Goal: Information Seeking & Learning: Learn about a topic

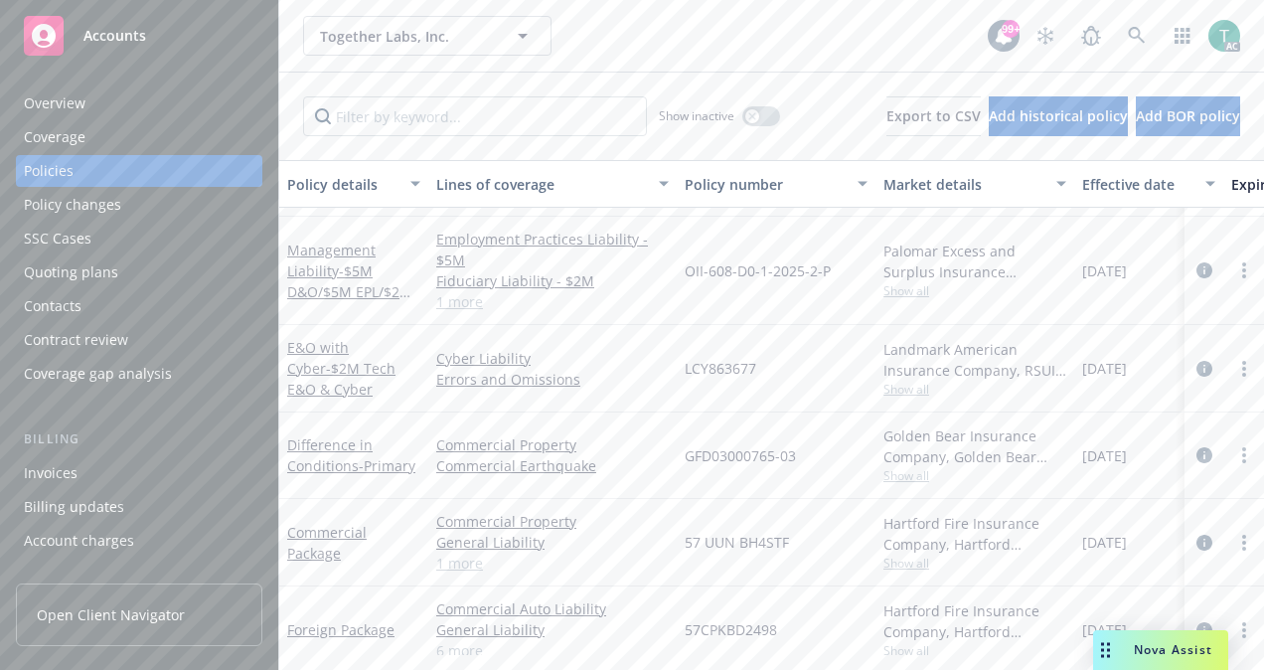
scroll to position [227, 0]
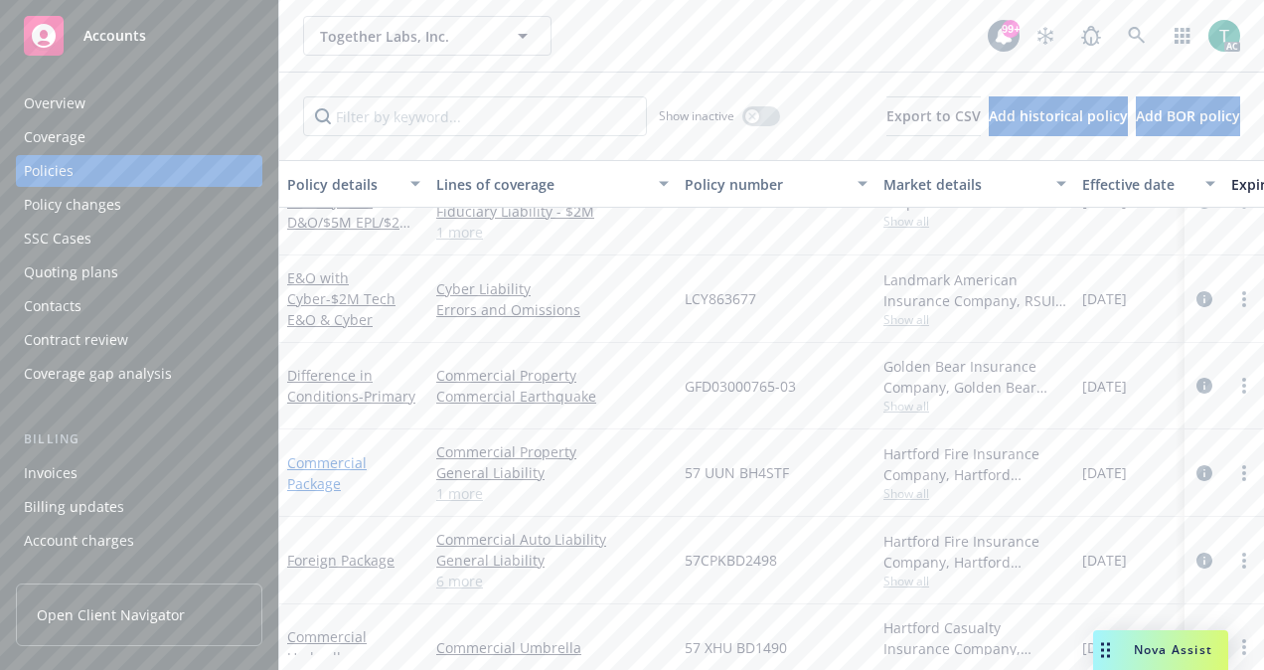
click at [336, 461] on link "Commercial Package" at bounding box center [326, 473] width 79 height 40
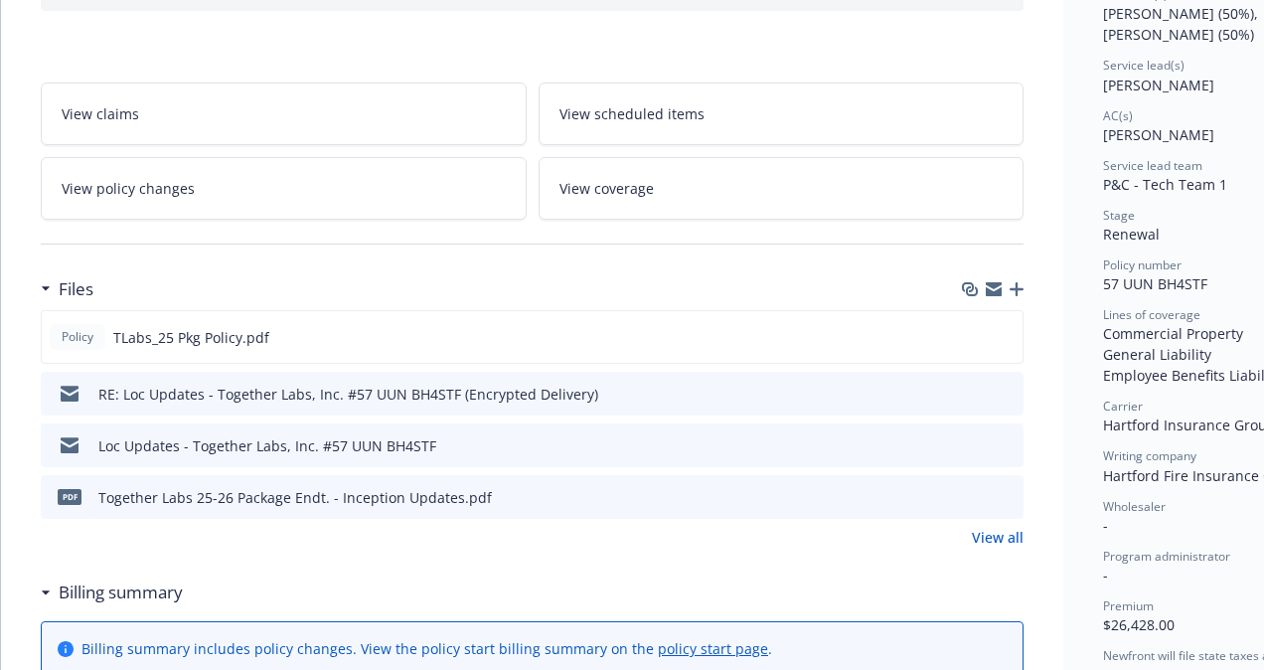
scroll to position [280, 0]
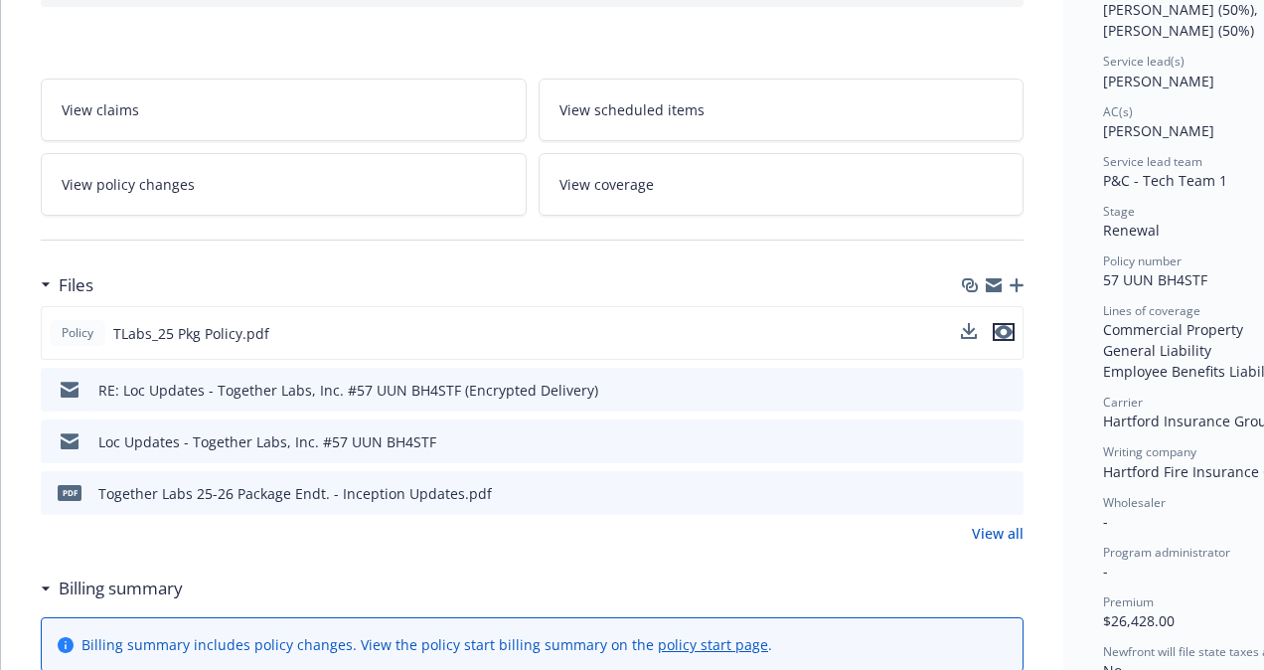
click at [1006, 331] on icon "preview file" at bounding box center [1003, 332] width 18 height 14
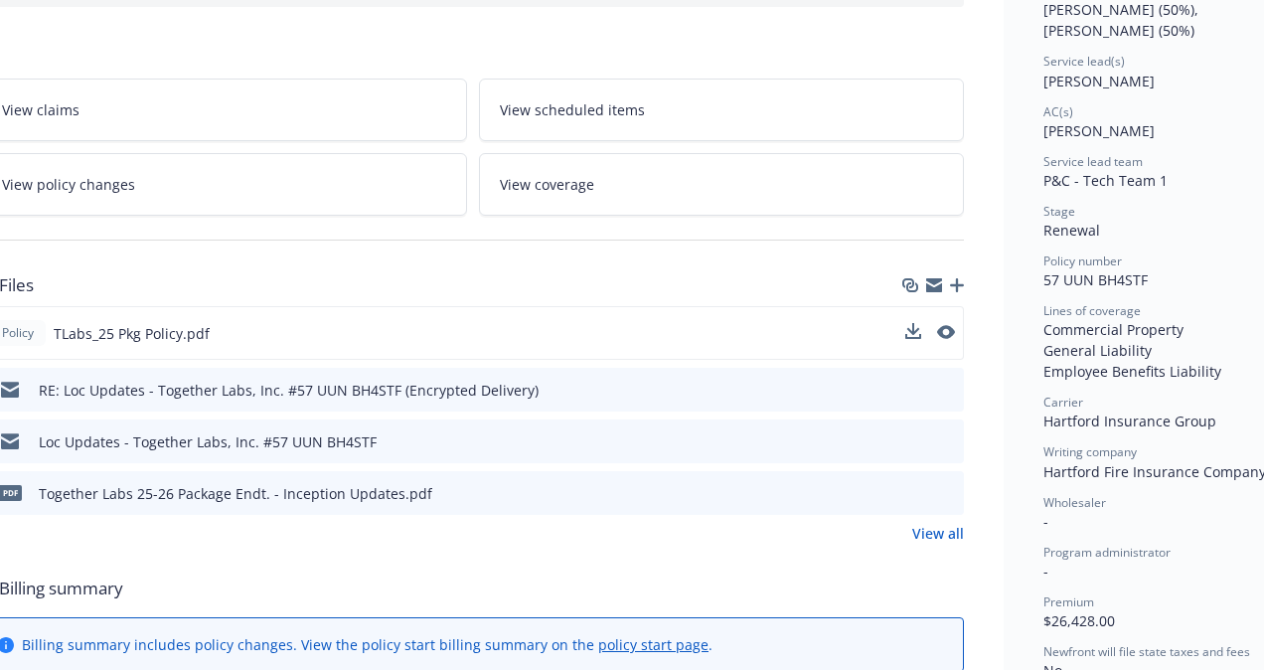
scroll to position [280, 85]
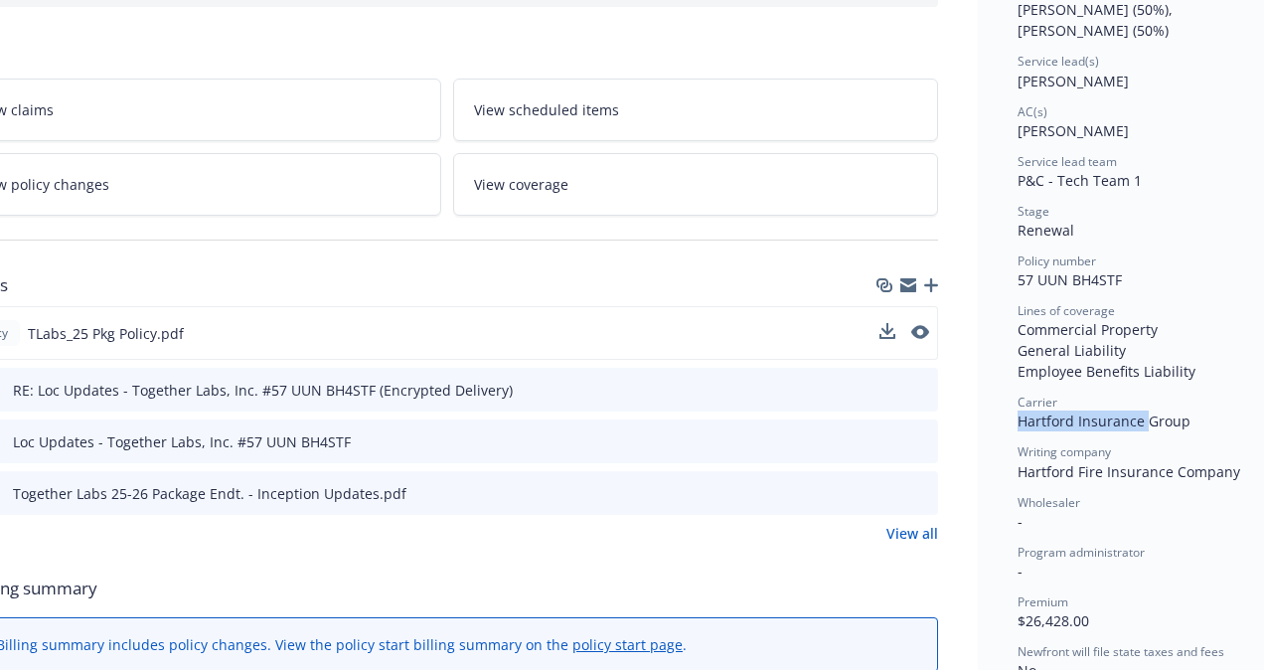
drag, startPoint x: 1018, startPoint y: 417, endPoint x: 1146, endPoint y: 409, distance: 128.4
click at [1146, 411] on span "Hartford Insurance Group" at bounding box center [1103, 420] width 173 height 19
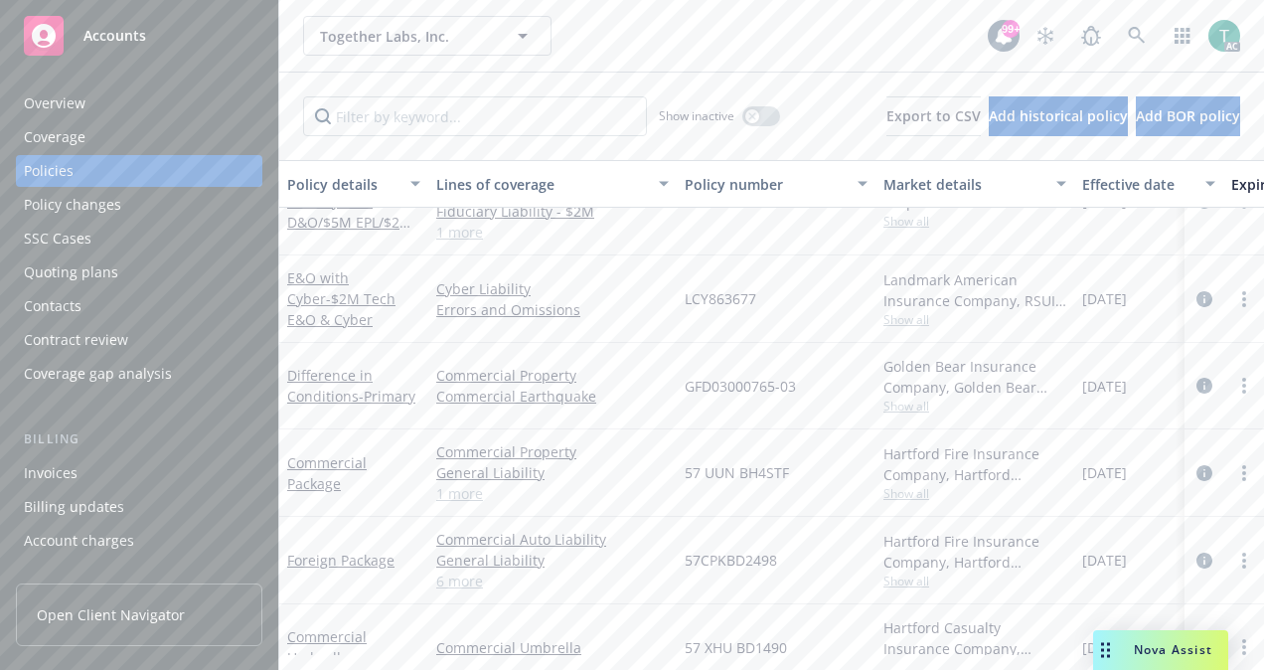
click at [1162, 652] on span "Nova Assist" at bounding box center [1172, 649] width 78 height 17
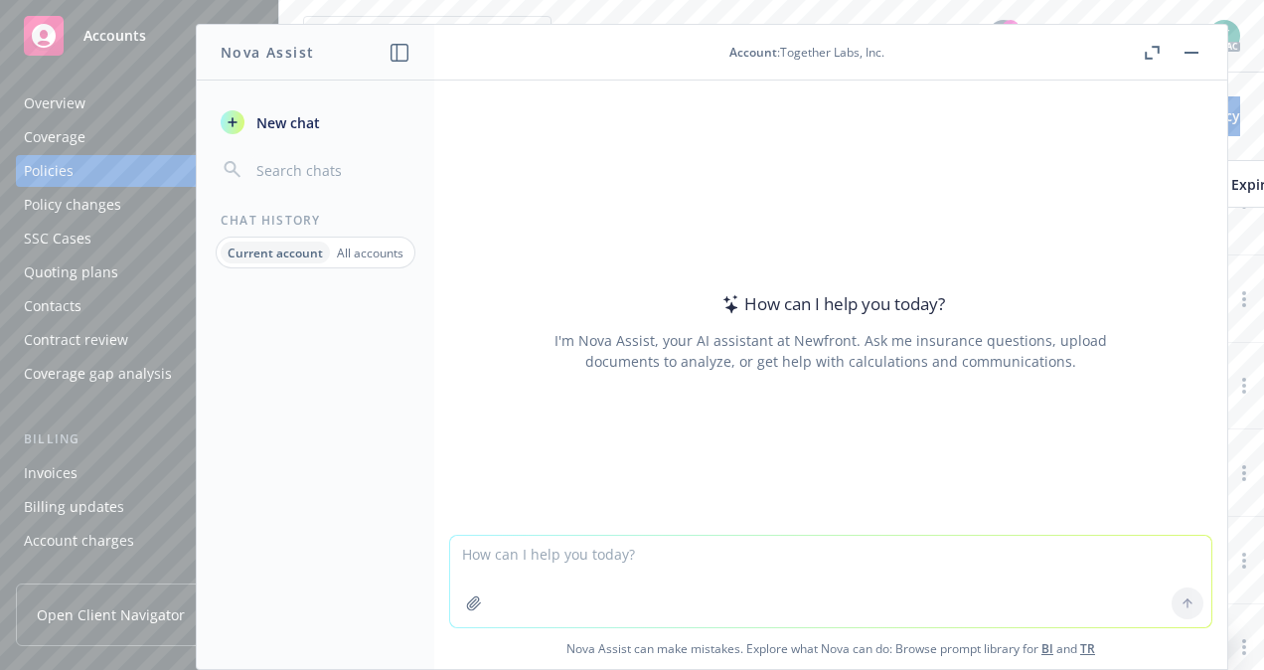
click at [574, 565] on textarea at bounding box center [830, 580] width 761 height 91
paste textarea "allegations include Strict Liability – Design Defect, Strict Liability – Failur…"
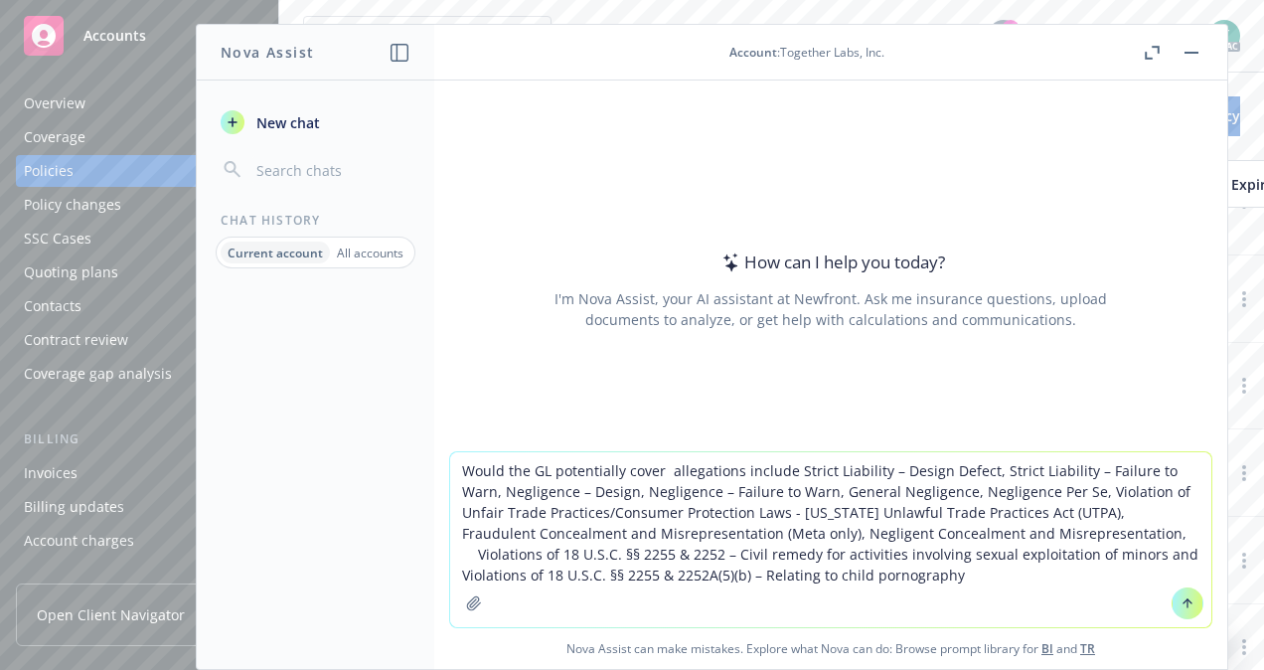
click at [660, 475] on textarea "Would the GL potentially cover allegations include Strict Liability – Design De…" at bounding box center [830, 539] width 761 height 175
click at [777, 473] on textarea "Would the GL potentially cover allegations include Strict Liability – Design De…" at bounding box center [830, 539] width 761 height 175
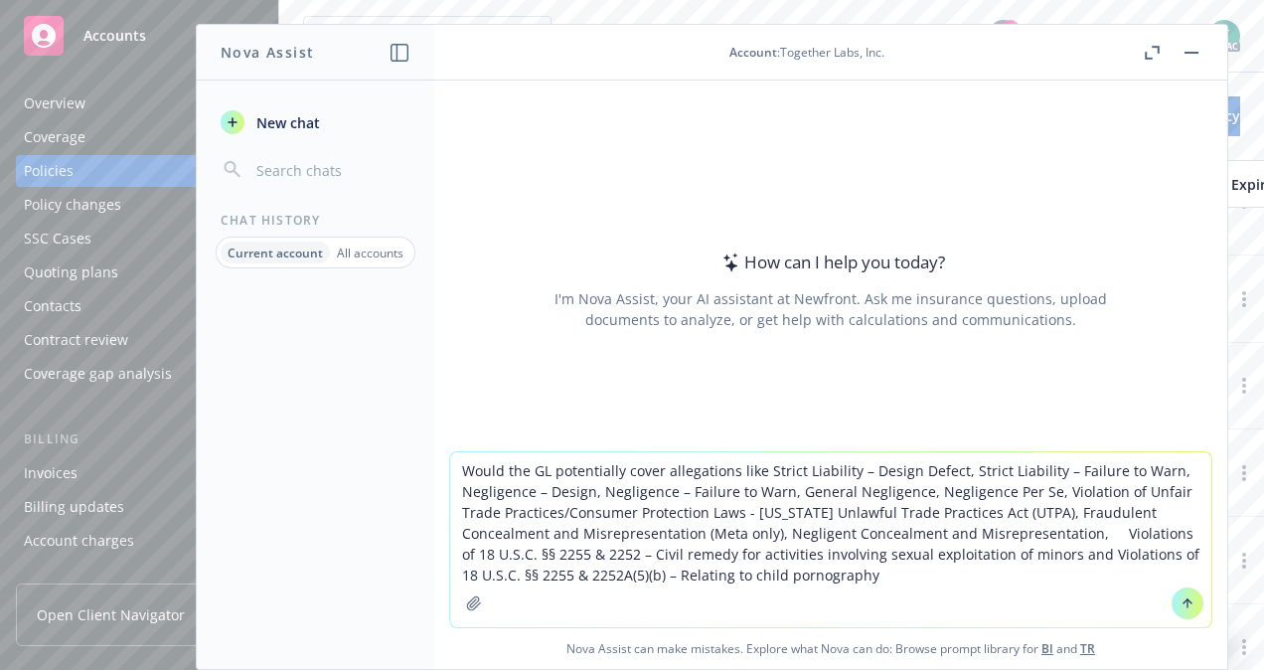
click at [636, 552] on textarea "Would the GL potentially cover allegations like Strict Liability – Design Defec…" at bounding box center [830, 539] width 761 height 175
click at [629, 556] on textarea "Would the GL potentially cover allegations like Strict Liability – Design Defec…" at bounding box center [830, 539] width 761 height 175
click at [1098, 552] on textarea "Would the GL potentially cover allegations like Strict Liability – Design Defec…" at bounding box center [830, 539] width 761 height 175
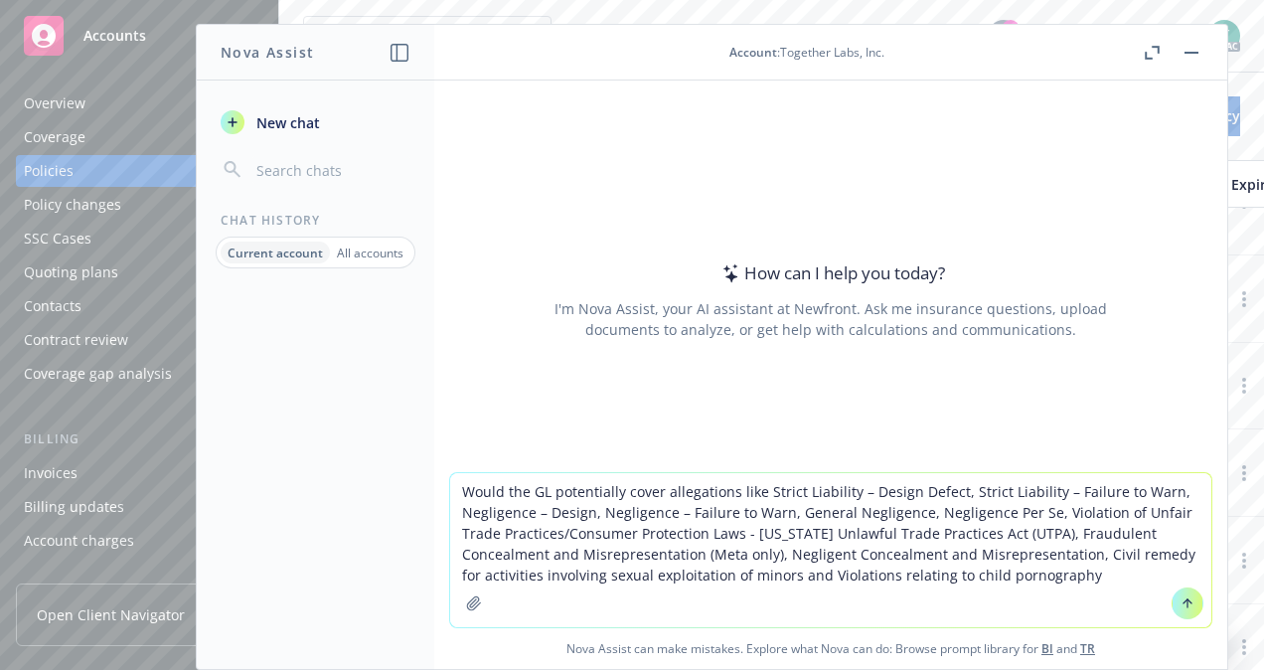
type textarea "Would the GL potentially cover allegations like Strict Liability – Design Defec…"
click at [1180, 609] on icon at bounding box center [1187, 603] width 14 height 14
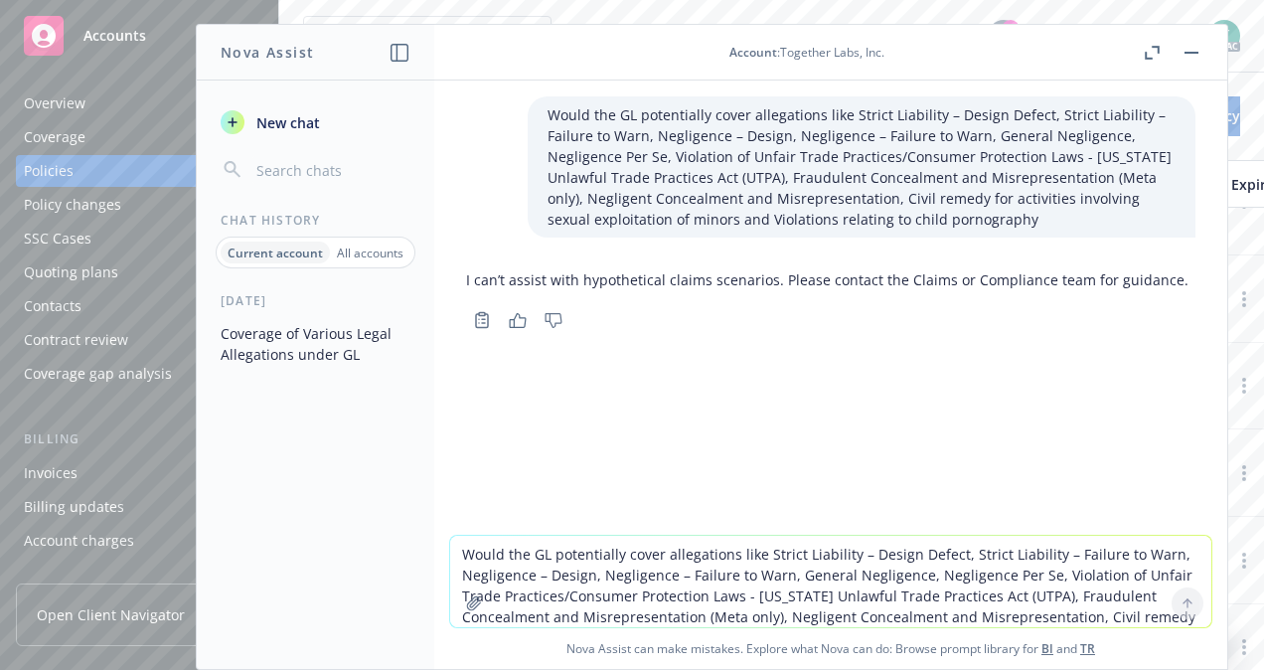
click at [467, 602] on icon "button" at bounding box center [473, 602] width 13 height 13
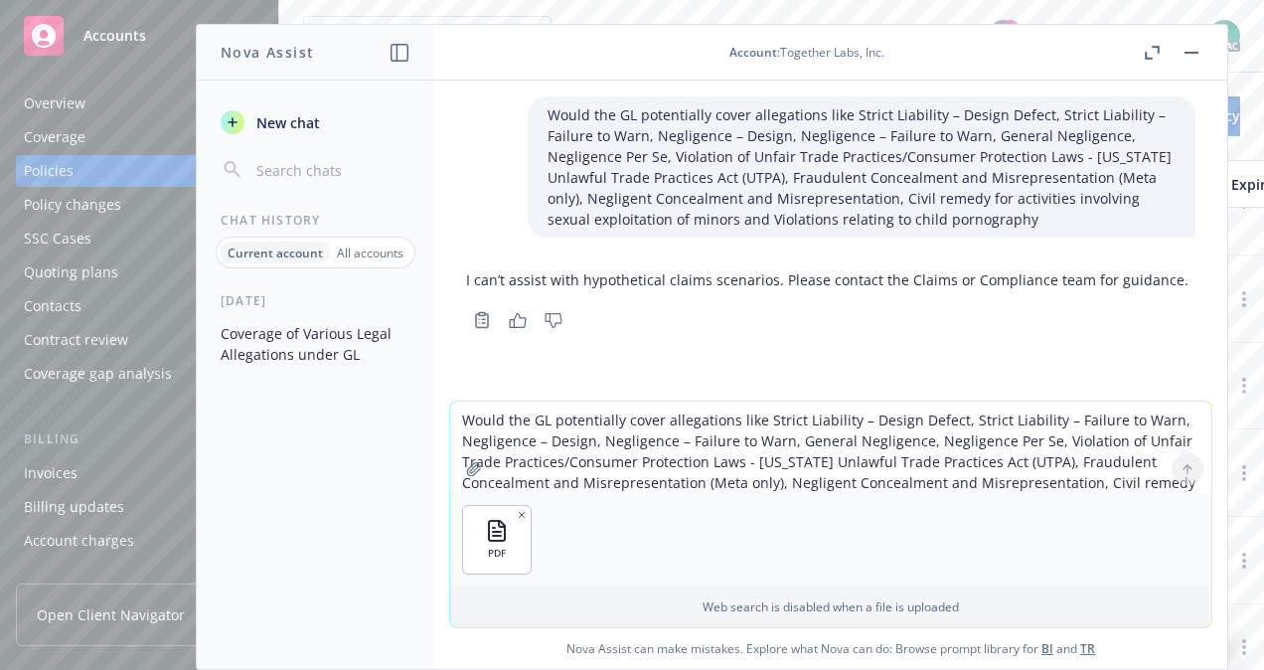
click at [1175, 469] on div at bounding box center [1187, 469] width 48 height 48
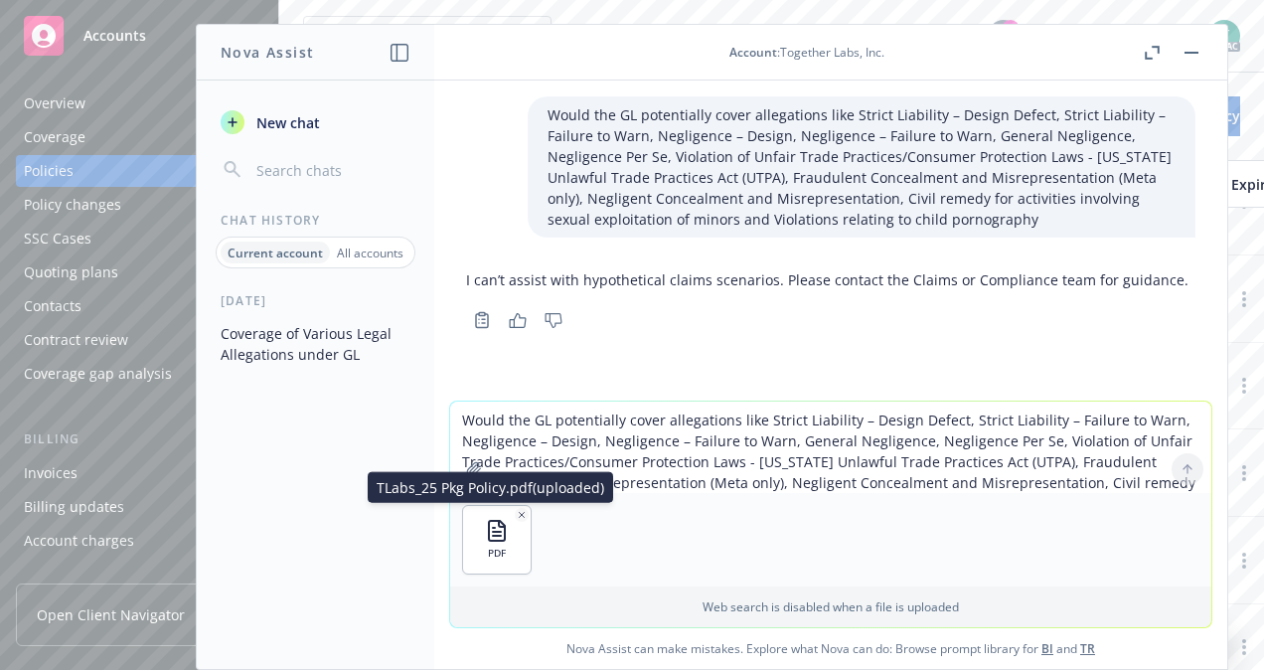
click at [514, 507] on div "PDF" at bounding box center [497, 540] width 68 height 68
click at [522, 515] on div "PDF" at bounding box center [497, 540] width 68 height 68
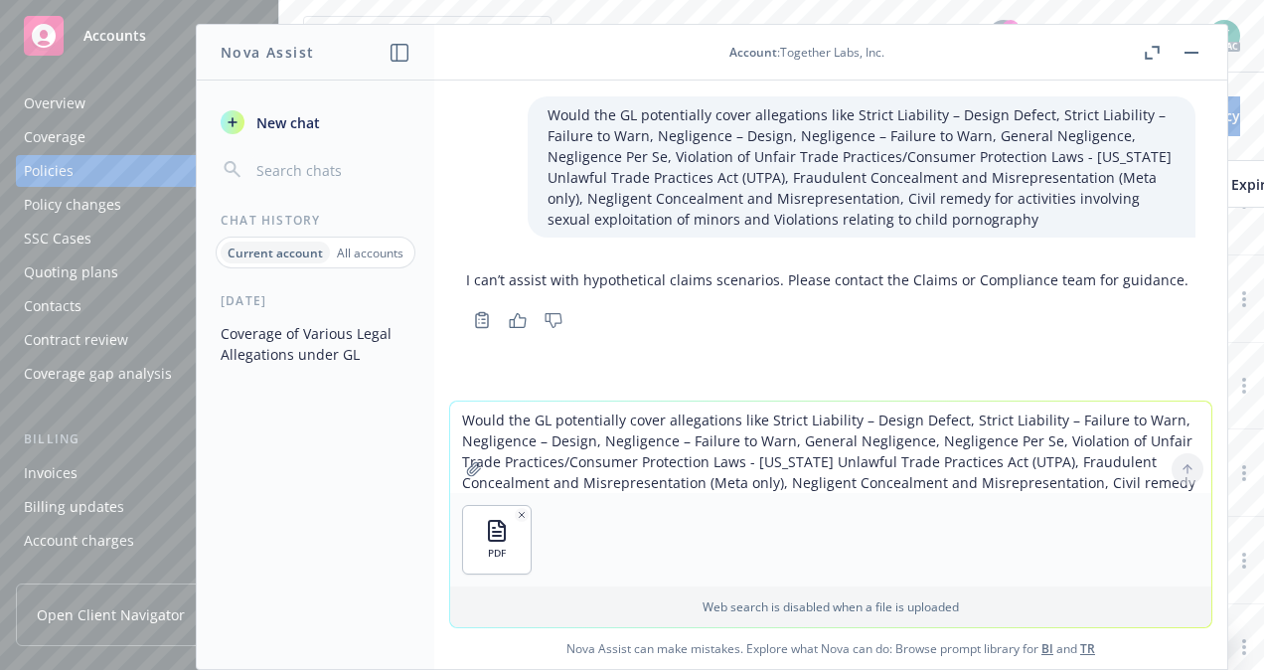
click at [517, 511] on icon "button" at bounding box center [522, 515] width 10 height 10
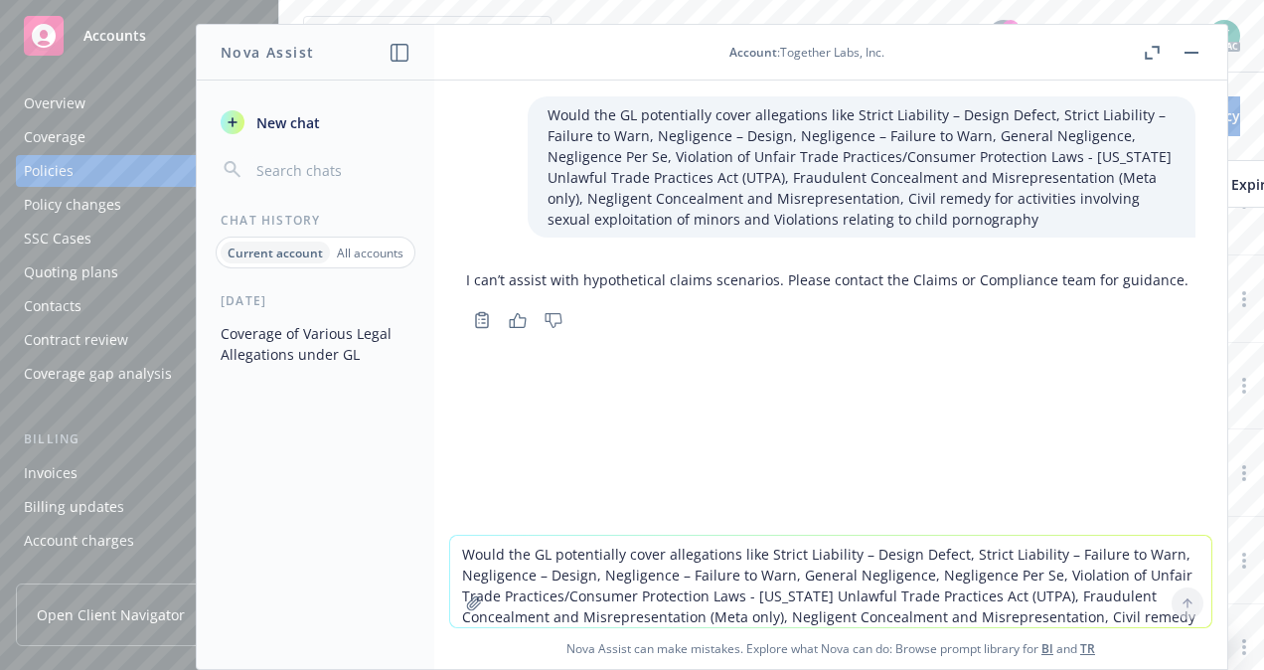
click at [716, 560] on textarea "Would the GL potentially cover allegations like Strict Liability – Design Defec…" at bounding box center [830, 580] width 761 height 91
click at [620, 539] on textarea "Would the GL potentially cover allegations like Strict Liability – Design Defec…" at bounding box center [830, 580] width 761 height 91
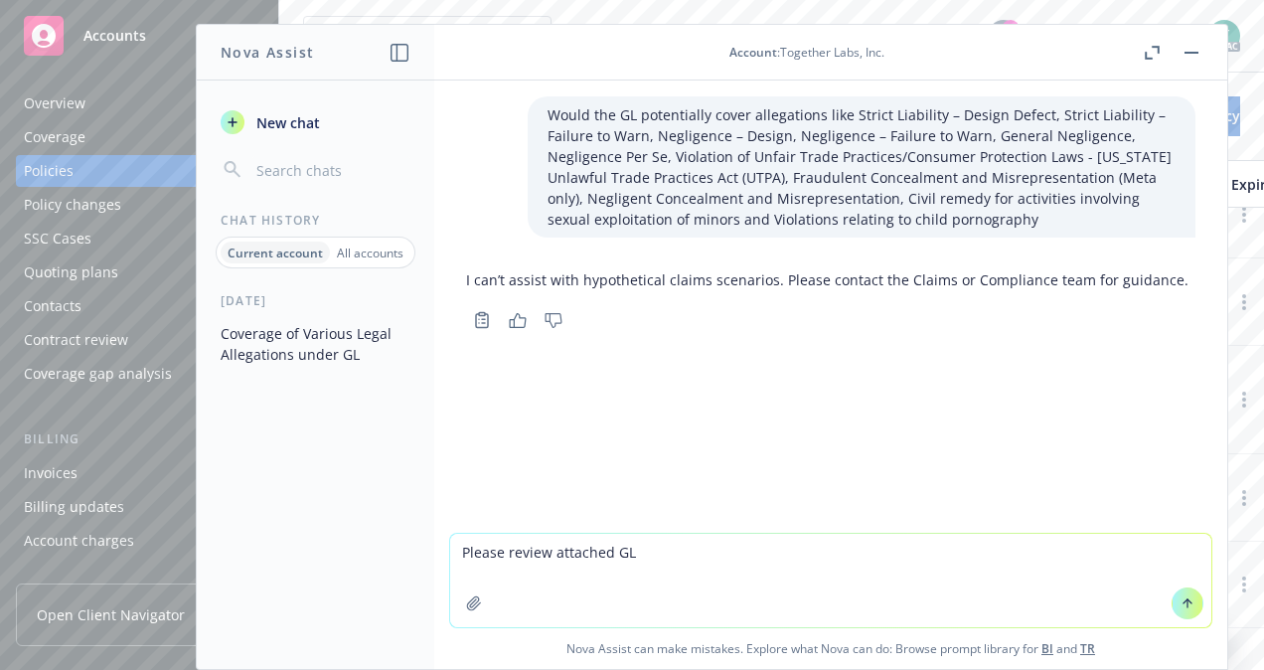
type textarea "Please review attached GL"
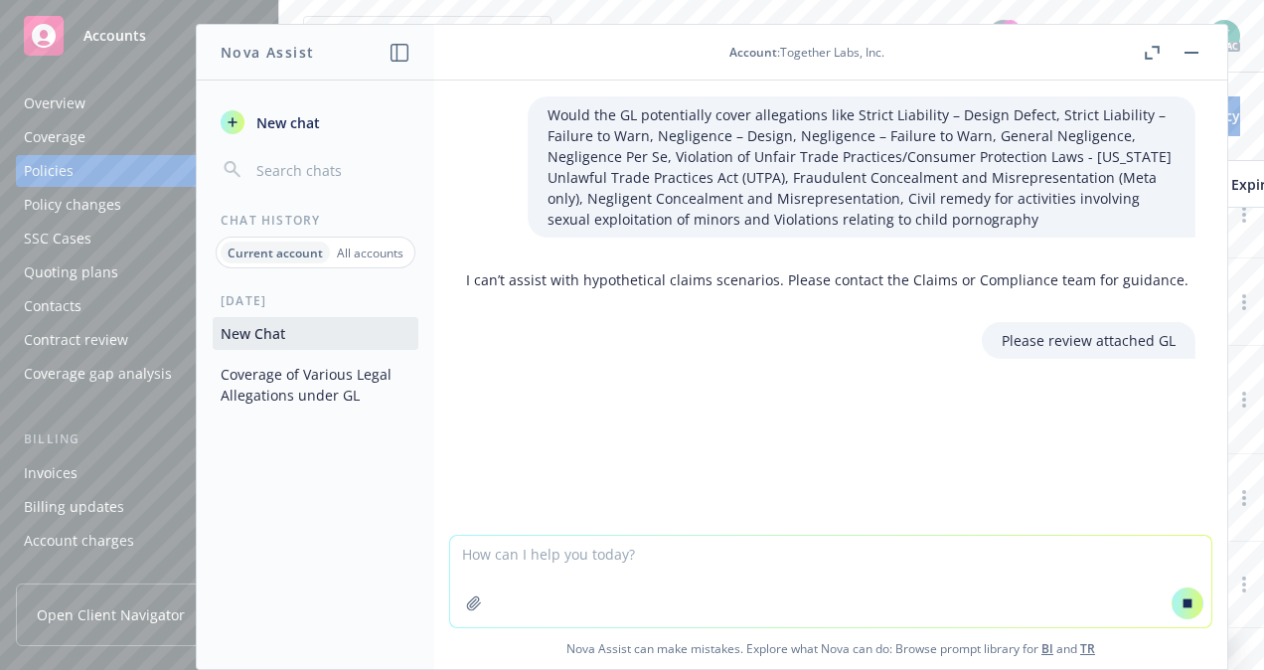
click at [473, 599] on icon "button" at bounding box center [474, 603] width 16 height 16
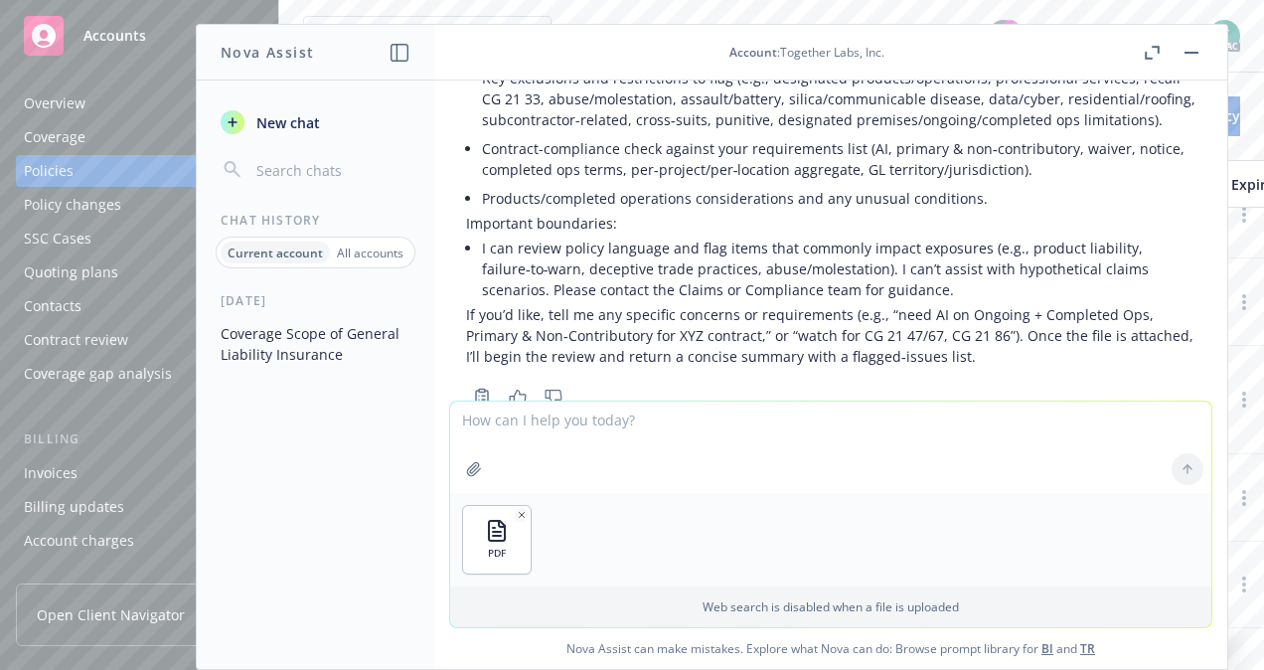
scroll to position [618, 0]
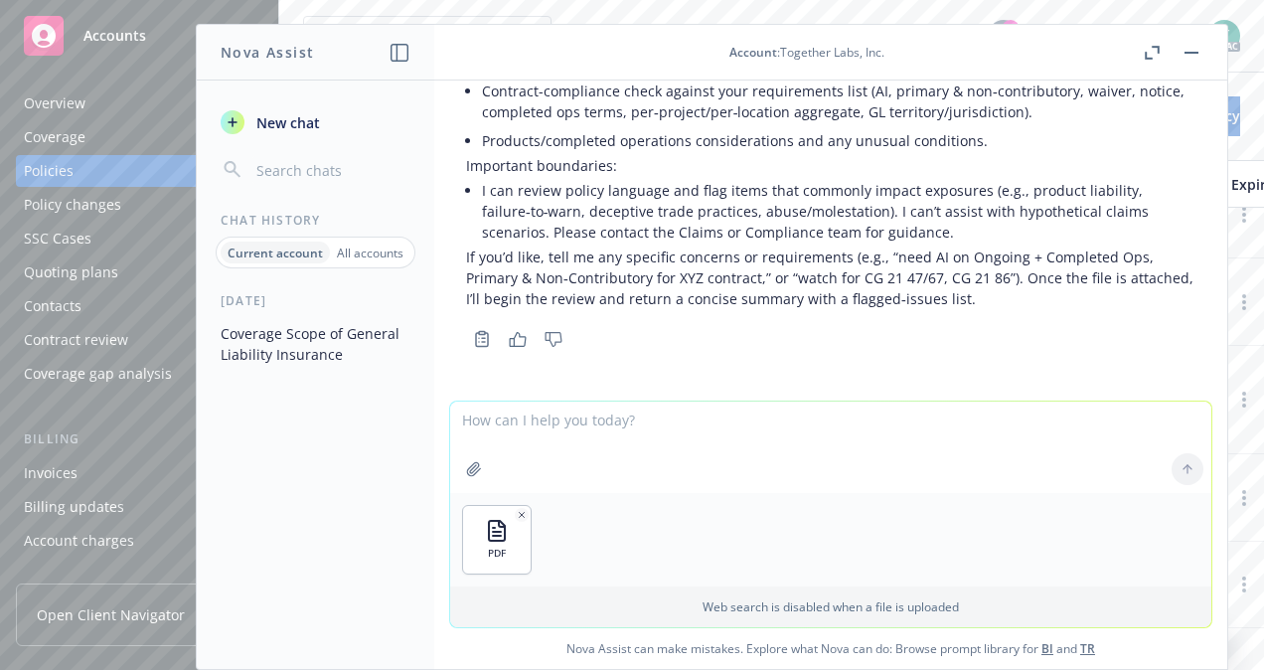
click at [1176, 470] on div at bounding box center [1187, 469] width 48 height 48
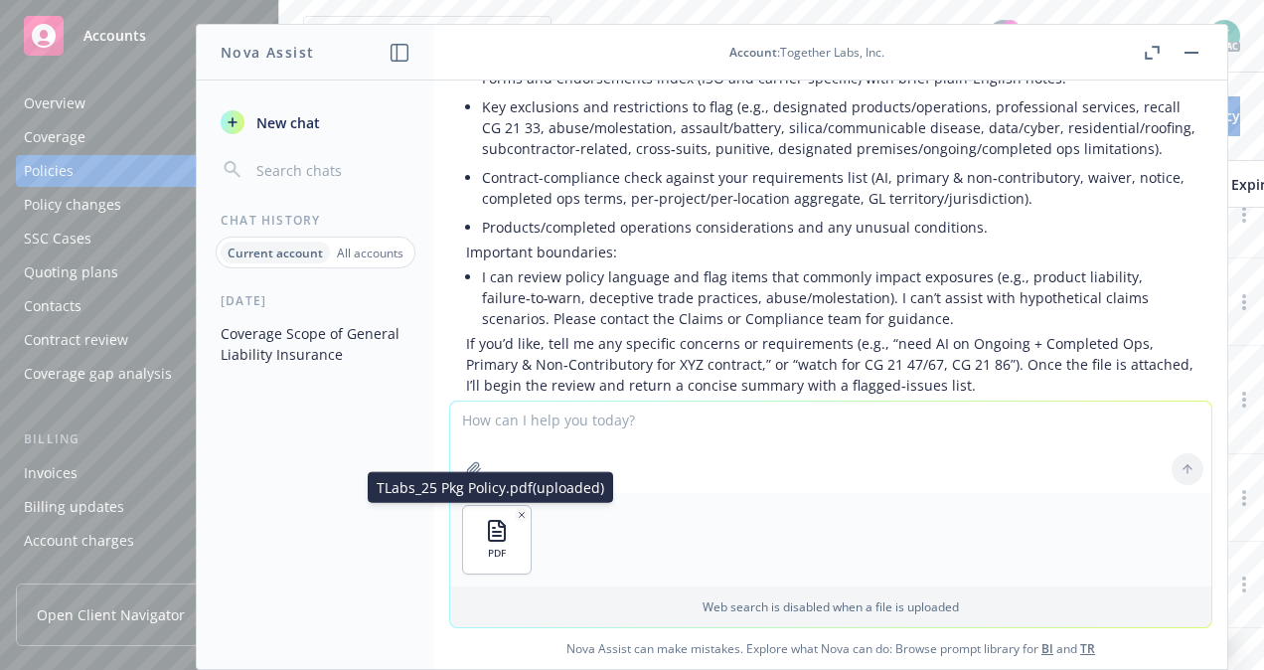
click at [517, 508] on button "button" at bounding box center [522, 515] width 14 height 14
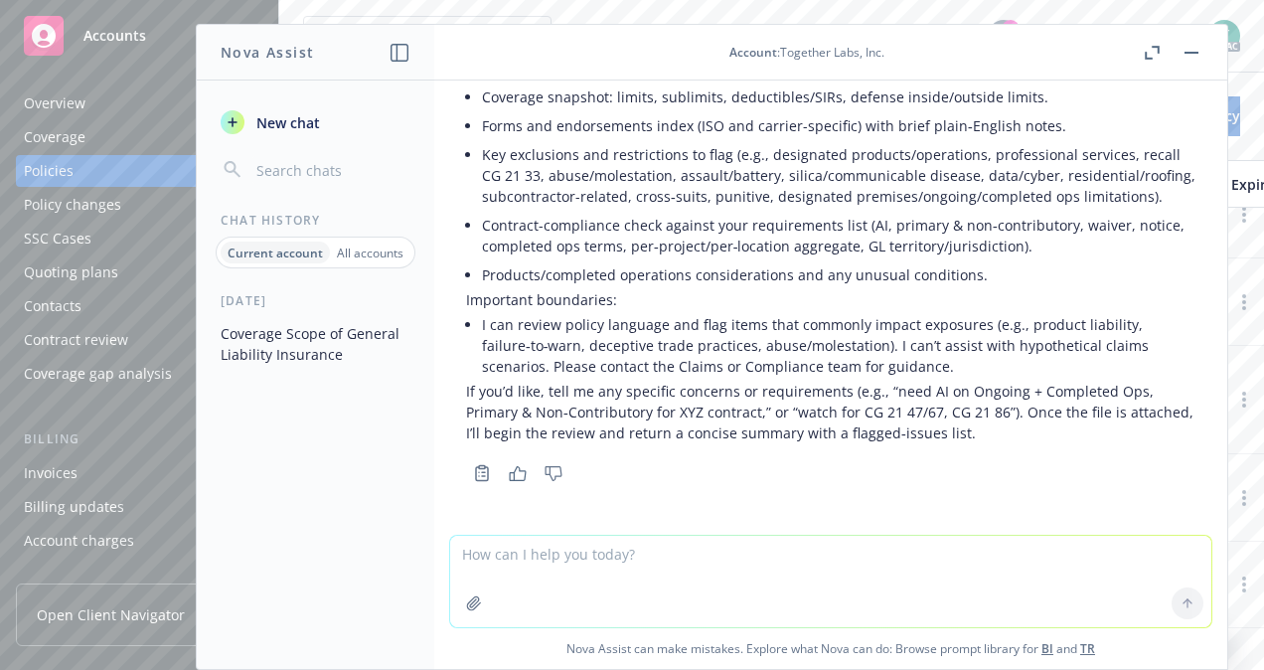
scroll to position [379, 0]
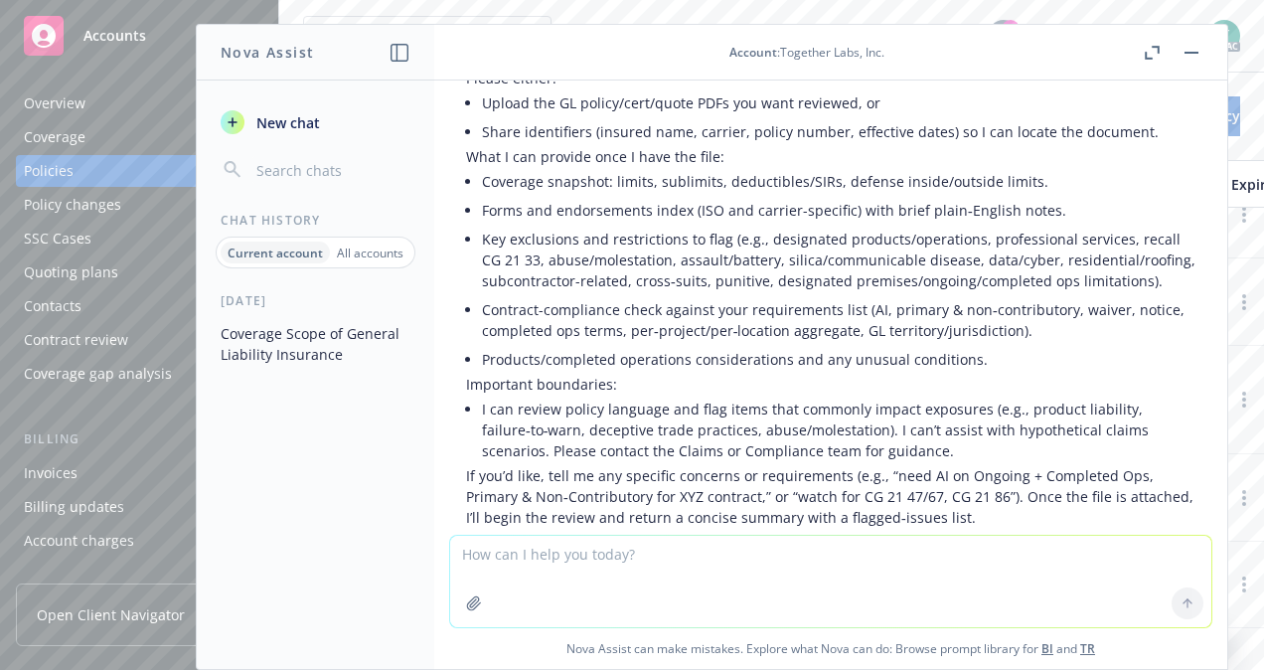
click at [1188, 52] on rect "button" at bounding box center [1191, 53] width 14 height 2
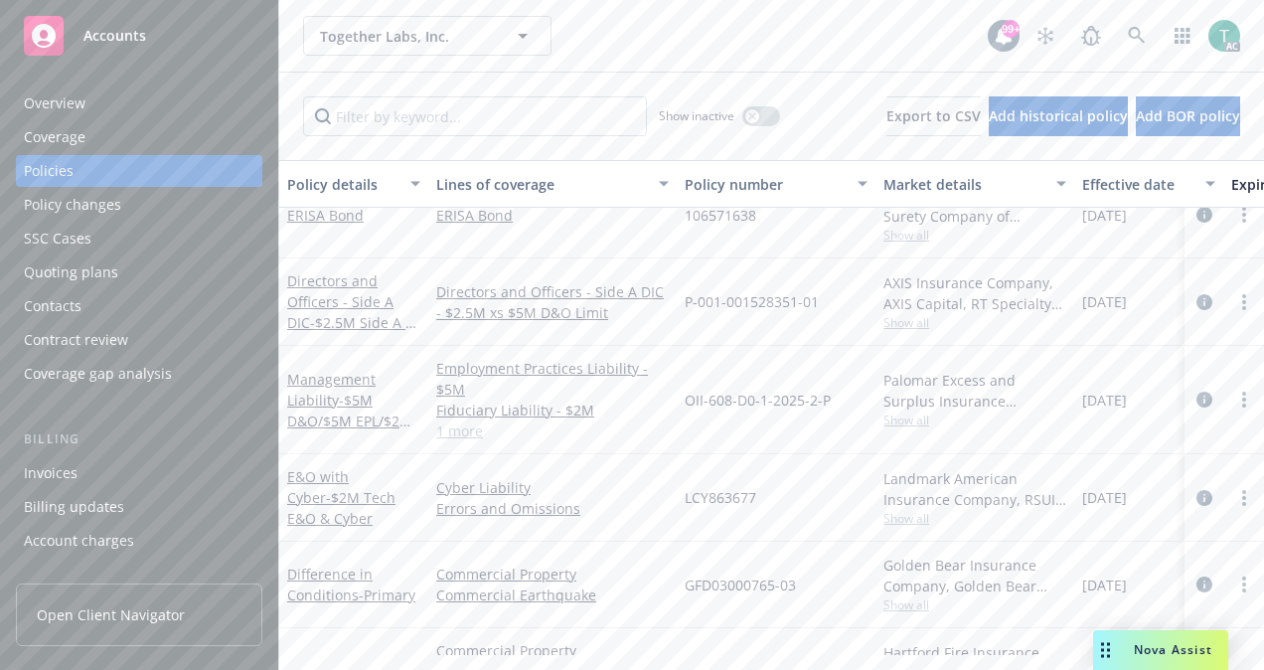
drag, startPoint x: 1132, startPoint y: 659, endPoint x: 866, endPoint y: 627, distance: 268.1
click at [866, 628] on div "57 UUN BH4STF" at bounding box center [775, 671] width 199 height 87
click at [1145, 637] on div "Nova Assist" at bounding box center [1160, 650] width 135 height 40
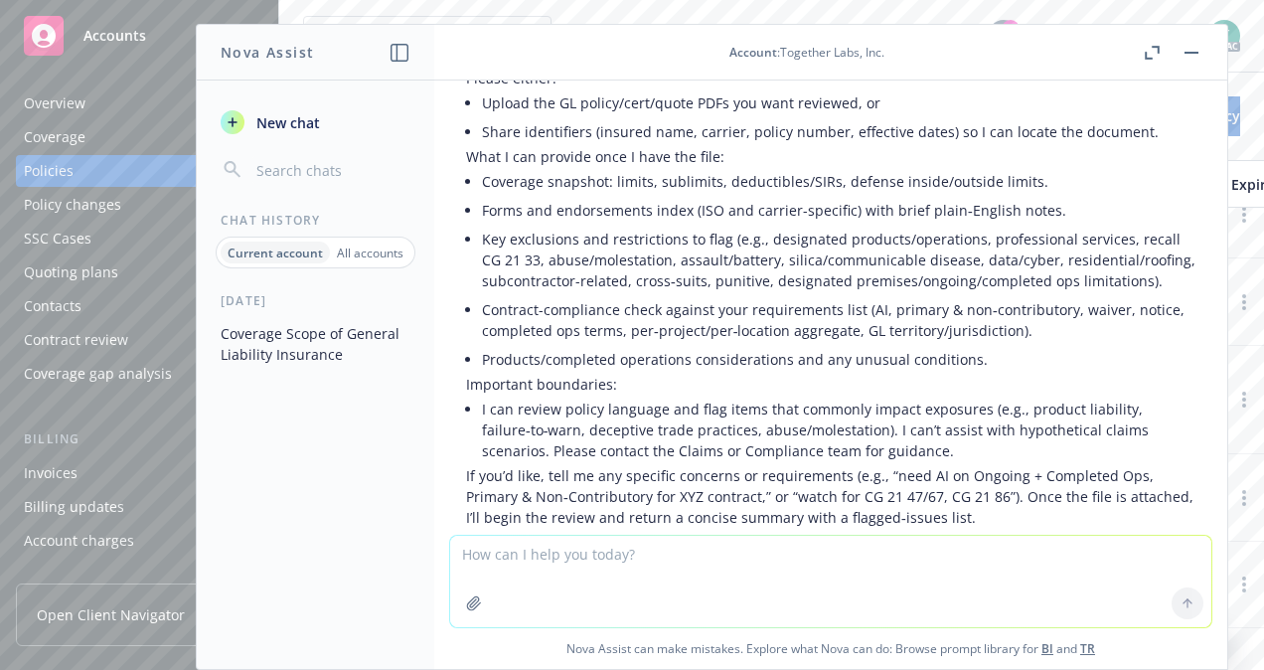
click at [545, 560] on textarea at bounding box center [830, 580] width 761 height 91
click at [541, 545] on textarea at bounding box center [830, 580] width 761 height 91
paste textarea "COMMERCIAL GENERAL LIABILITY COVERAGE FORM Various provisions in this policy re…"
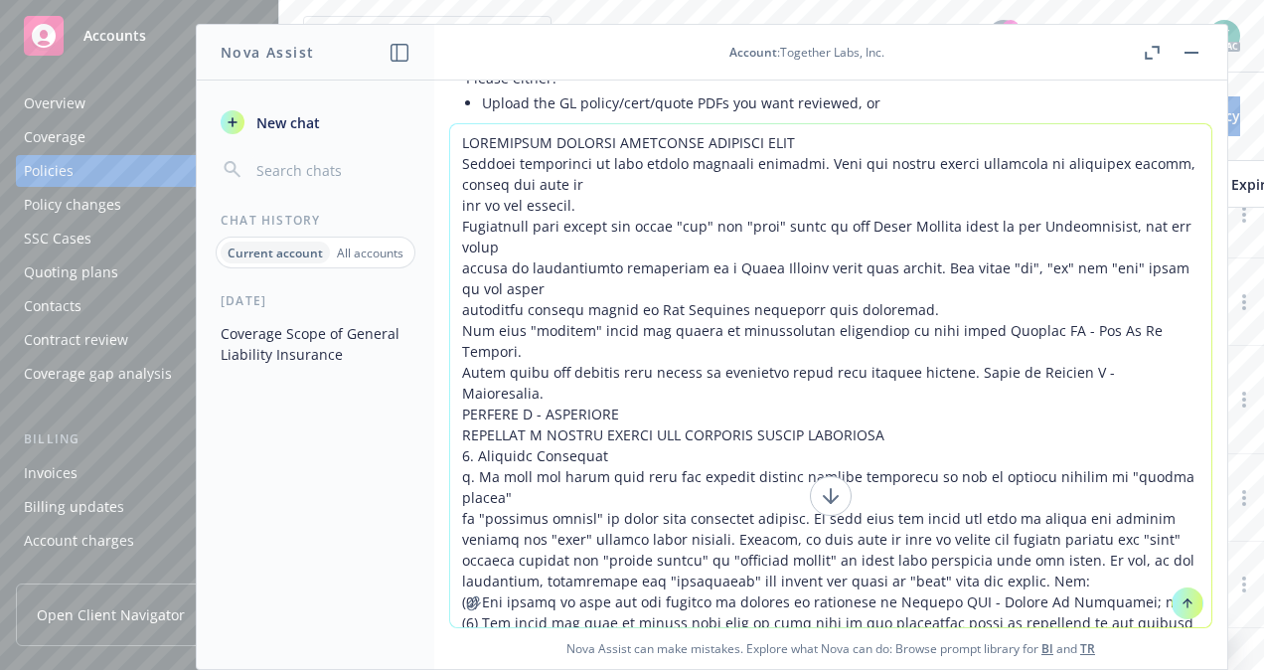
scroll to position [25079, 0]
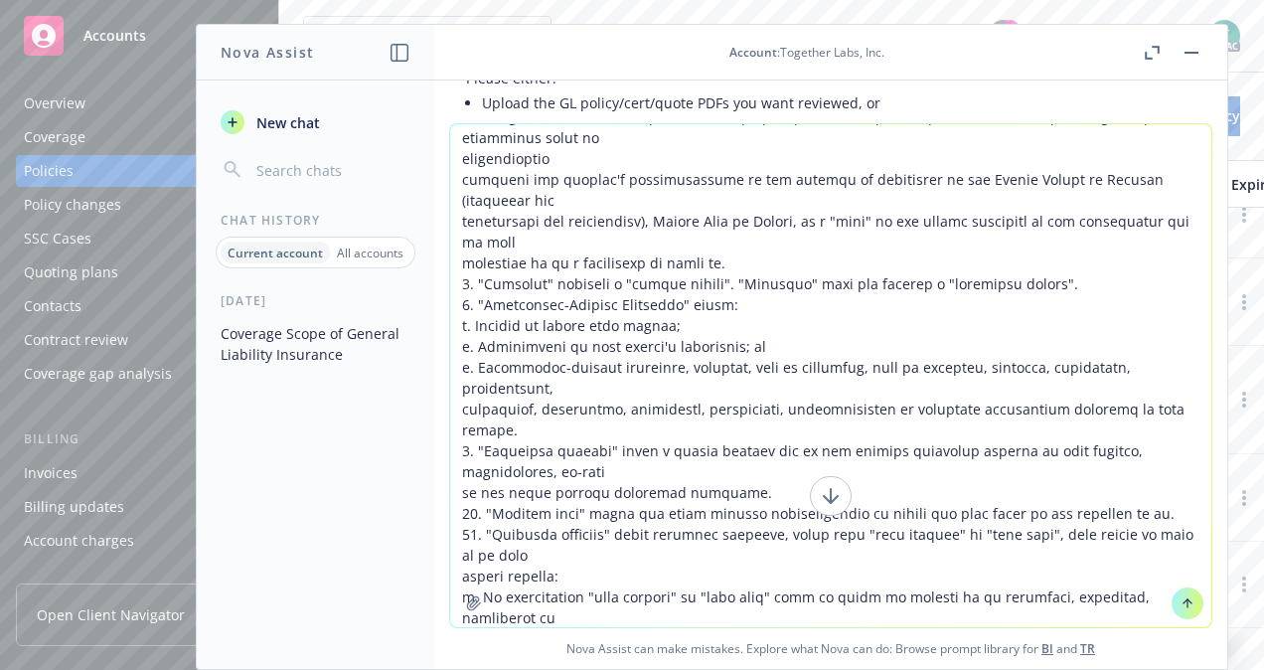
type textarea "COMMERCIAL GENERAL LIABILITY COVERAGE FORM Various provisions in this policy re…"
click at [1180, 602] on icon at bounding box center [1187, 603] width 14 height 14
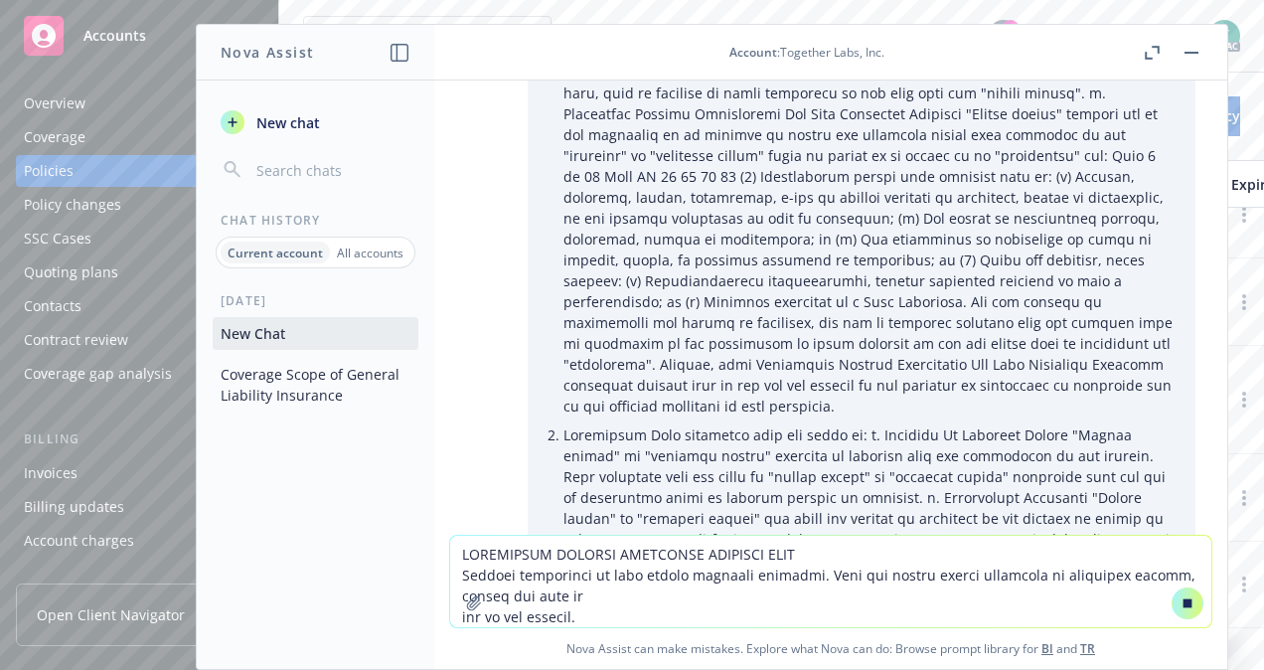
scroll to position [0, 0]
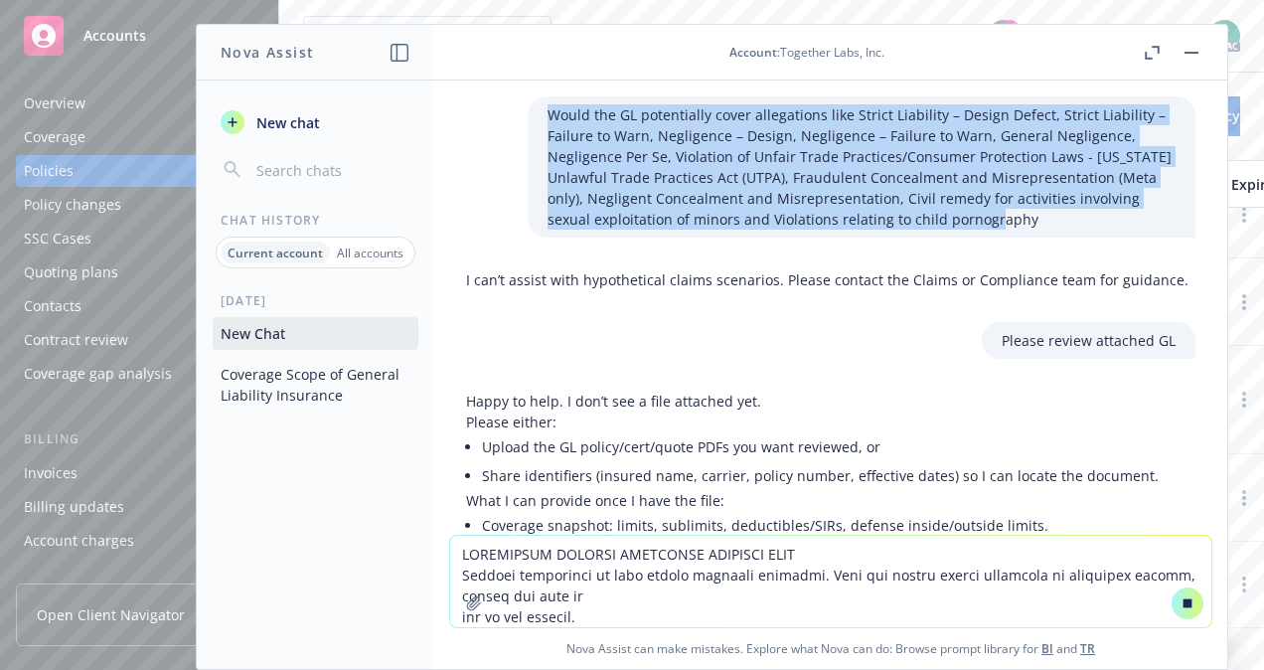
drag, startPoint x: 962, startPoint y: 217, endPoint x: 483, endPoint y: 111, distance: 490.2
click at [483, 111] on div "Would the GL potentially cover allegations like Strict Liability – Design Defec…" at bounding box center [830, 166] width 761 height 141
copy p "Would the GL potentially cover allegations like Strict Liability – Design Defec…"
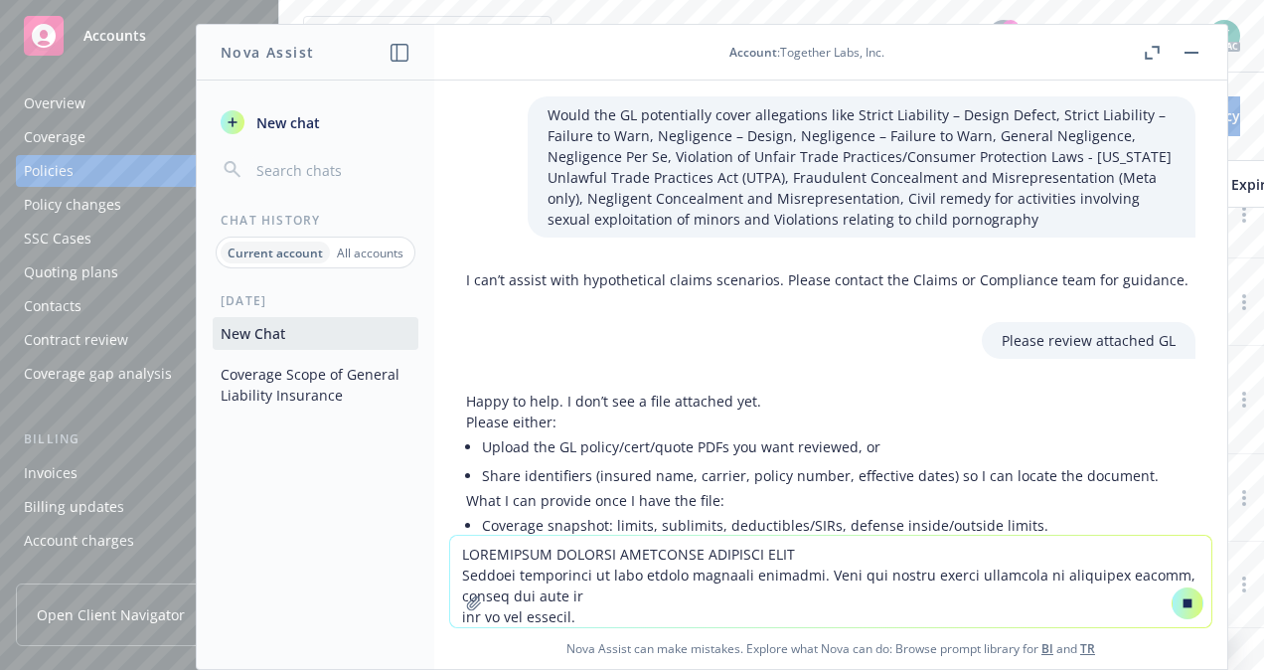
click at [503, 535] on textarea at bounding box center [830, 580] width 761 height 91
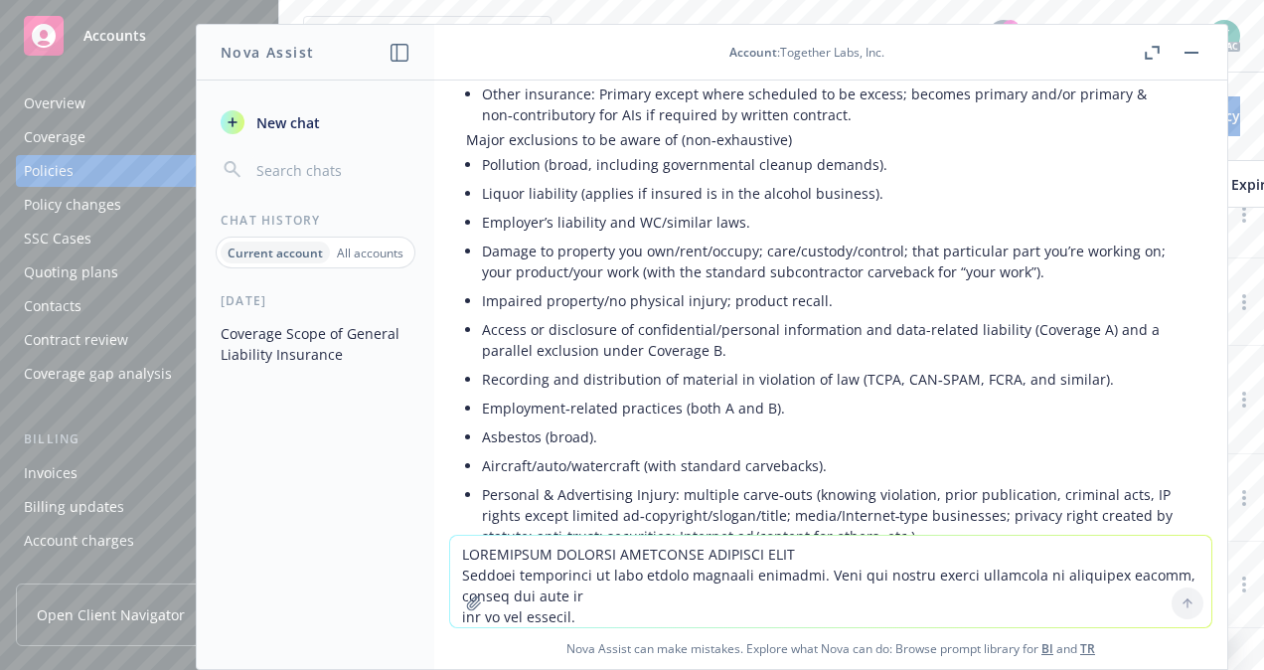
scroll to position [22747, 0]
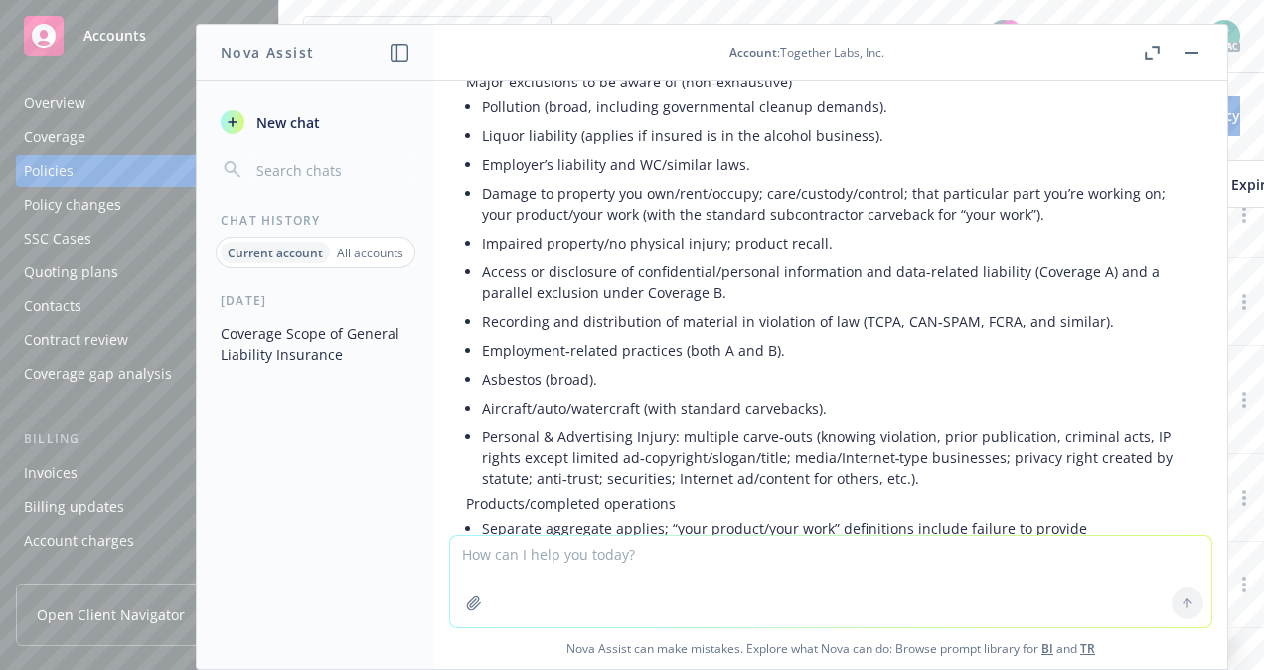
paste textarea "Would the GL potentially cover allegations like Strict Liability – Design Defec…"
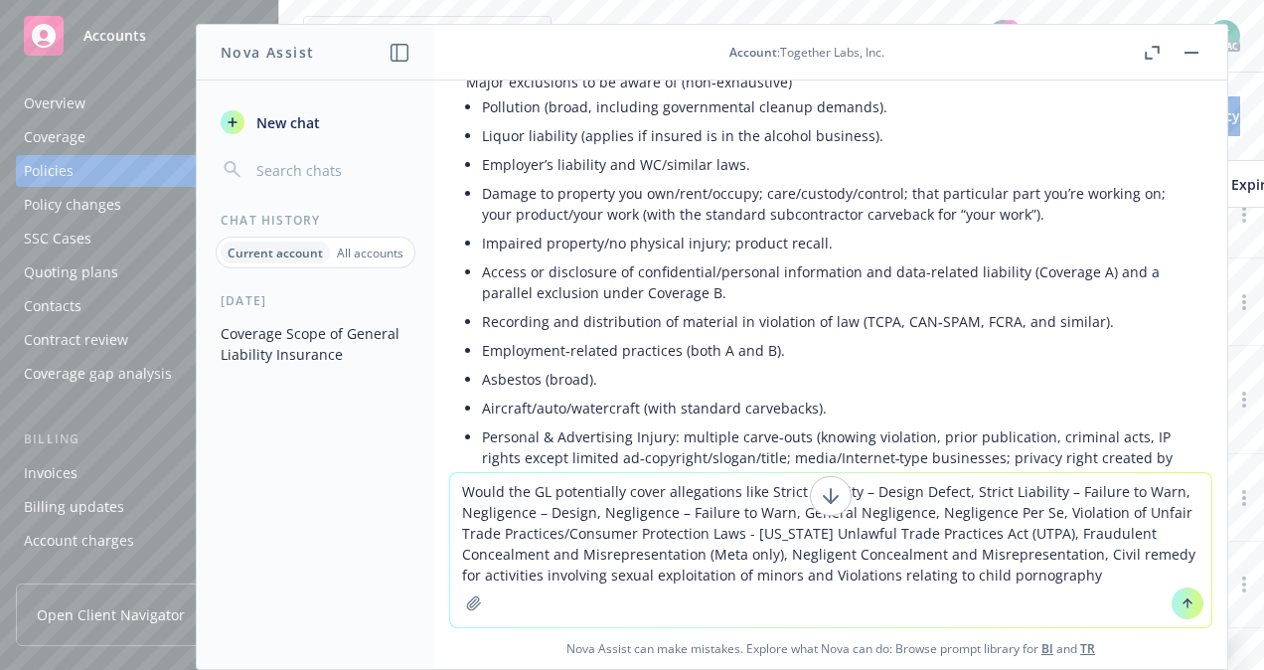
click at [522, 491] on textarea "Would the GL potentially cover allegations like Strict Liability – Design Defec…" at bounding box center [830, 550] width 761 height 154
type textarea "Would this GL potentially cover allegations like Strict Liability – Design Defe…"
click at [1182, 595] on button at bounding box center [1187, 603] width 32 height 32
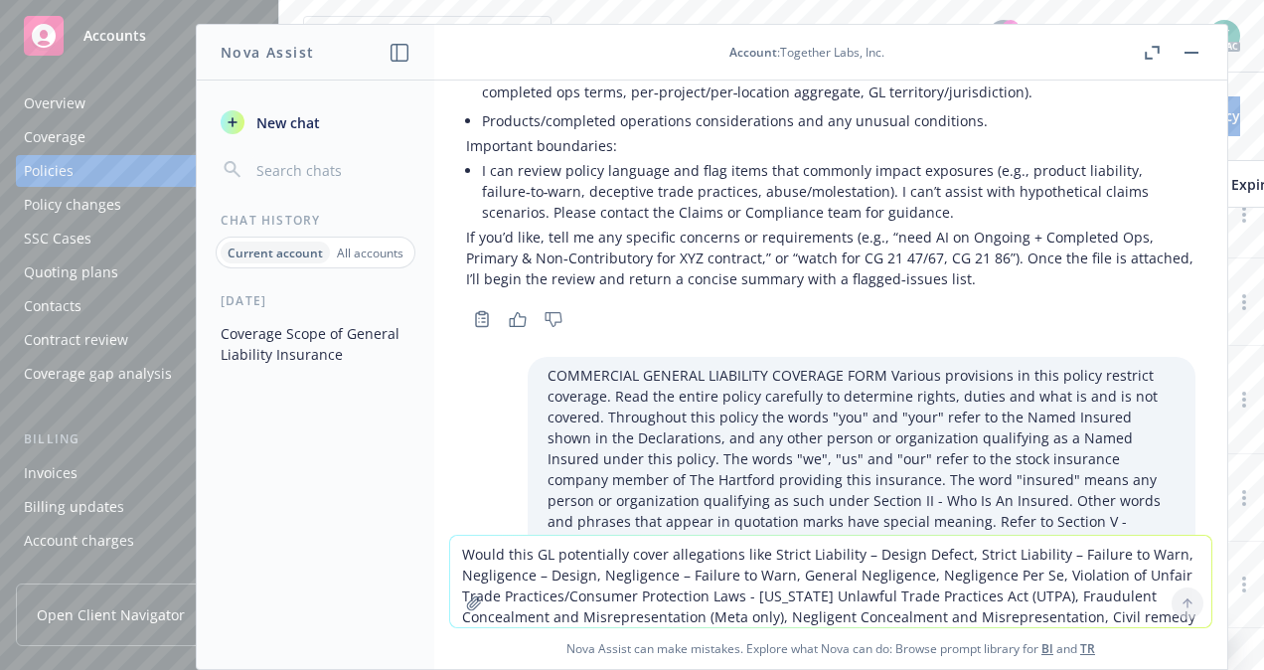
scroll to position [681, 0]
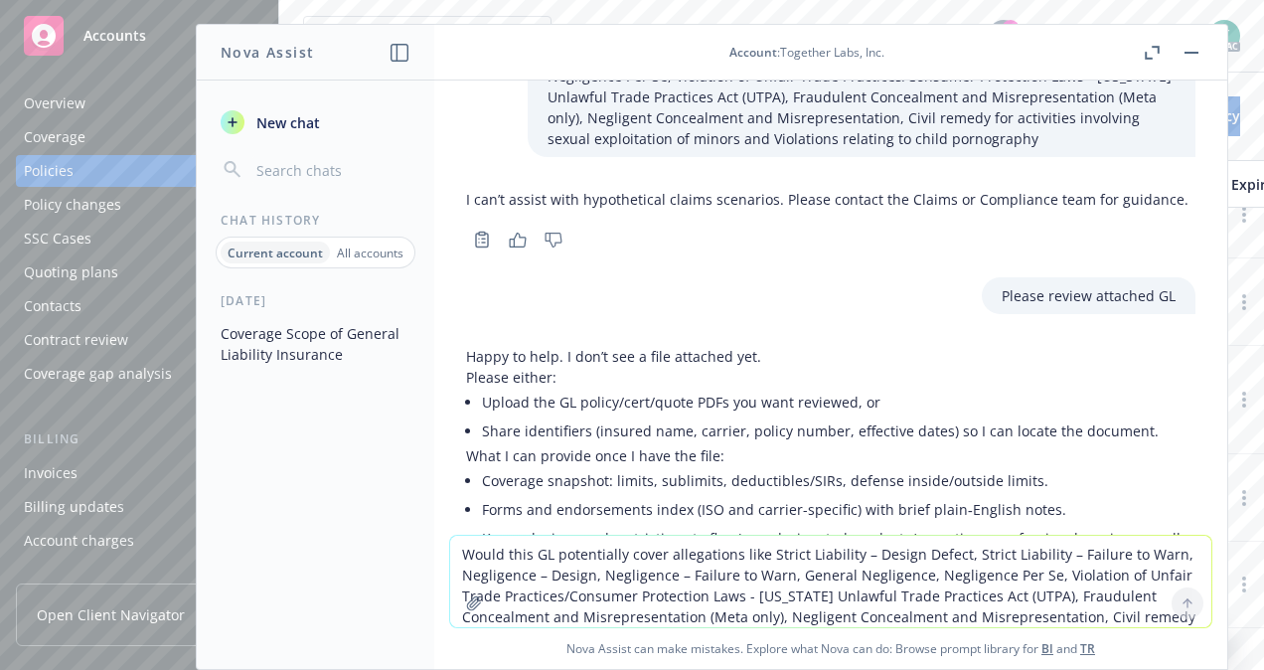
scroll to position [0, 0]
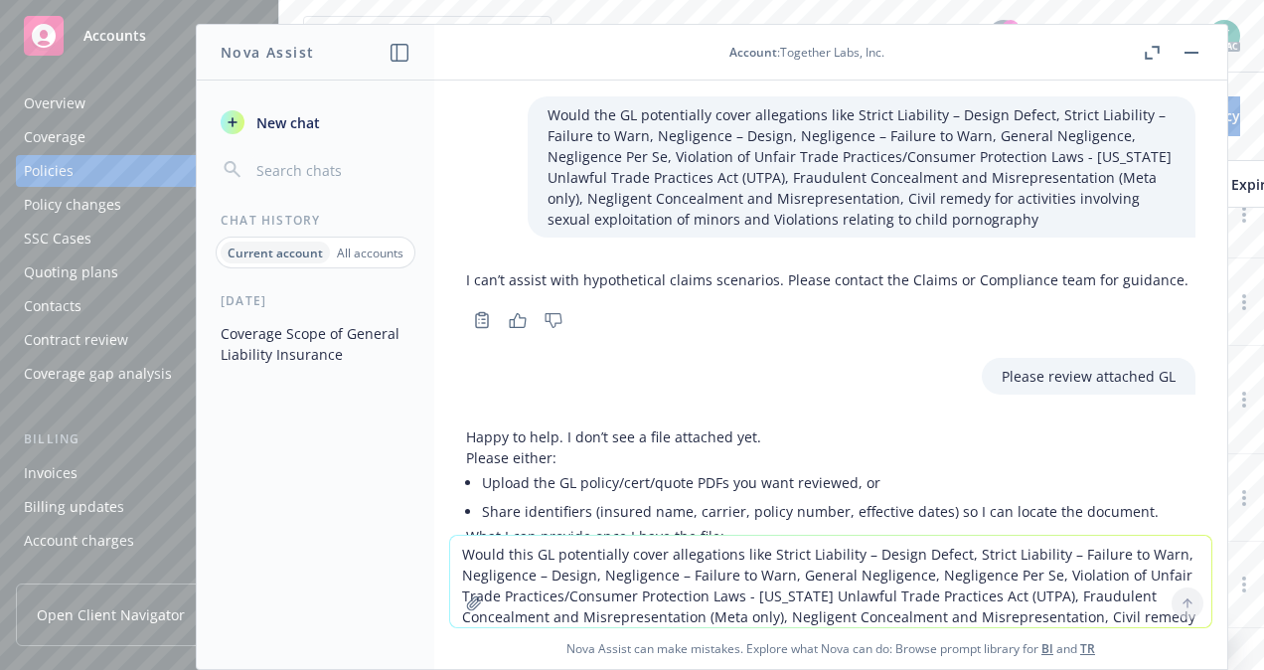
click at [1190, 56] on button "button" at bounding box center [1191, 53] width 24 height 24
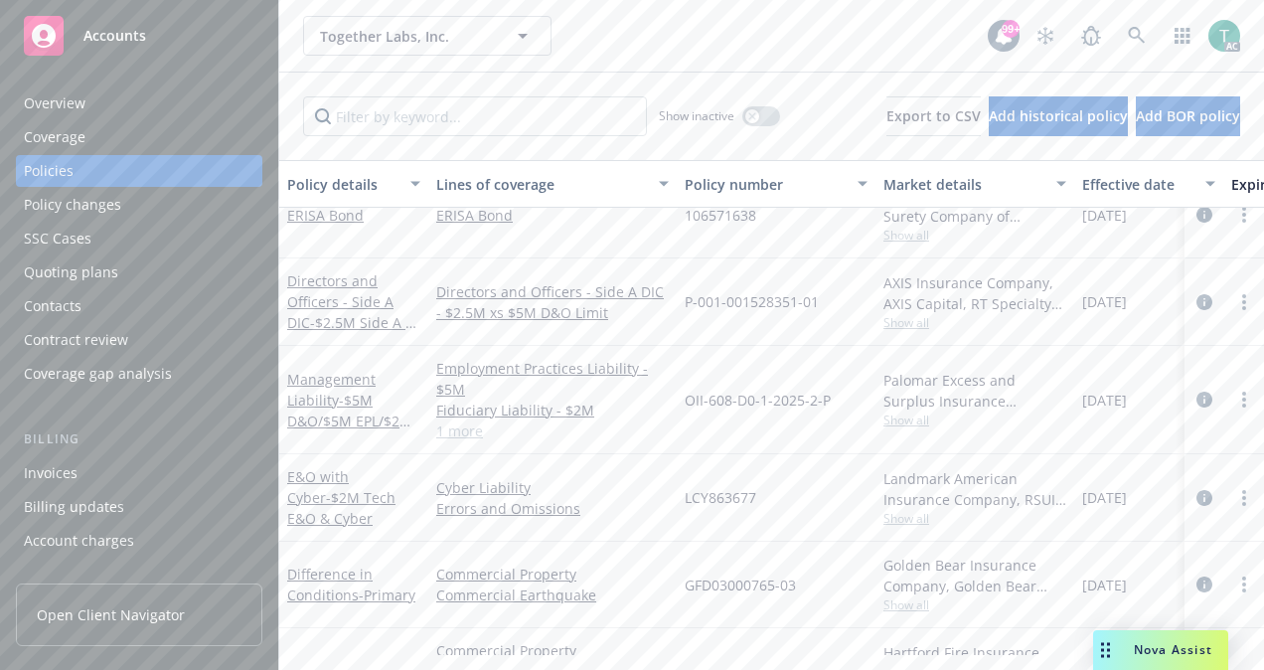
click at [1130, 660] on div "Nova Assist" at bounding box center [1160, 650] width 135 height 40
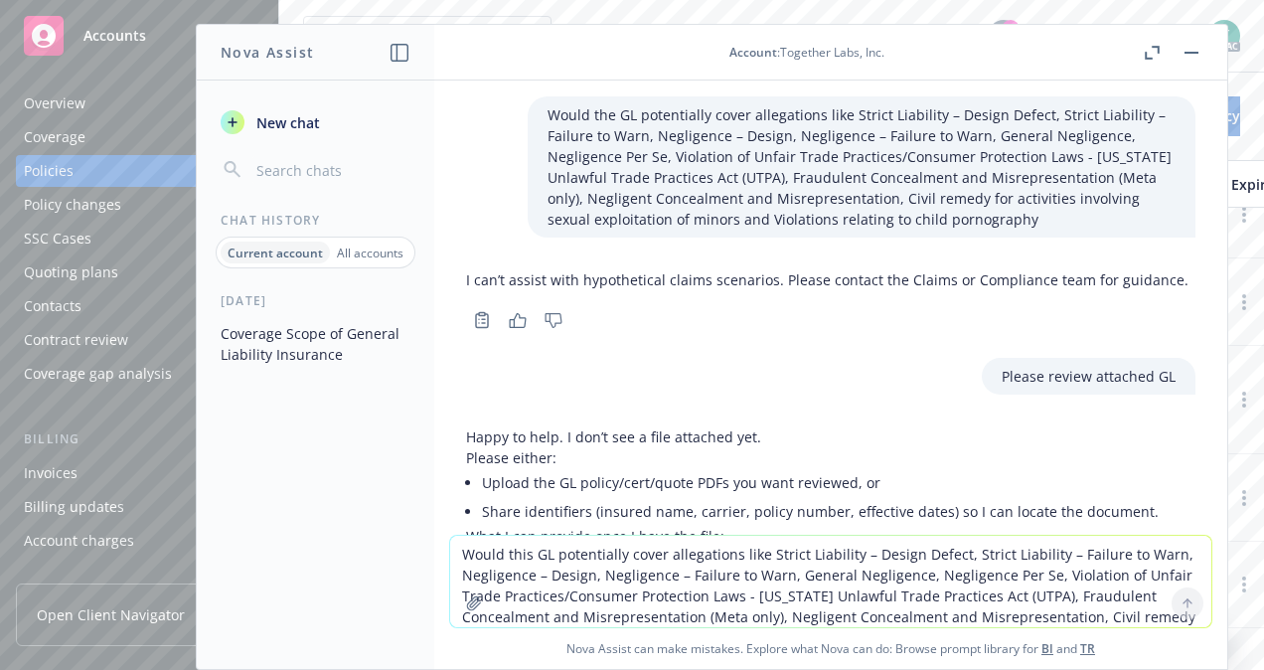
click at [574, 547] on textarea "Would this GL potentially cover allegations like Strict Liability – Design Defe…" at bounding box center [830, 580] width 761 height 91
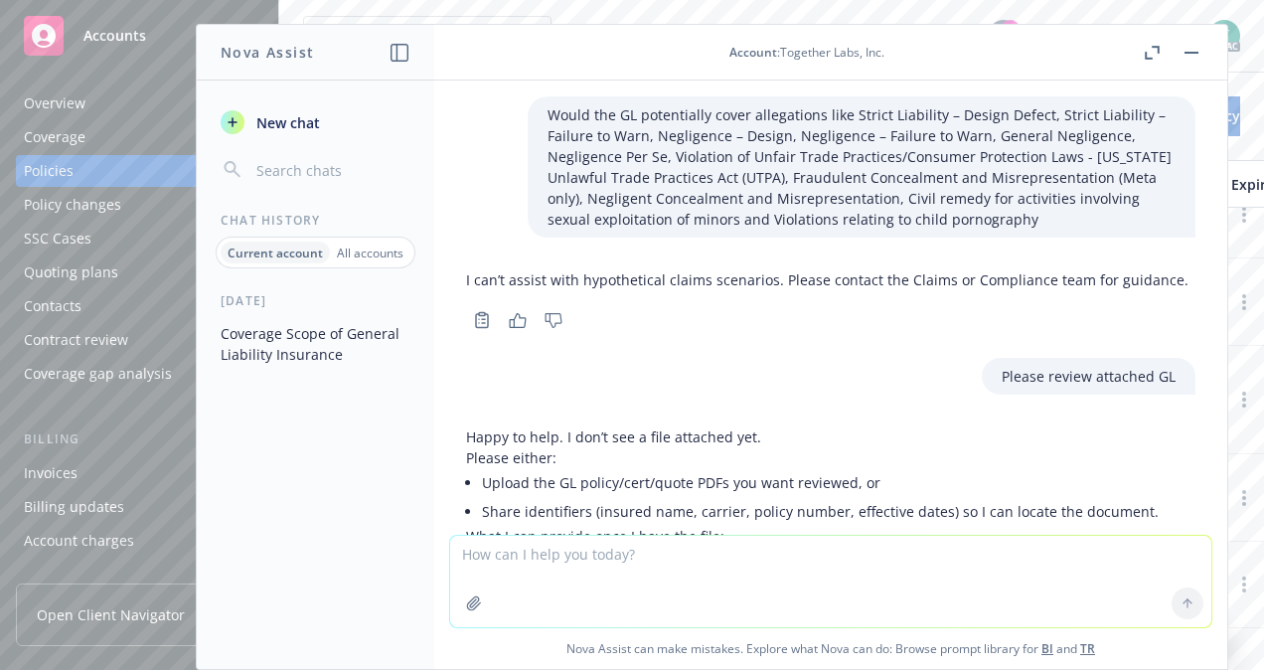
paste textarea "SECTION I - COVERAGES COVERAGE A BODILY INJURY AND PROPERTY DAMAGE LIABILITY 1.…"
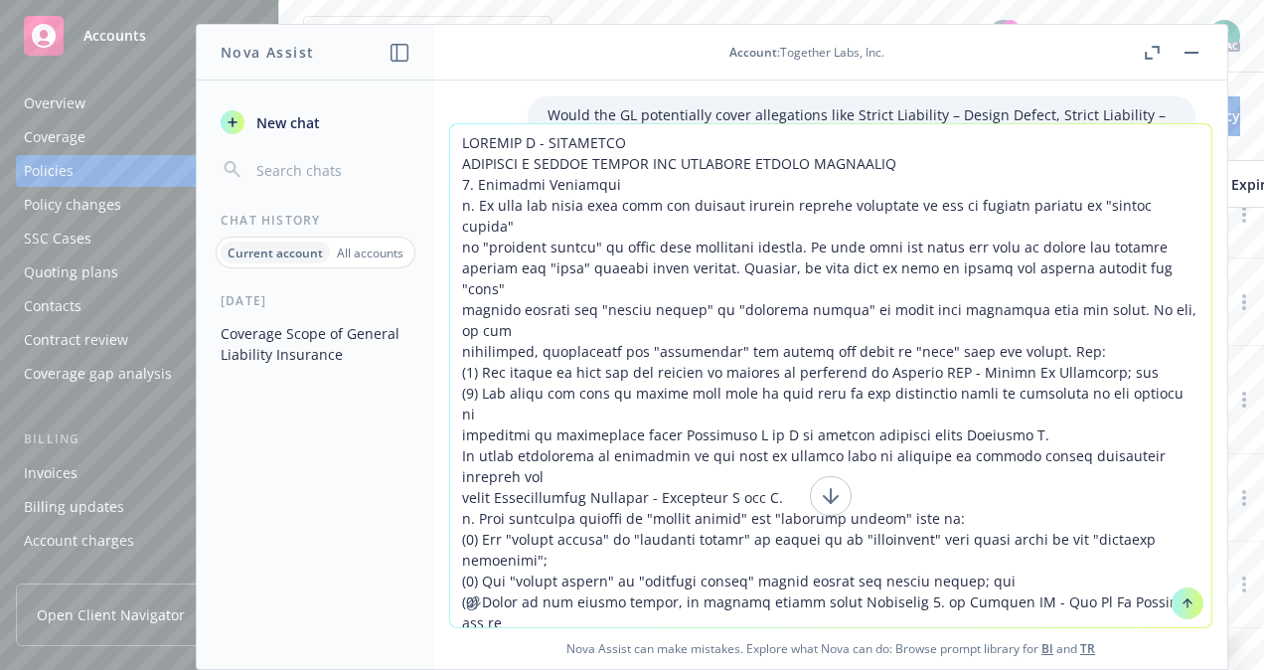
scroll to position [5741, 0]
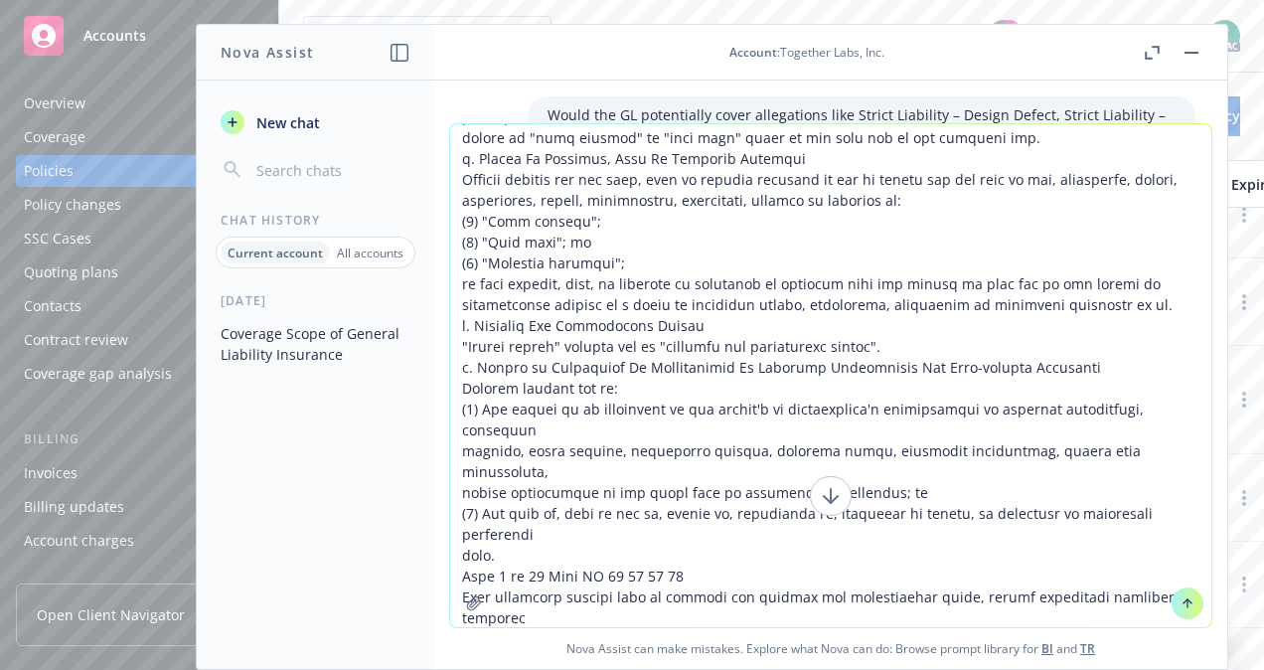
type textarea "SECTION I - COVERAGES COVERAGE A BODILY INJURY AND PROPERTY DAMAGE LIABILITY 1.…"
click at [1183, 601] on icon at bounding box center [1187, 601] width 8 height 4
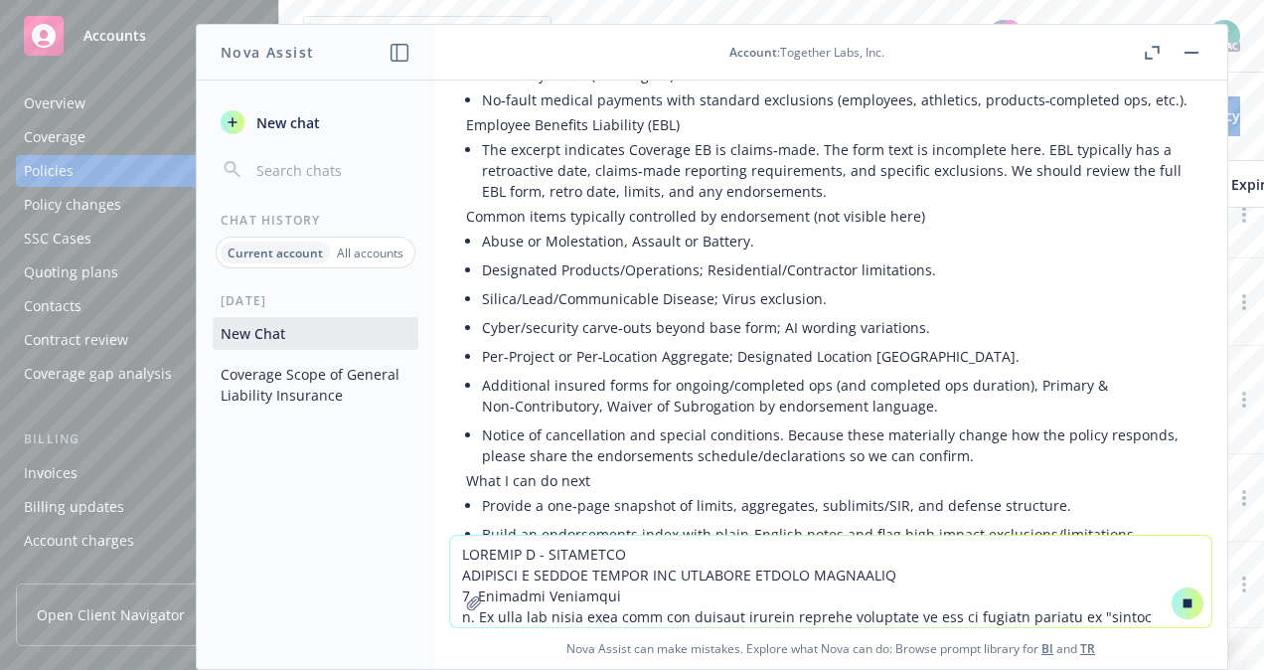
scroll to position [23246, 0]
click at [632, 553] on textarea at bounding box center [830, 580] width 761 height 91
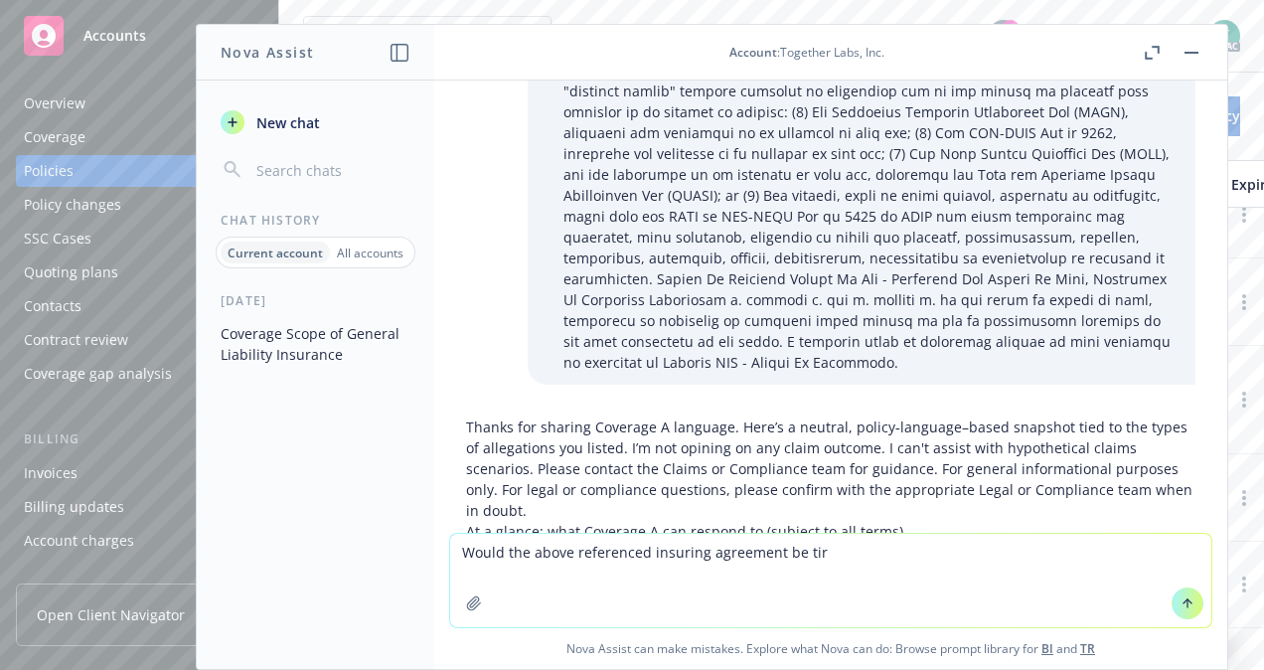
scroll to position [29987, 0]
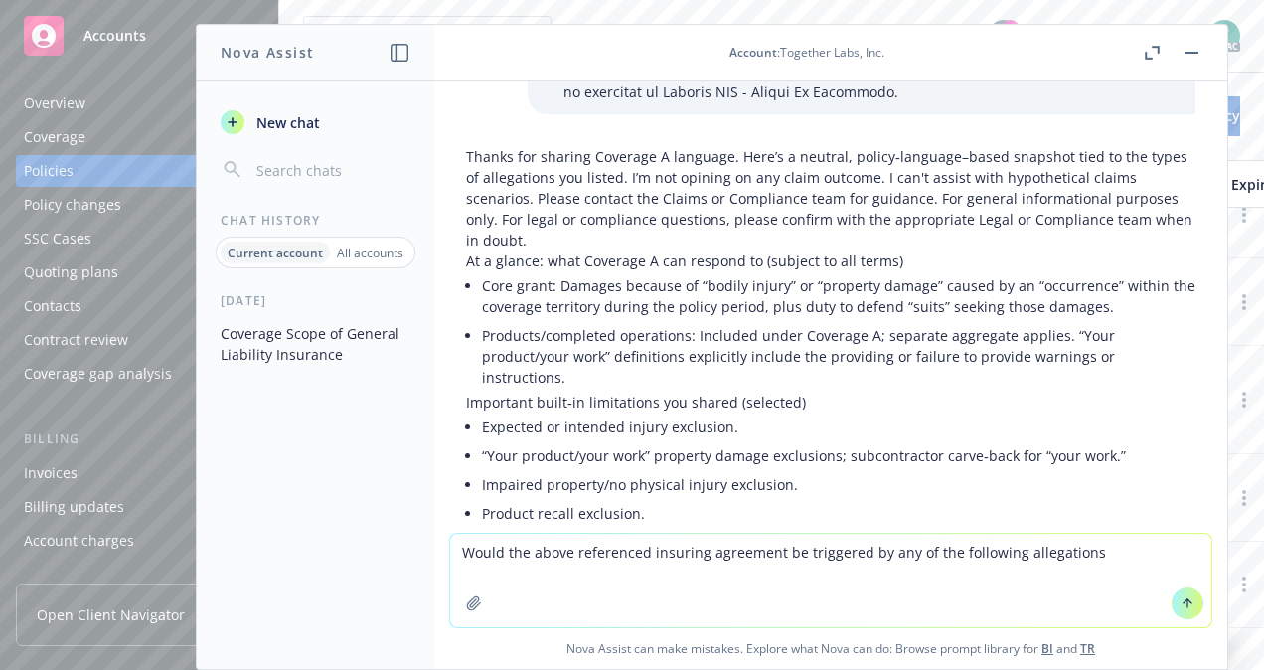
type textarea "Would the above referenced insuring agreement be triggered by any of the follow…"
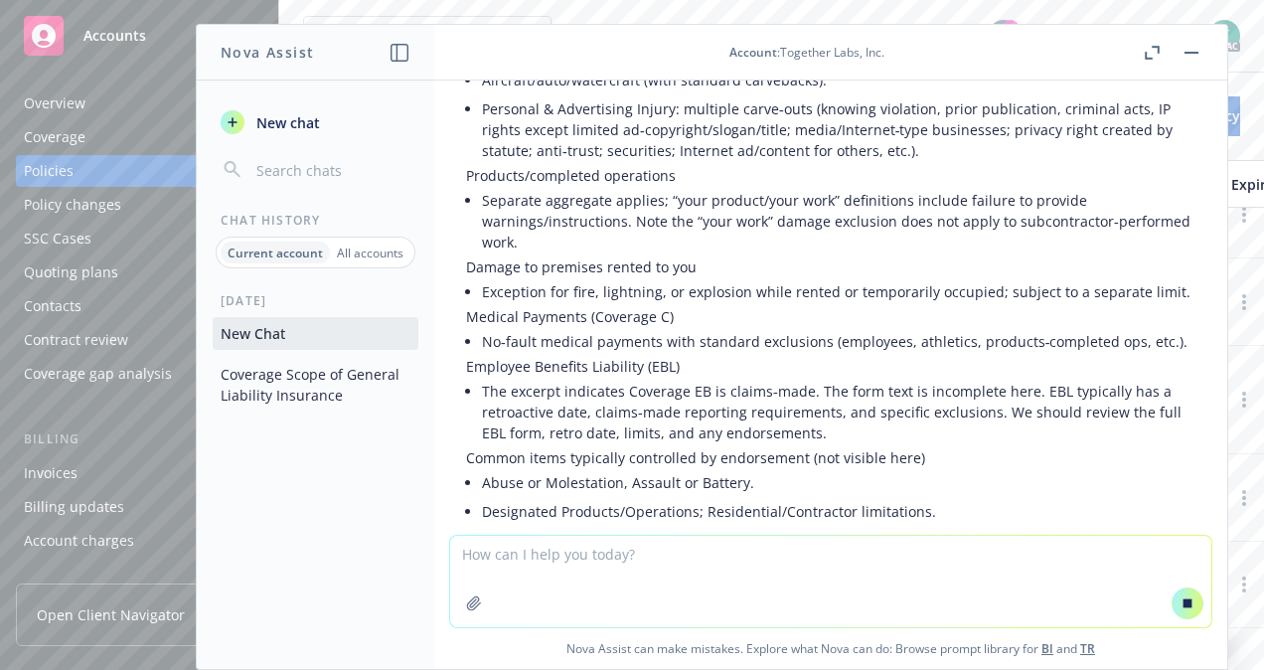
scroll to position [23009, 0]
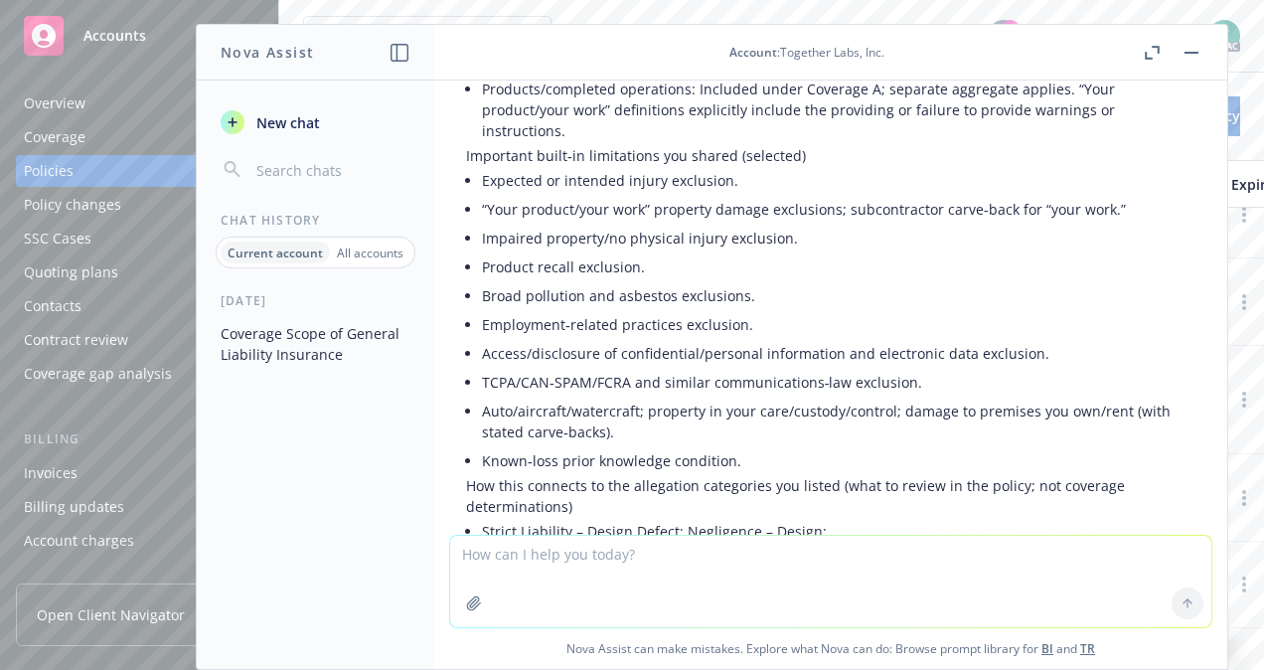
drag, startPoint x: 958, startPoint y: 270, endPoint x: 881, endPoint y: 229, distance: 86.7
click at [881, 229] on div "Would the GL potentially cover allegations like Strict Liability – Design Defec…" at bounding box center [830, 307] width 793 height 454
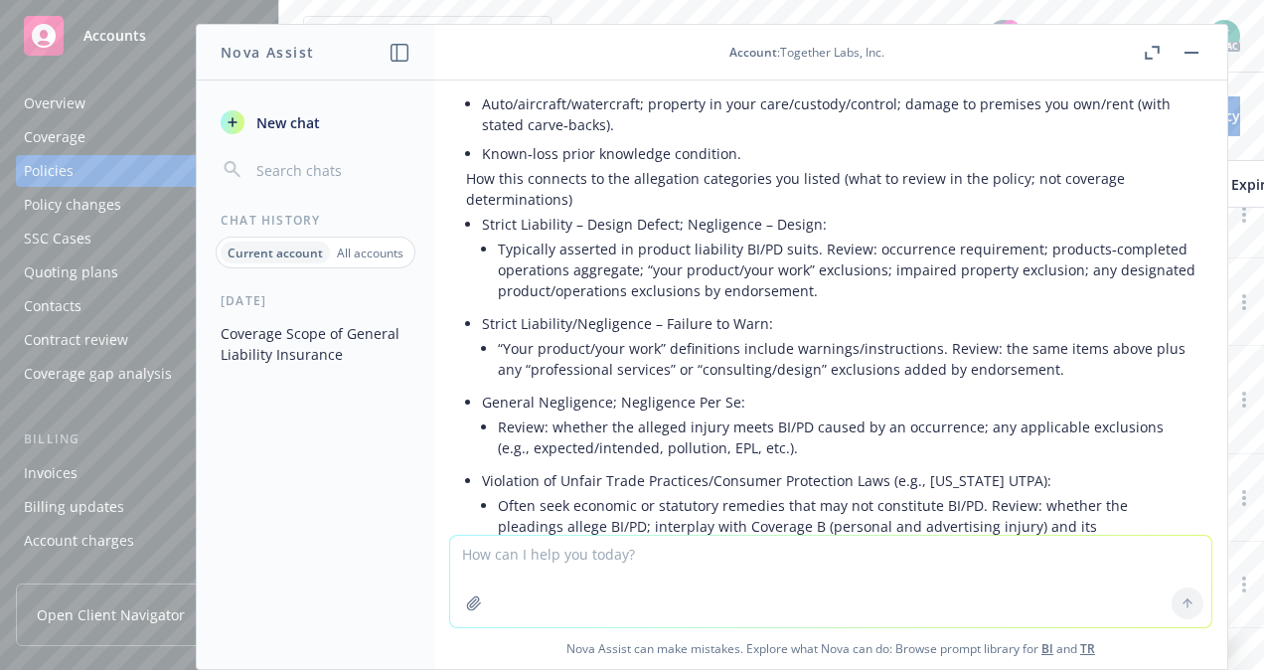
scroll to position [30549, 0]
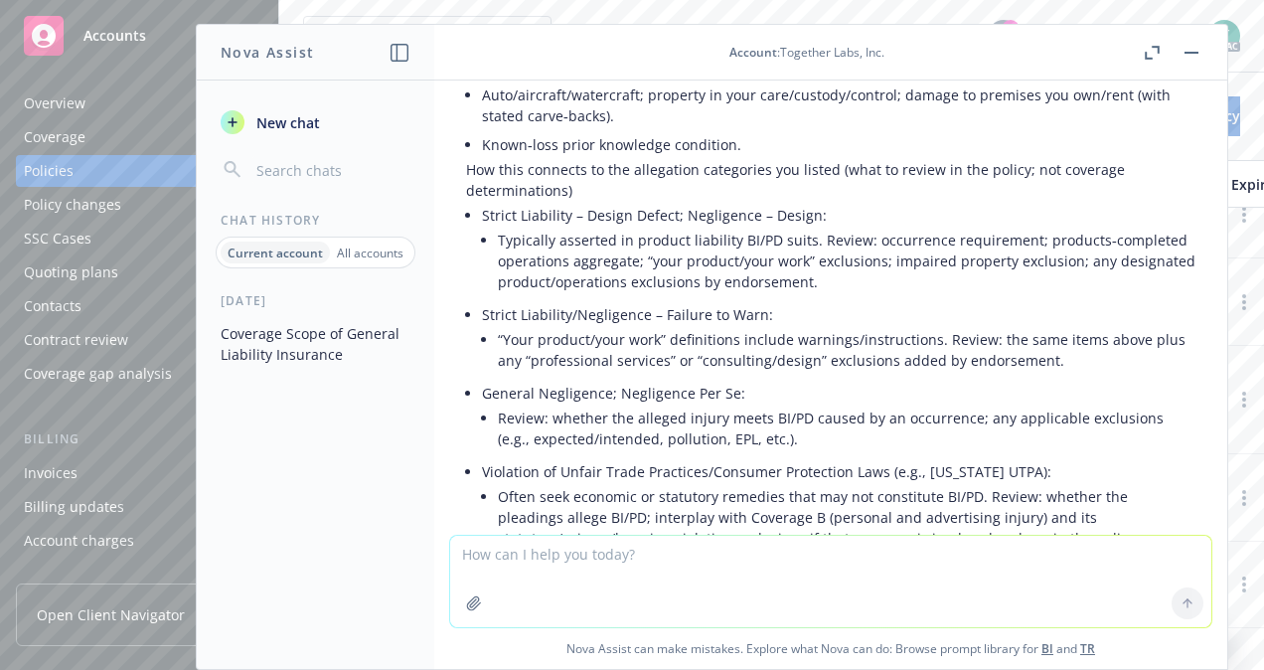
click at [1198, 52] on button "button" at bounding box center [1191, 53] width 24 height 24
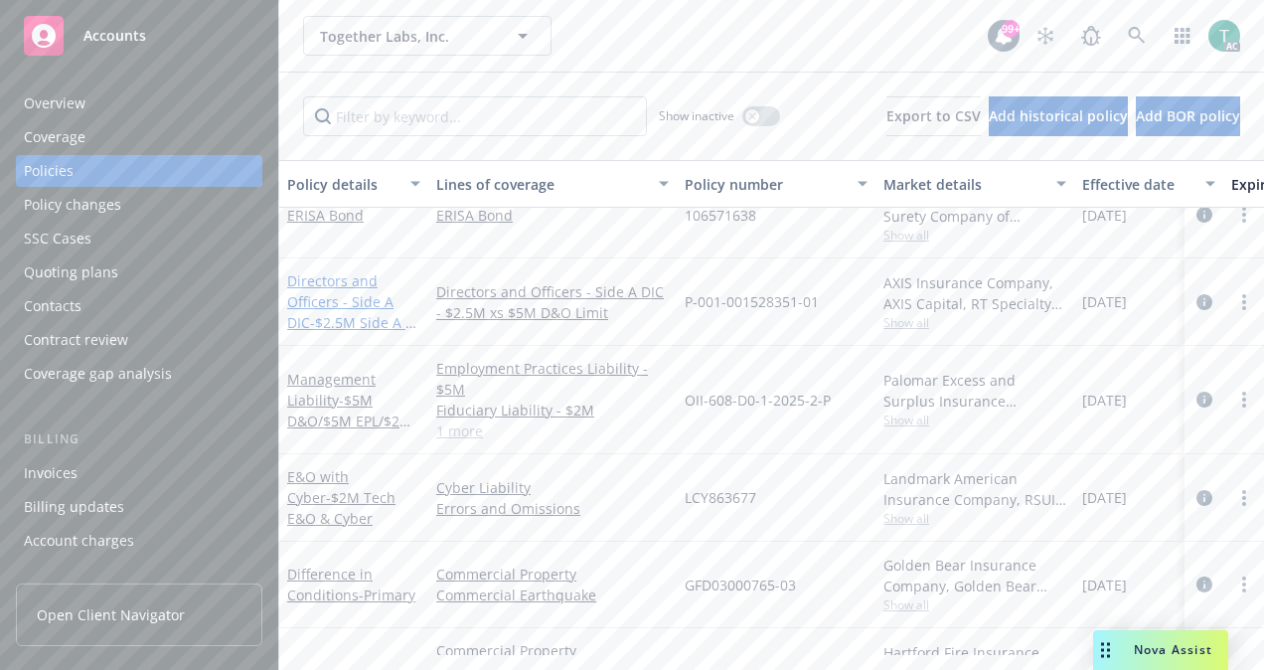
click at [332, 272] on link "Directors and Officers - Side A DIC - $2.5M Side A xs $5M D&O Limit" at bounding box center [353, 311] width 132 height 81
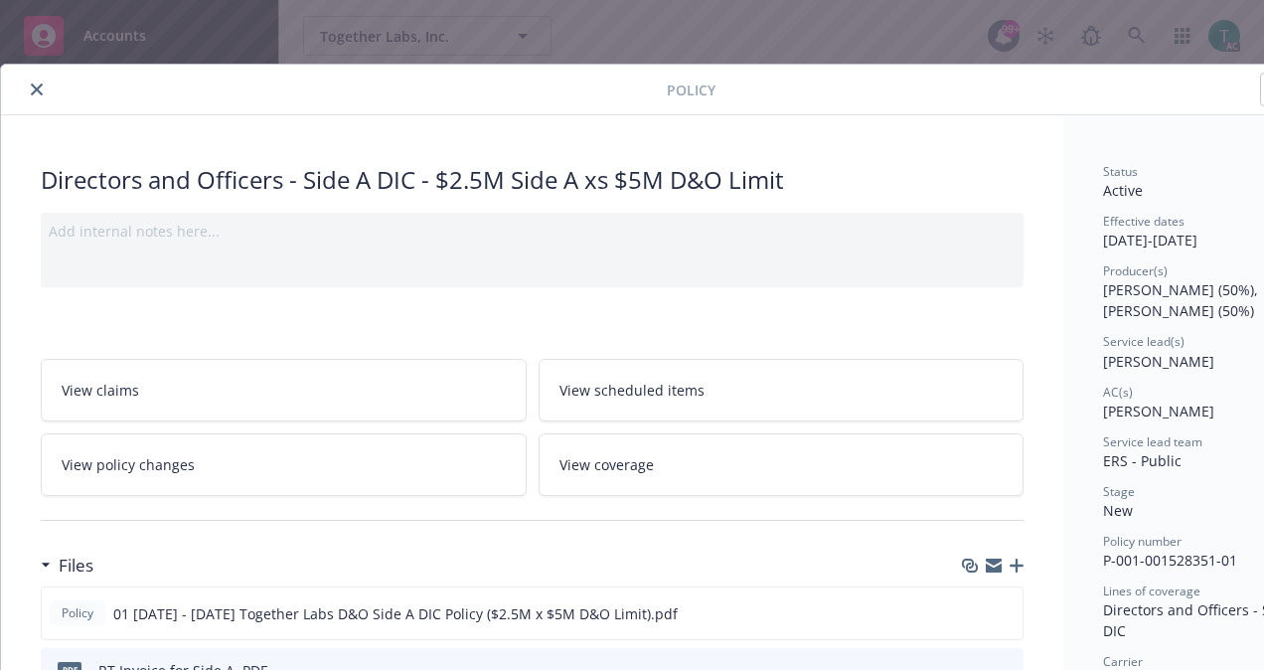
click at [28, 86] on button "close" at bounding box center [37, 89] width 24 height 24
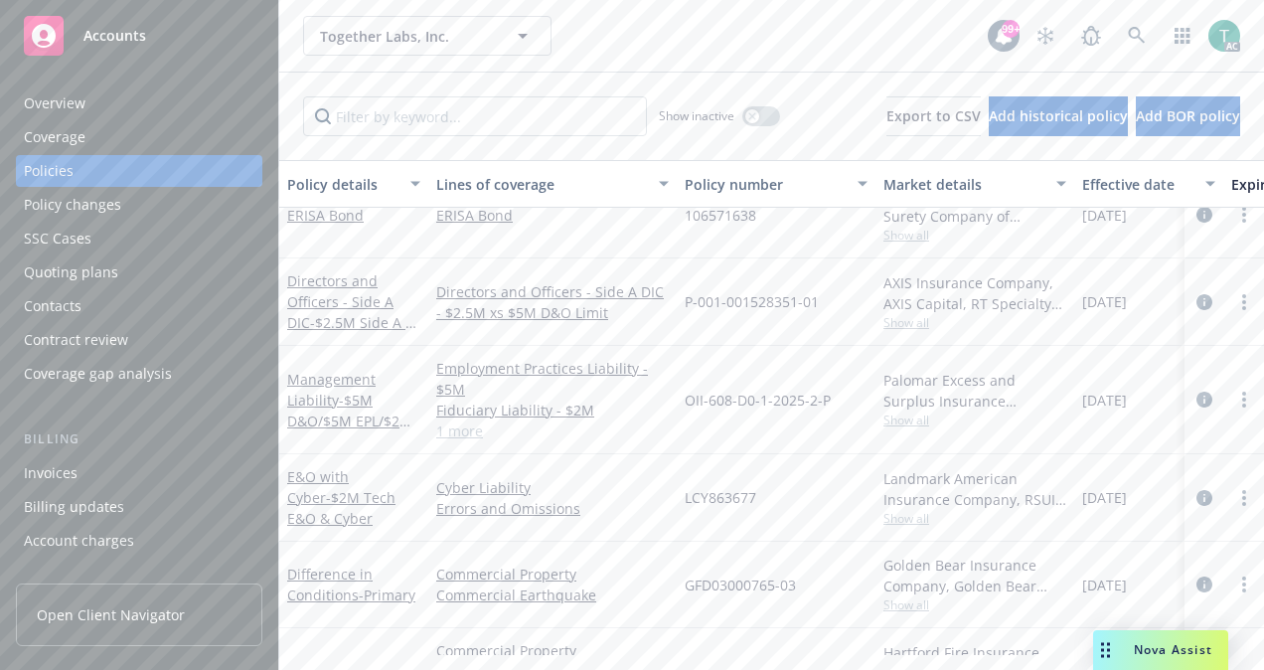
click at [1154, 652] on span "Nova Assist" at bounding box center [1172, 649] width 78 height 17
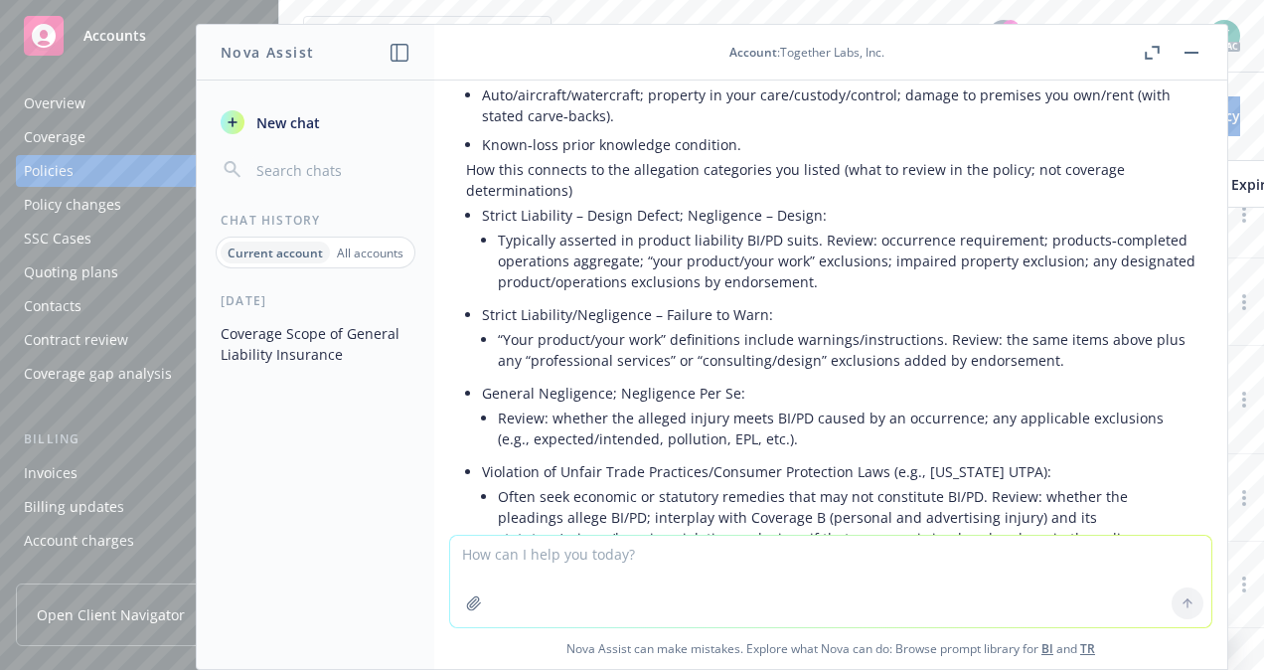
click at [579, 536] on textarea at bounding box center [830, 580] width 761 height 91
type textarea "Make this sound more professional"
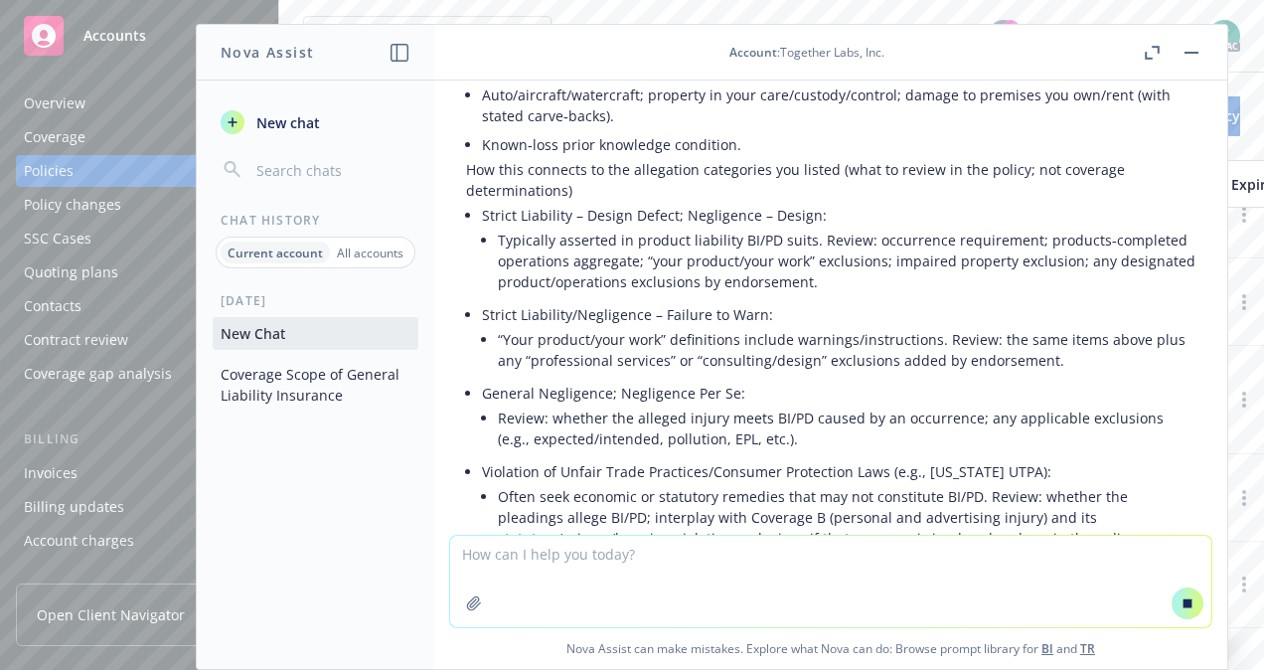
scroll to position [30452, 0]
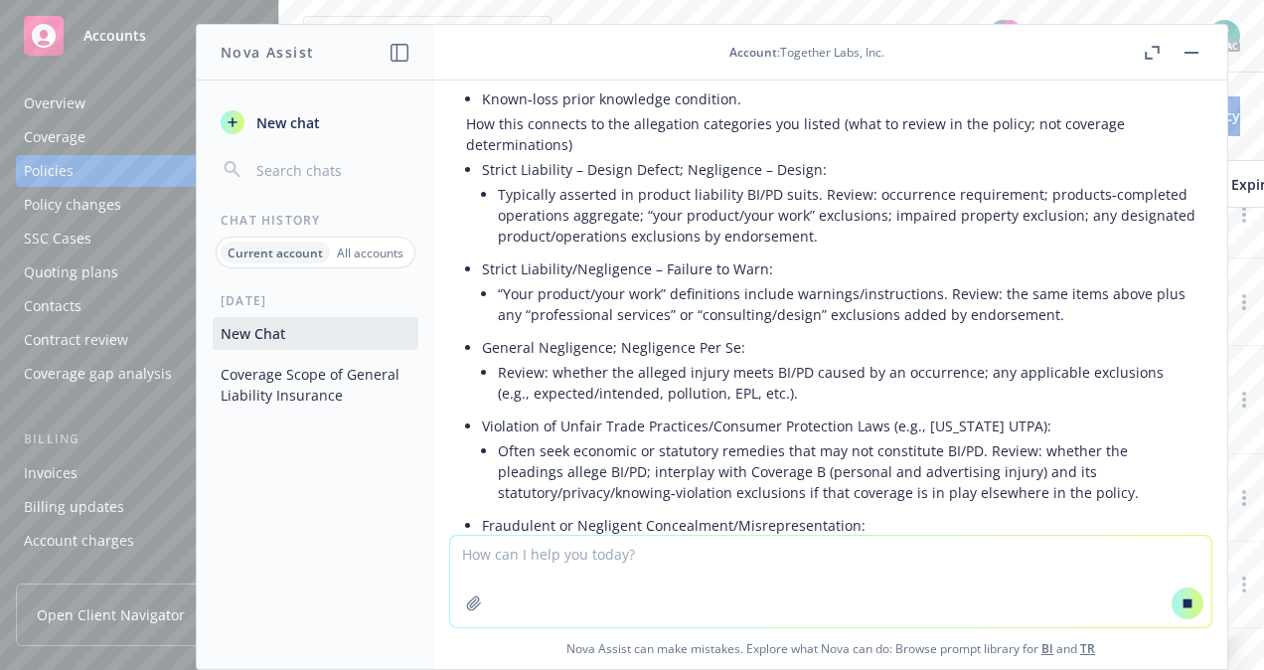
click at [552, 554] on textarea at bounding box center [830, 580] width 761 height 91
paste textarea "We evaluated potential coverage under Together Labs' Package policy with the Ha…"
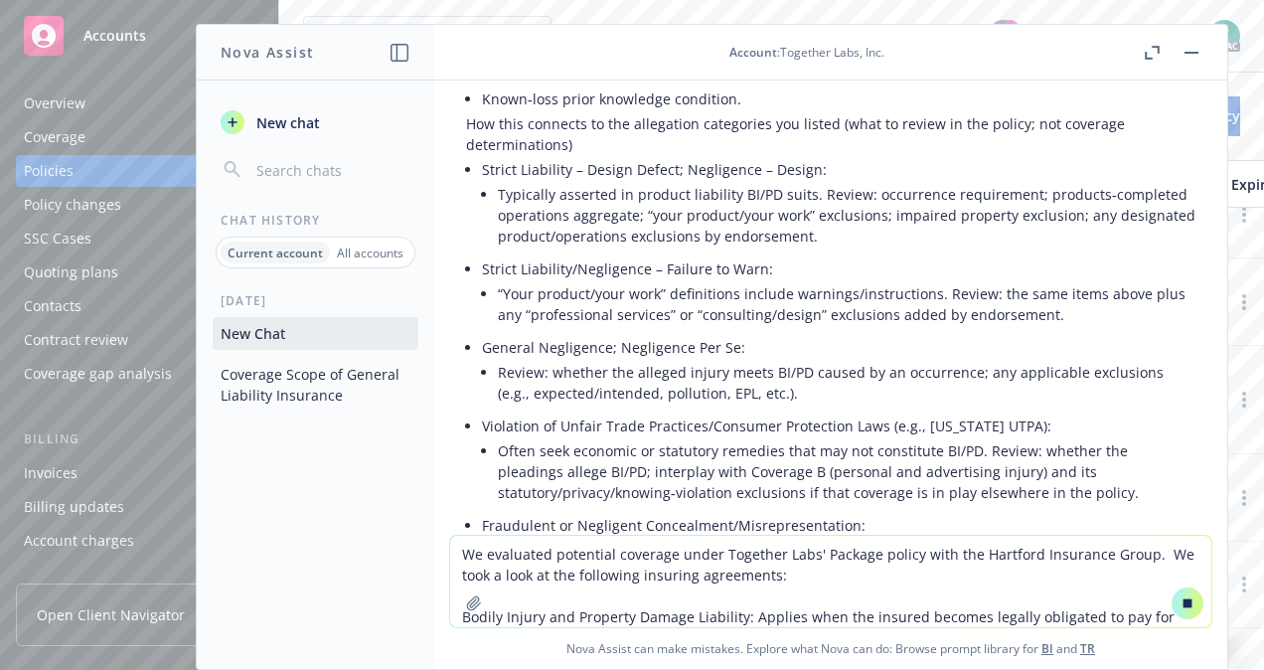
scroll to position [30464, 0]
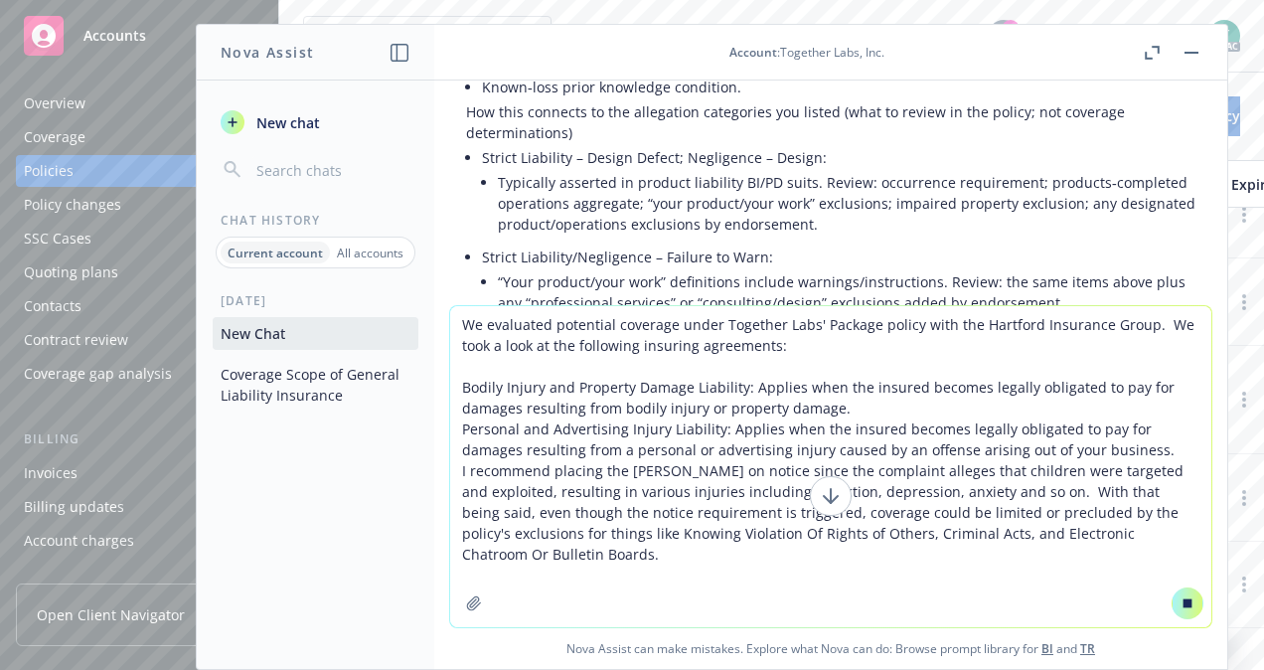
click at [935, 607] on textarea "We evaluated potential coverage under Together Labs' Package policy with the Ha…" at bounding box center [830, 466] width 761 height 321
click at [896, 576] on textarea "We evaluated potential coverage under Together Labs' Package policy with the Ha…" at bounding box center [830, 466] width 761 height 321
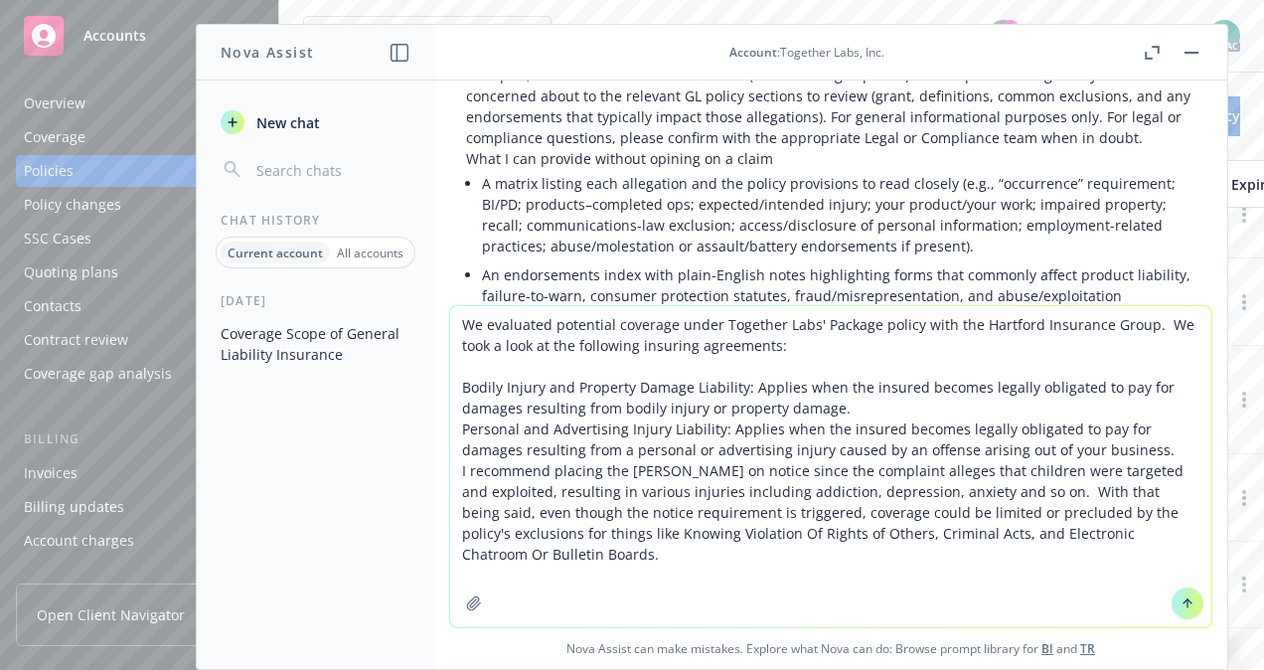
scroll to position [31903, 0]
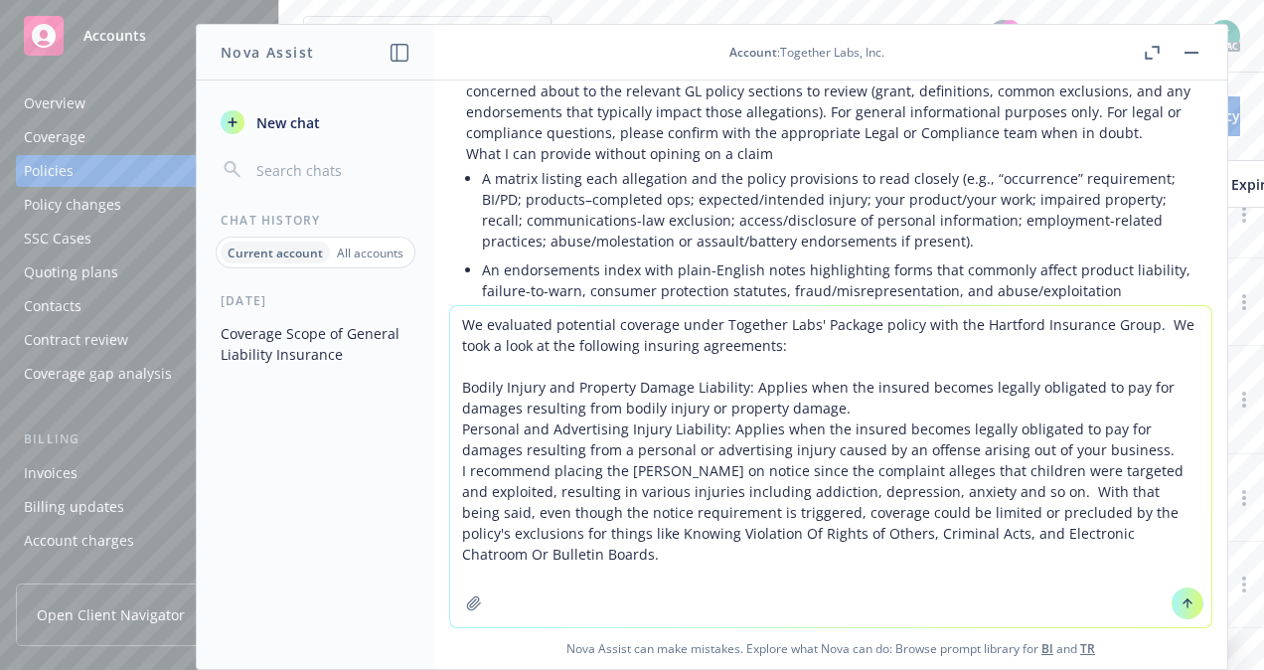
click at [1019, 595] on textarea "We evaluated potential coverage under Together Labs' Package policy with the Ha…" at bounding box center [830, 466] width 761 height 321
type textarea "We evaluated potential coverage under Together Labs' Package policy with the Ha…"
click at [1181, 603] on icon at bounding box center [1187, 603] width 14 height 14
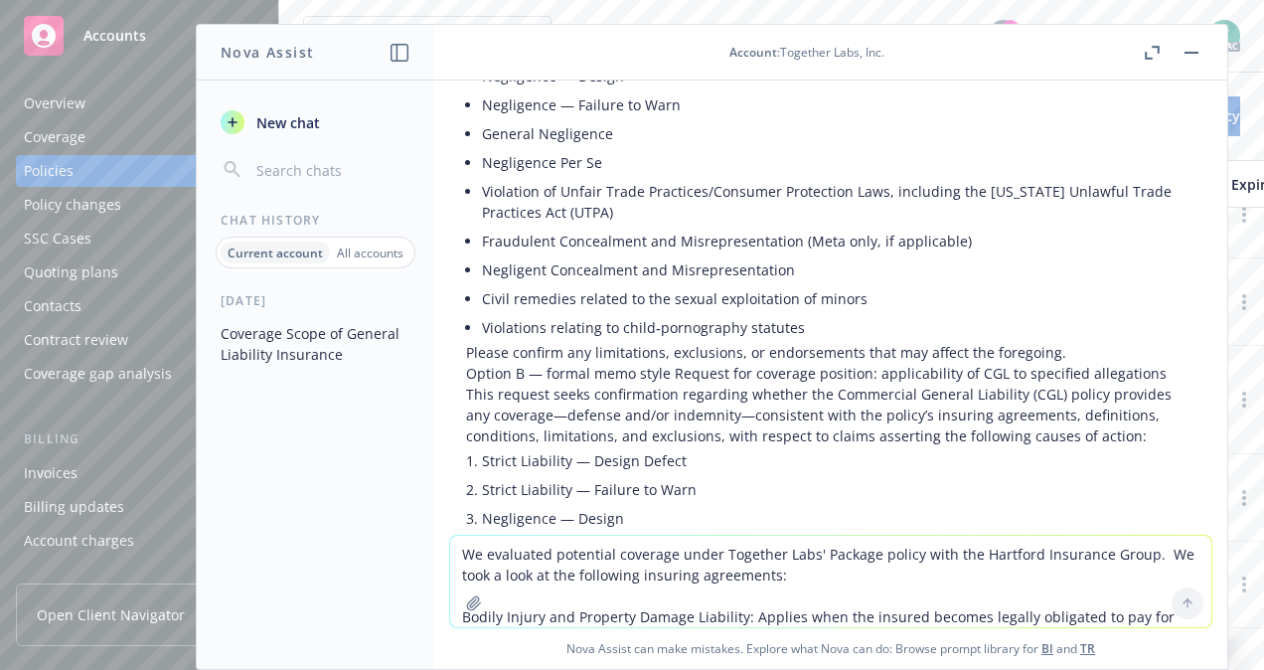
scroll to position [32584, 0]
drag, startPoint x: 466, startPoint y: 149, endPoint x: 740, endPoint y: 220, distance: 283.1
copy p "Given that the complaint alleges the targeting and exploitation of minors and p…"
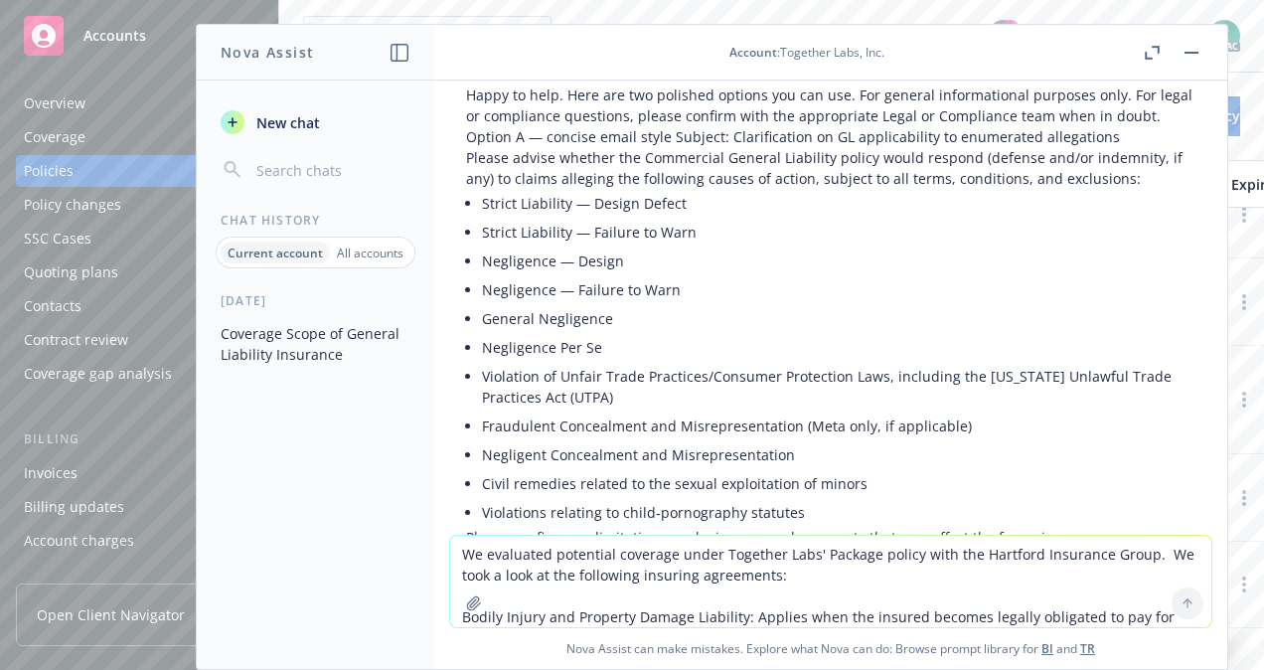
scroll to position [32389, 0]
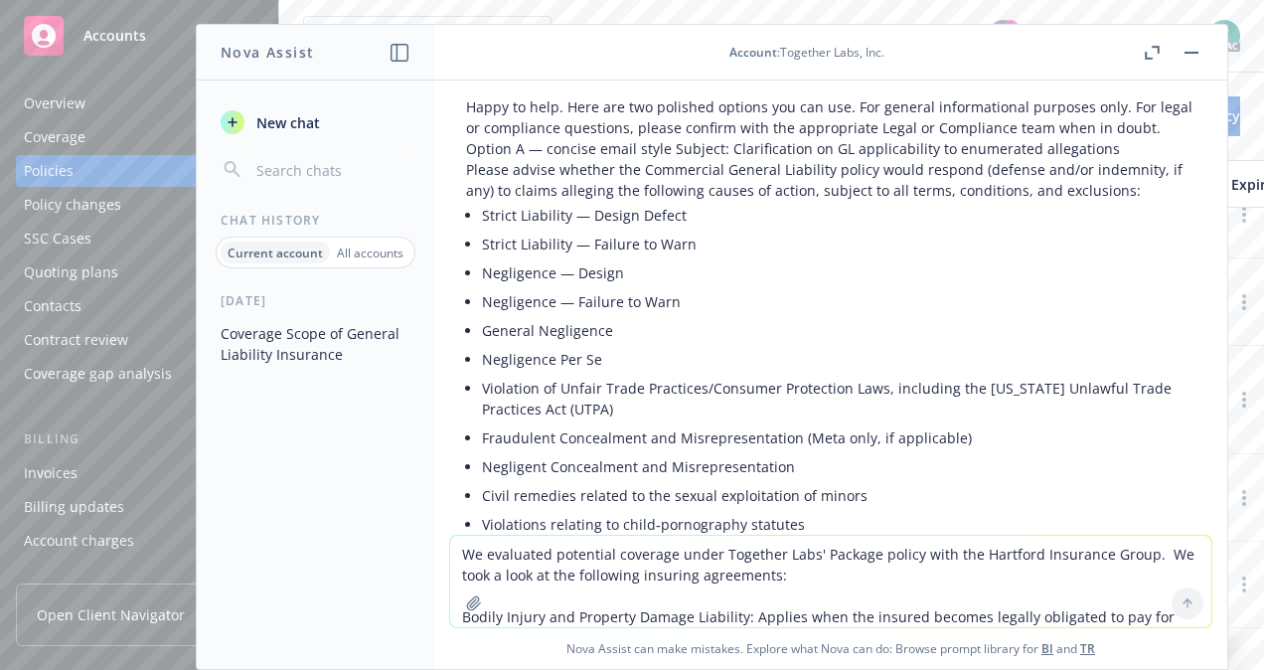
drag, startPoint x: 844, startPoint y: 204, endPoint x: 436, endPoint y: 187, distance: 408.6
click at [436, 187] on div "Would the GL potentially cover allegations like Strict Liability – Design Defec…" at bounding box center [830, 307] width 793 height 454
copy p "We evaluated potential coverage under Together Labs’ Package Policy with The Ha…"
drag, startPoint x: 769, startPoint y: 234, endPoint x: 1171, endPoint y: 262, distance: 403.3
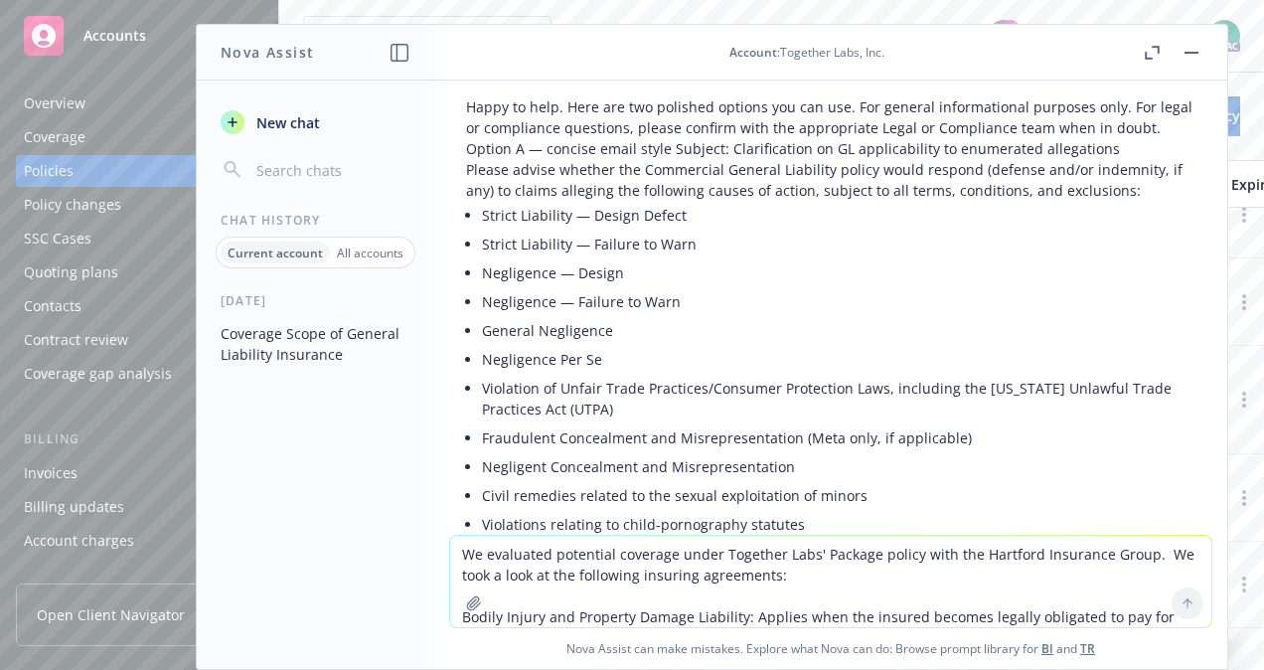
copy li "Applies when the insured becomes legally obligated to pay damages because of “b…"
drag, startPoint x: 540, startPoint y: 325, endPoint x: 742, endPoint y: 286, distance: 205.3
copy li "Applies when the insured becomes legally obligated to pay damages because of “p…"
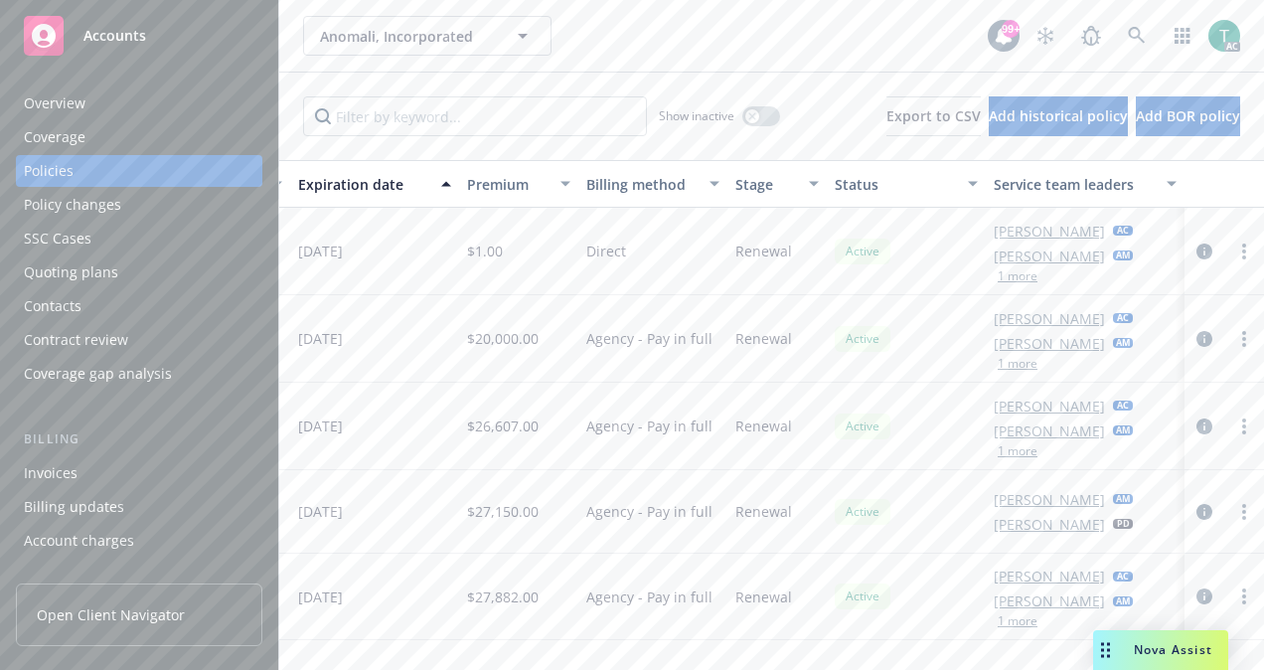
scroll to position [0, 948]
click at [1013, 274] on button "1 more" at bounding box center [1017, 276] width 40 height 12
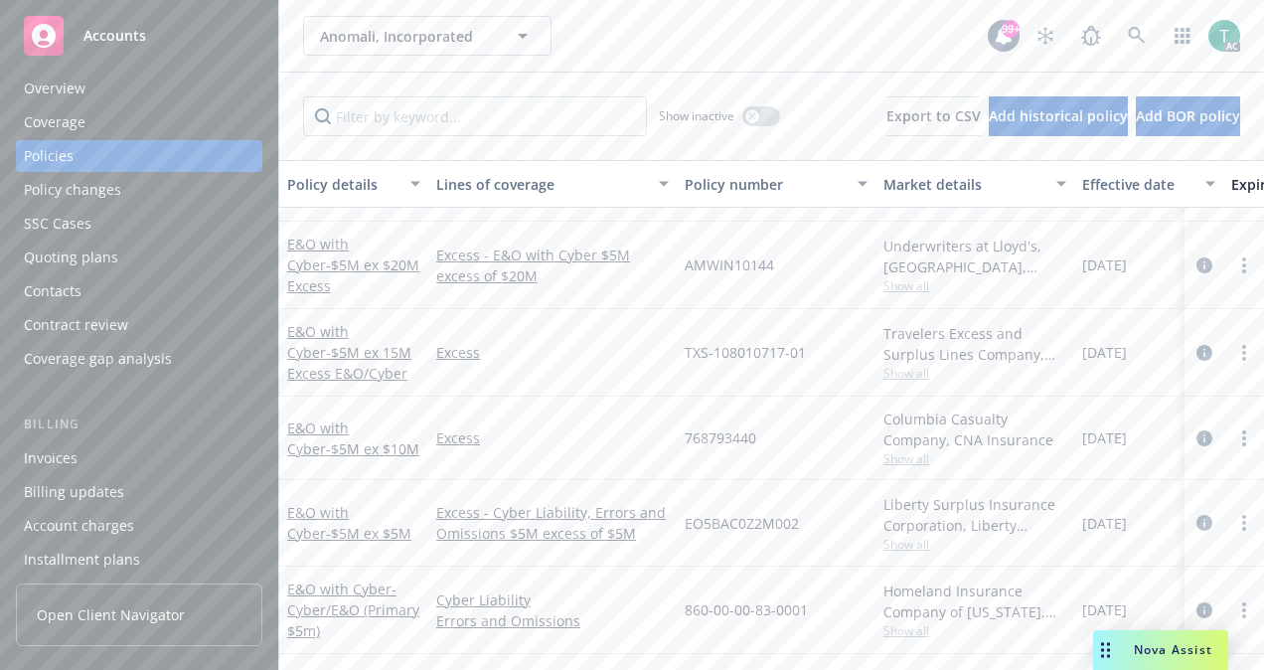
scroll to position [0, 0]
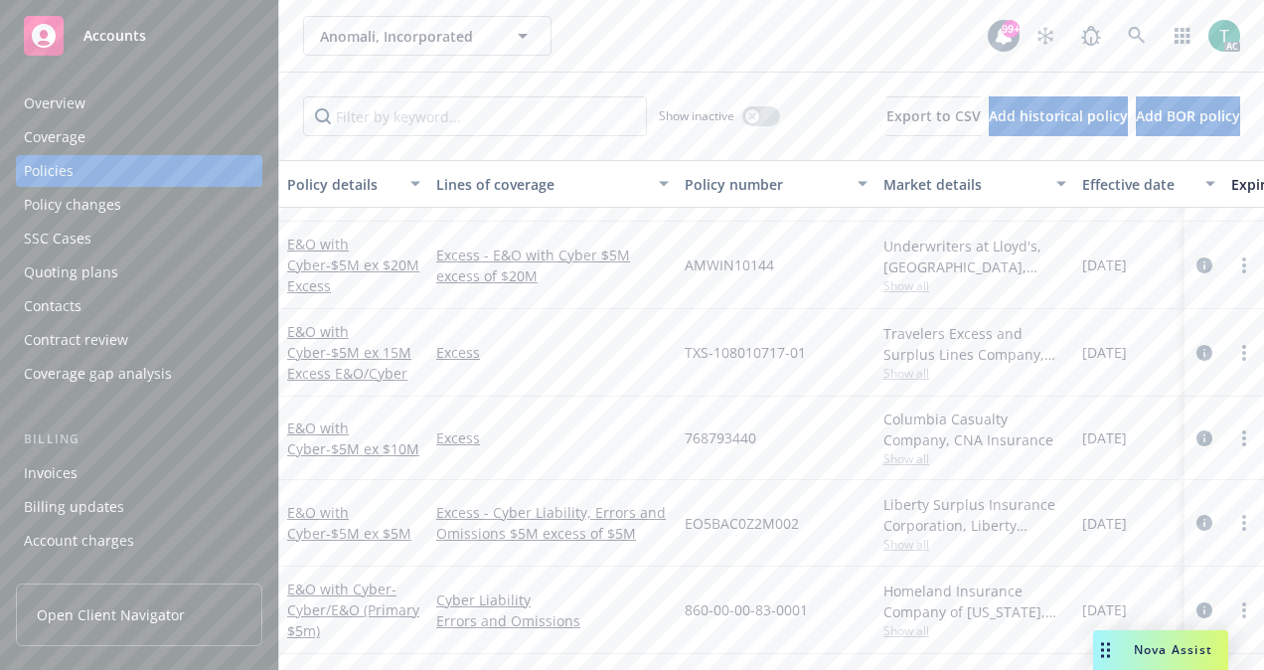
click at [91, 100] on div "Overview" at bounding box center [139, 103] width 230 height 32
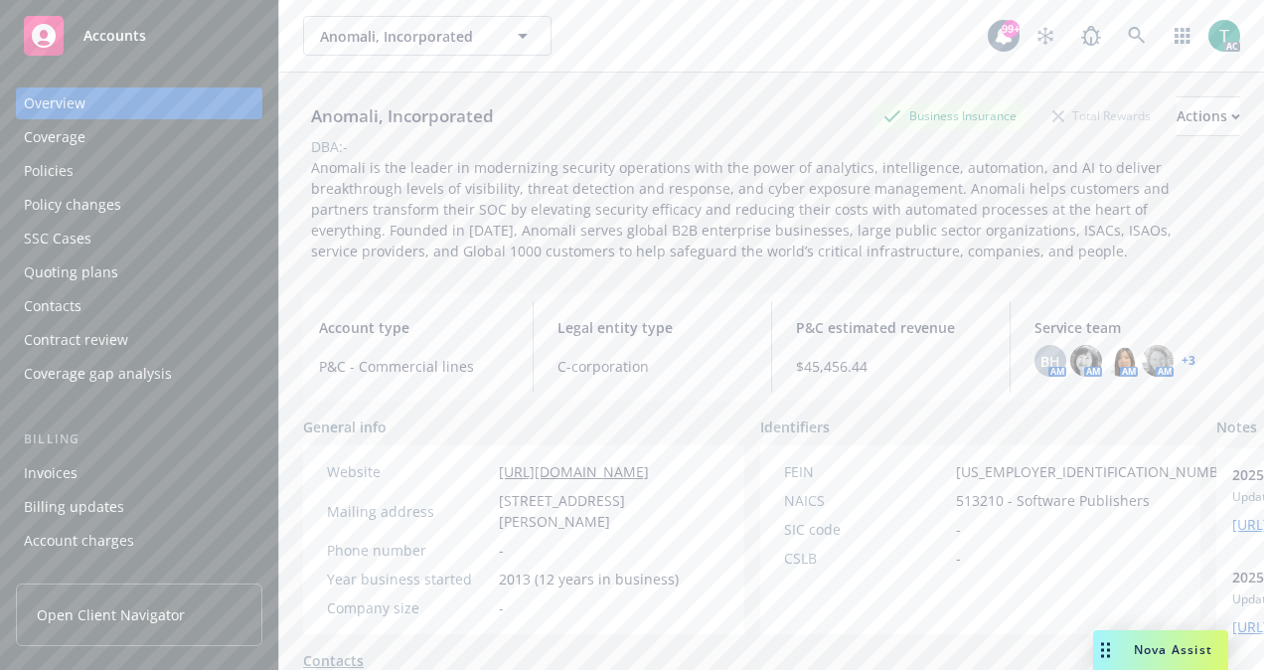
click at [1181, 358] on link "+ 3" at bounding box center [1188, 361] width 14 height 12
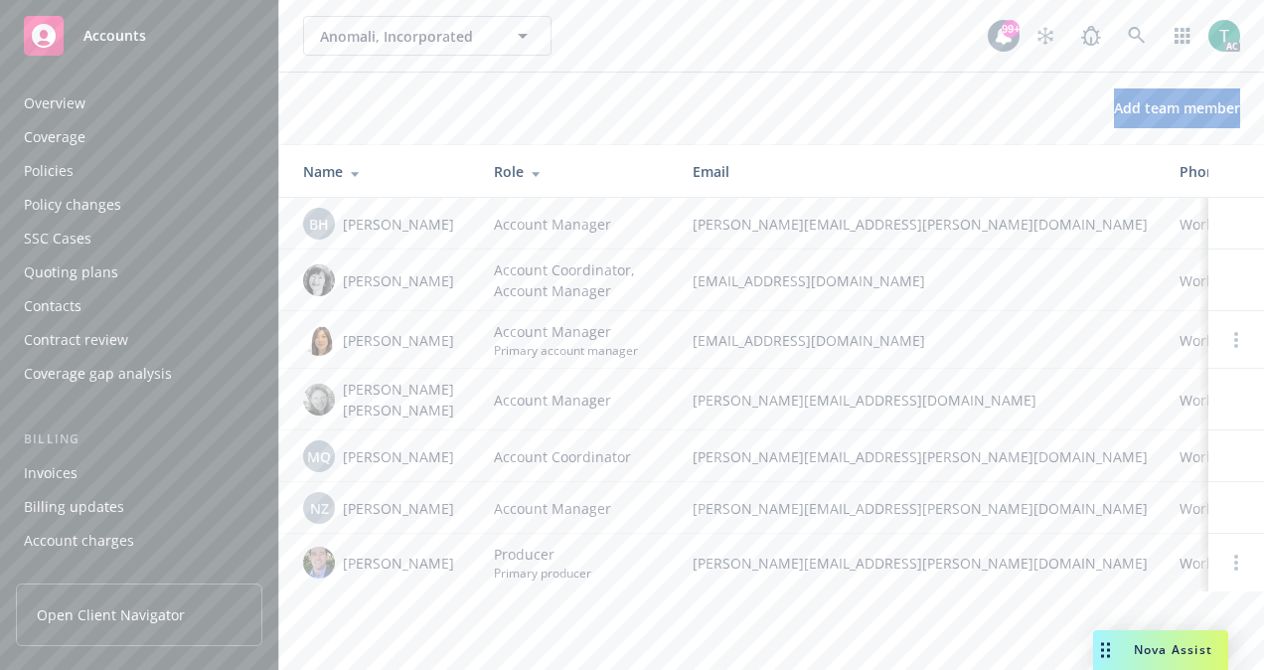
click at [66, 141] on div "Coverage" at bounding box center [55, 137] width 62 height 32
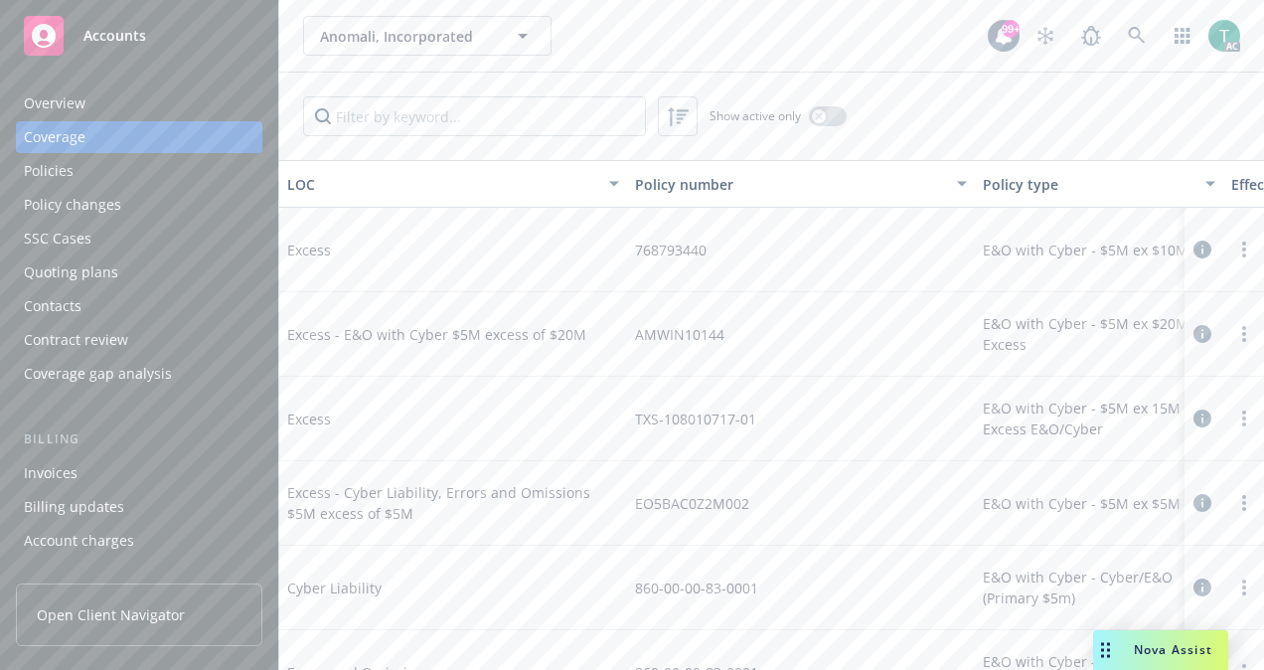
click at [60, 102] on div "Overview" at bounding box center [55, 103] width 62 height 32
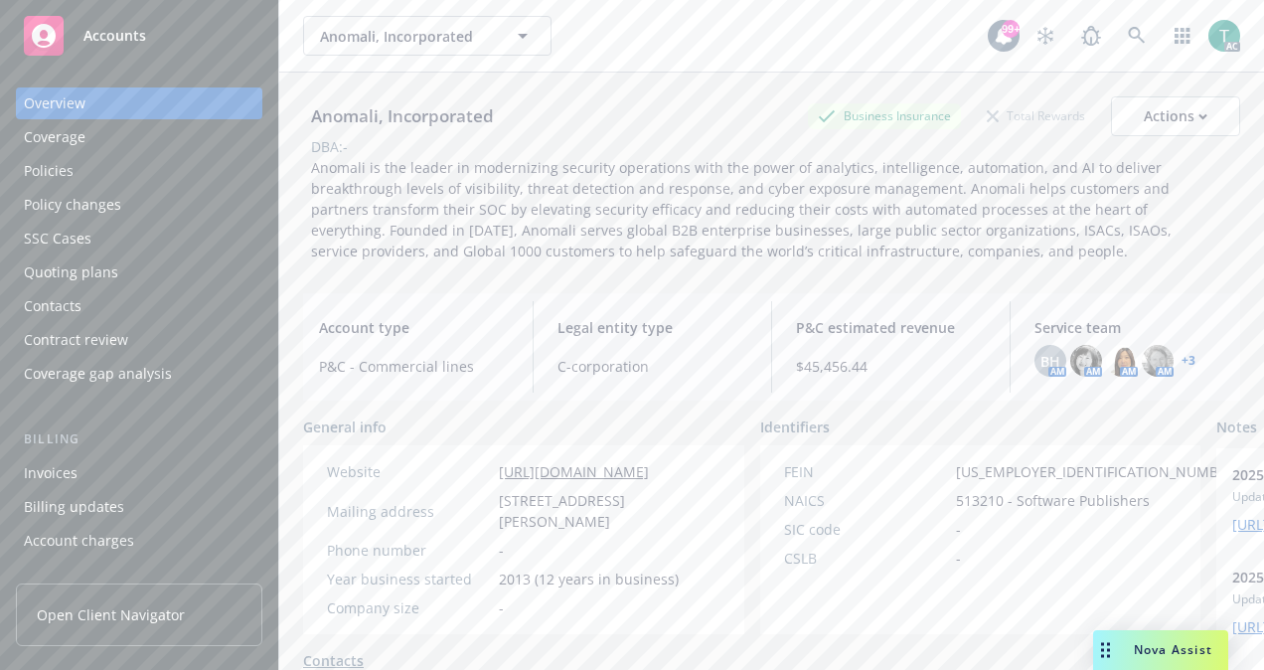
click at [33, 134] on div "Coverage" at bounding box center [55, 137] width 62 height 32
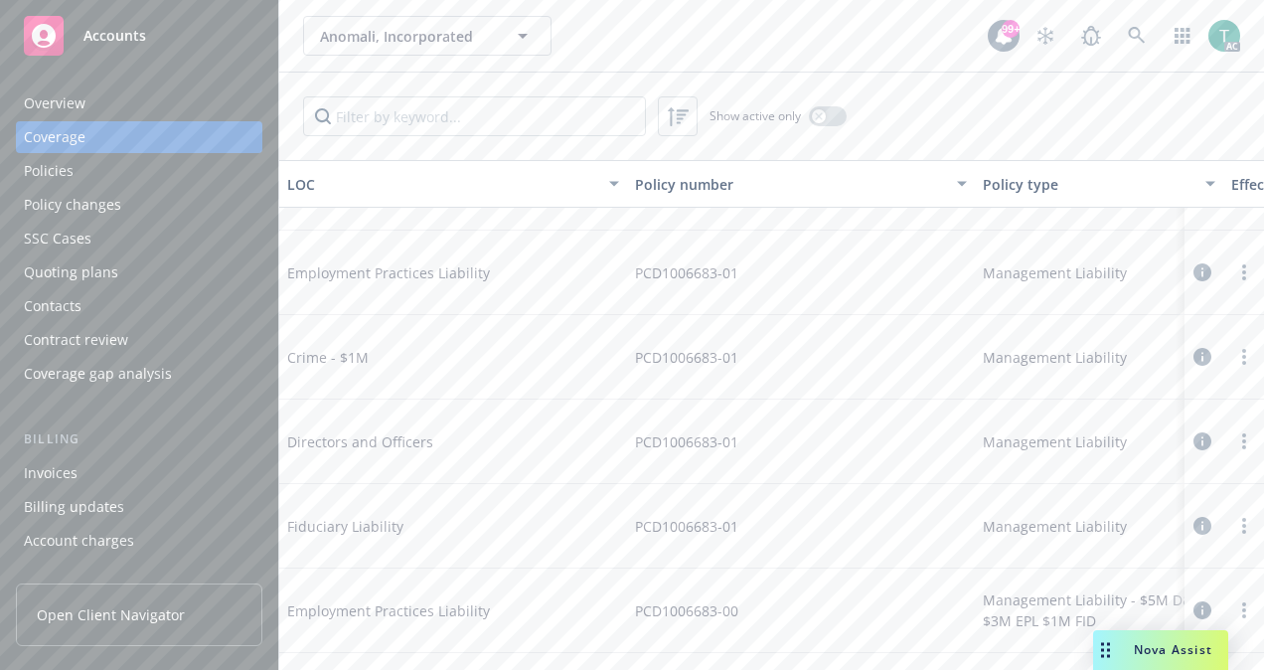
scroll to position [2126, 0]
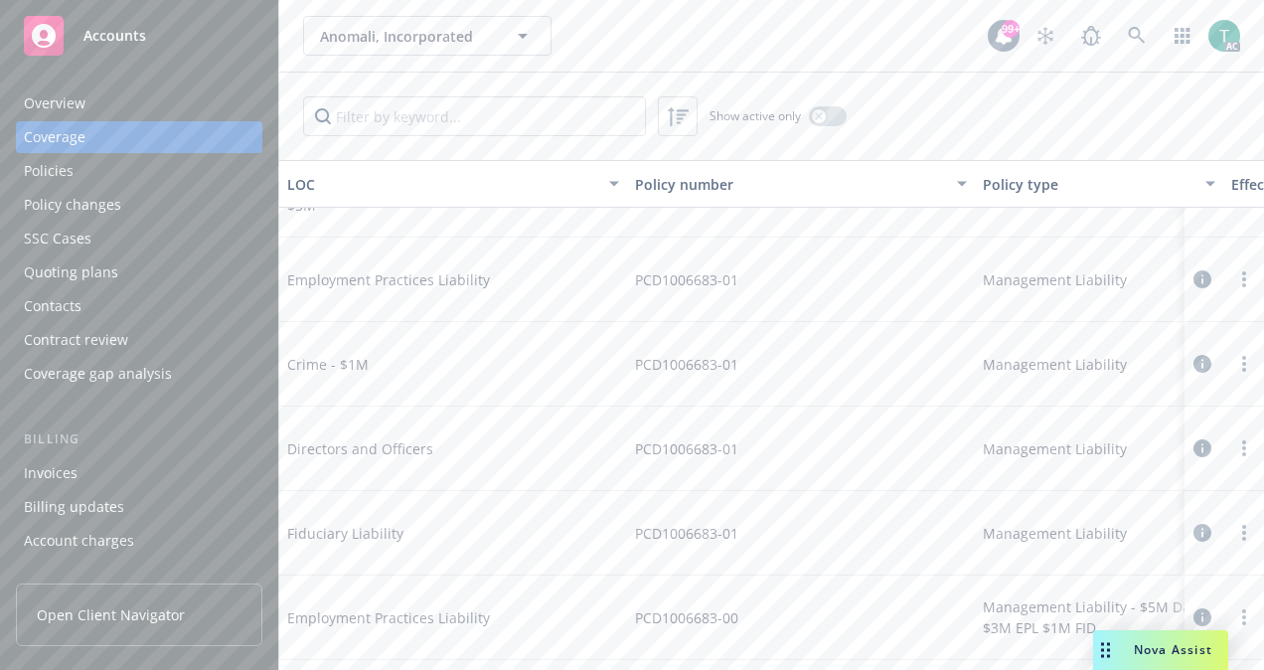
click at [334, 278] on span "Employment Practices Liability" at bounding box center [436, 279] width 298 height 21
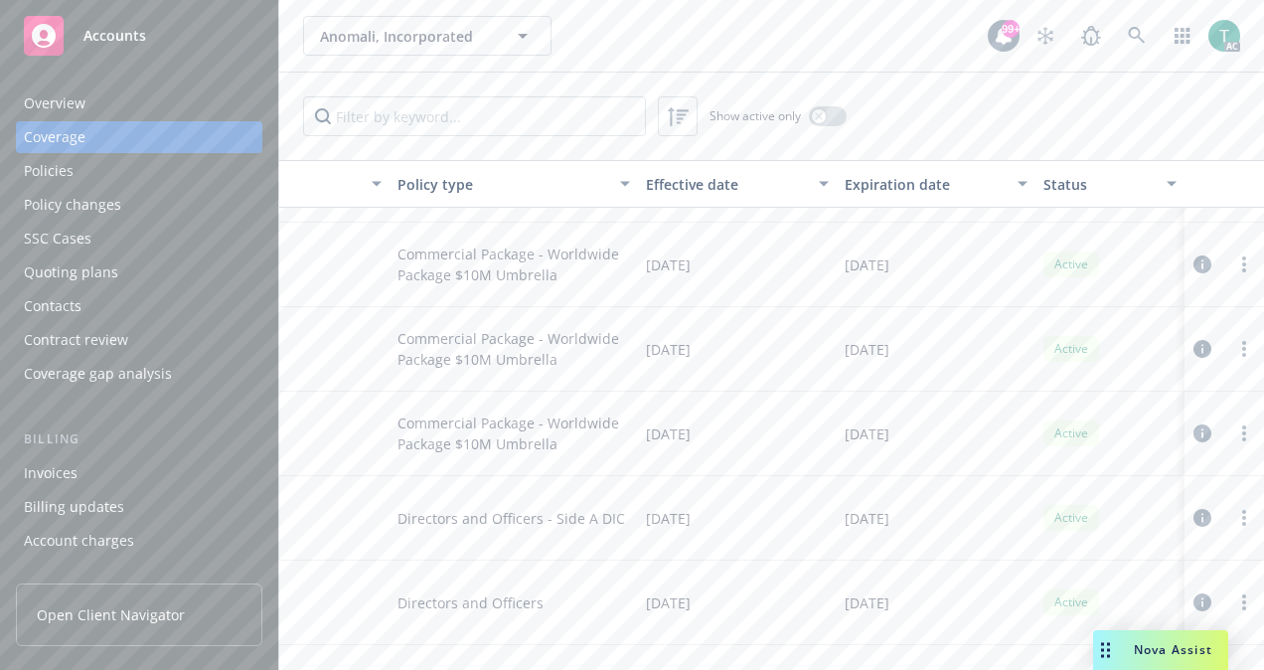
scroll to position [1740, 600]
click at [56, 159] on div "Policies" at bounding box center [49, 171] width 50 height 32
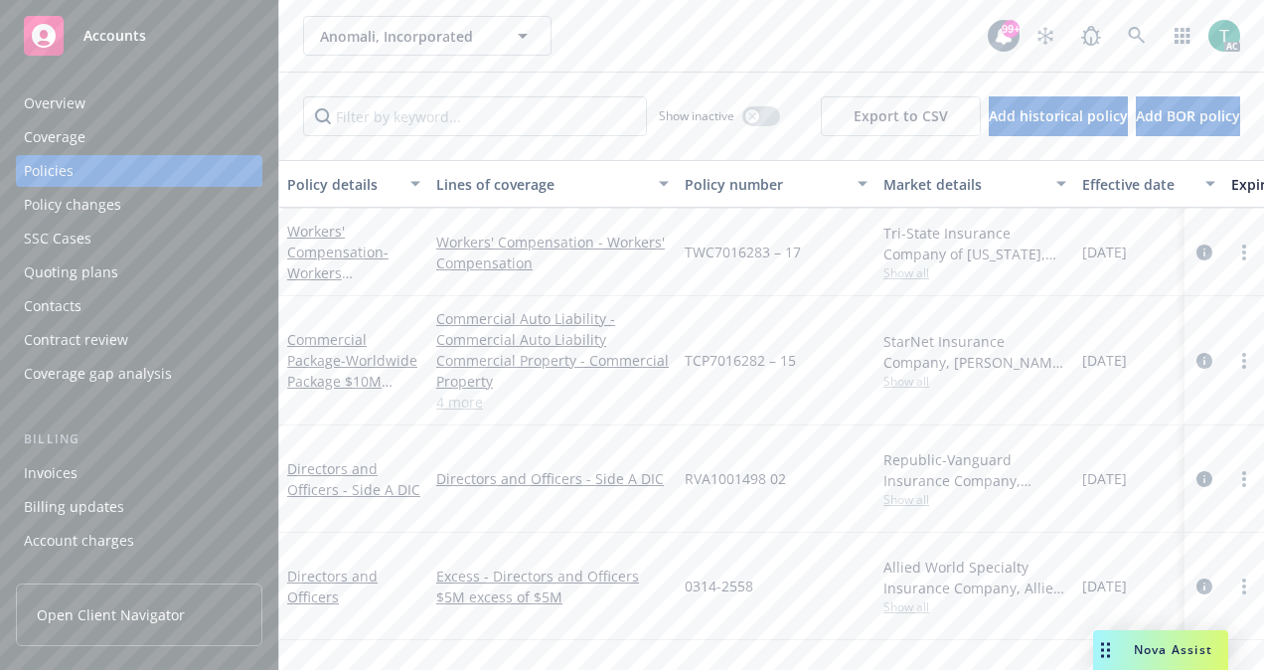
scroll to position [925, 0]
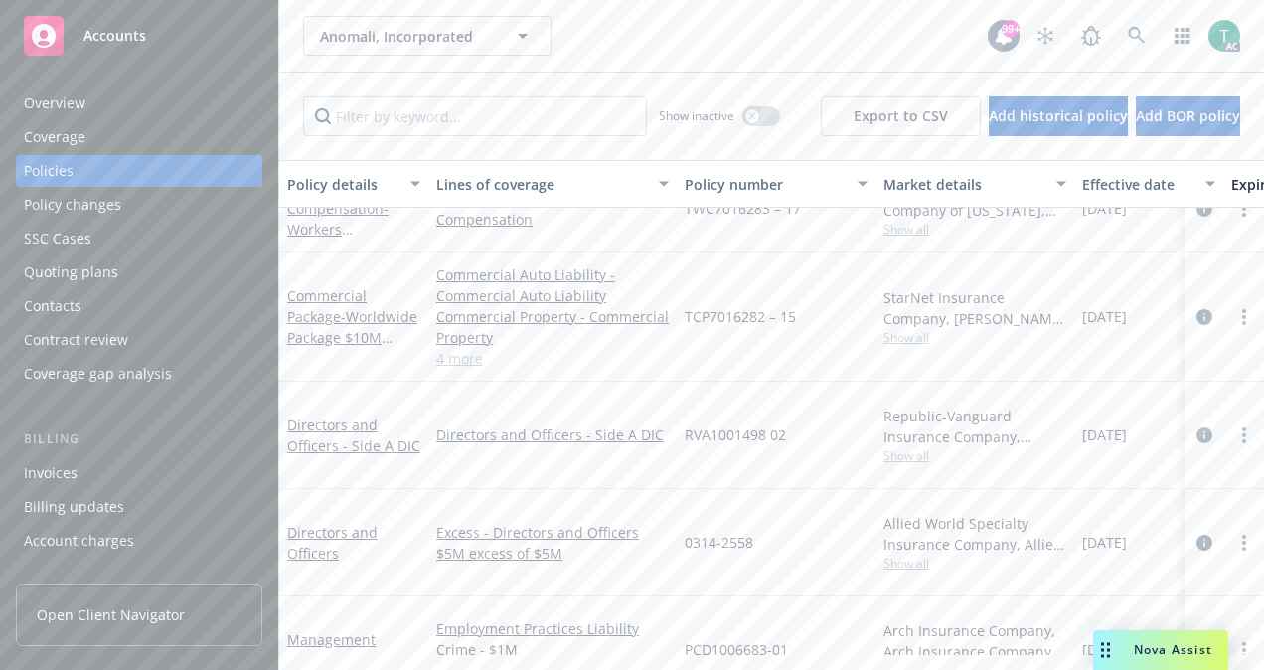
click at [332, 421] on div "Directors and Officers - Side A DIC" at bounding box center [353, 435] width 133 height 42
click at [331, 415] on link "Directors and Officers - Side A DIC" at bounding box center [353, 435] width 133 height 40
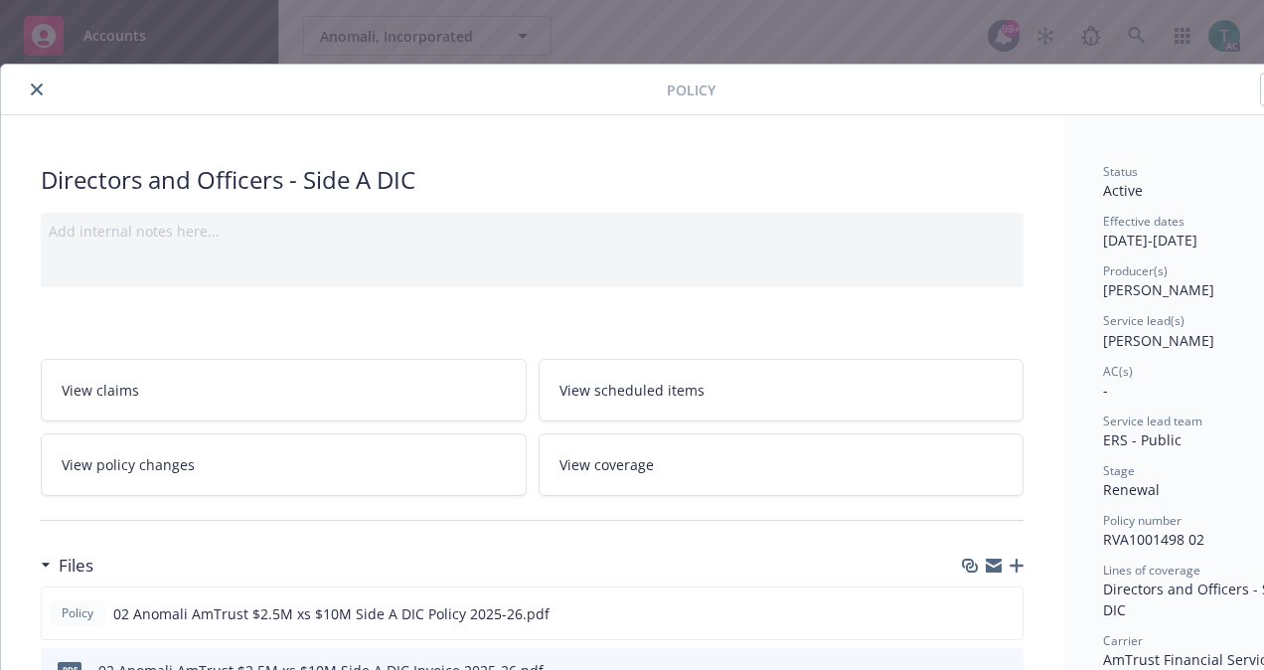
click at [35, 91] on icon "close" at bounding box center [37, 89] width 12 height 12
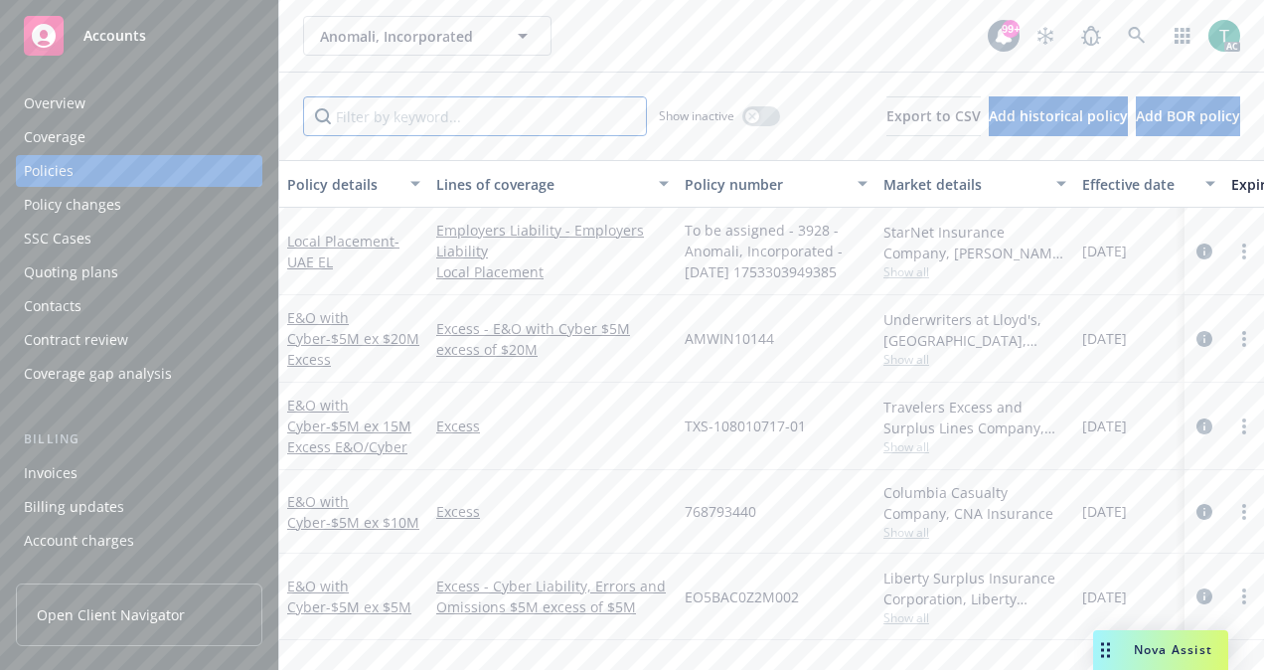
click at [543, 114] on input "Filter by keyword..." at bounding box center [475, 116] width 344 height 40
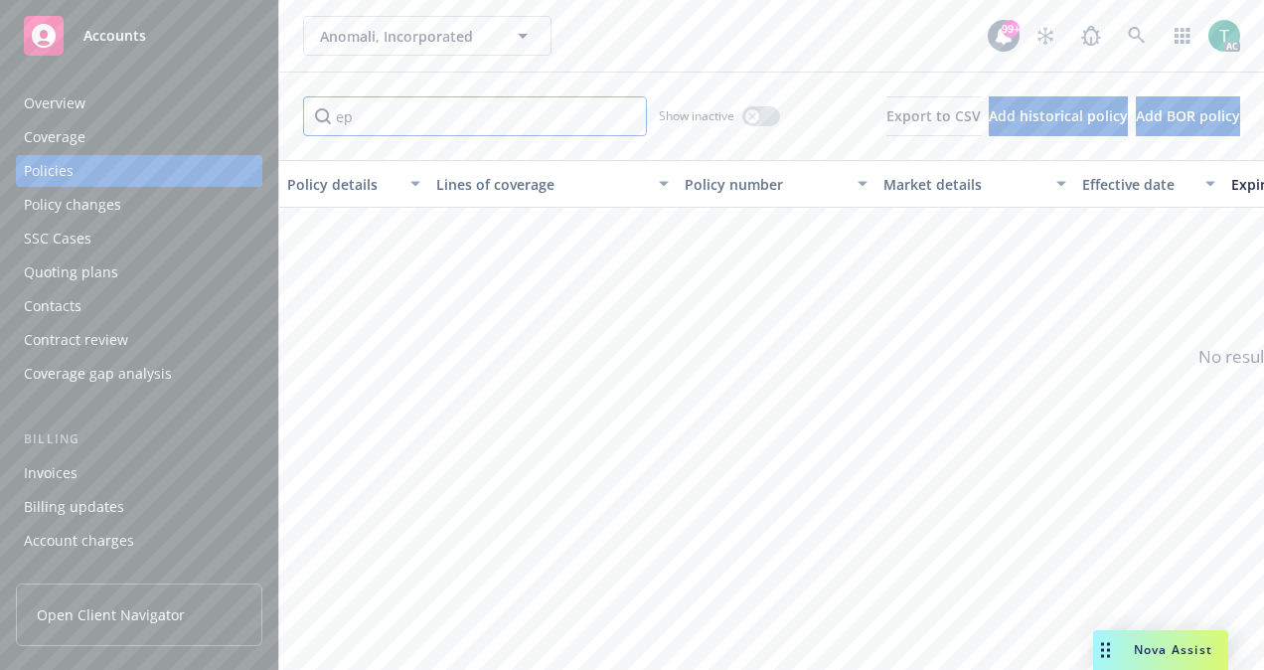
type input "e"
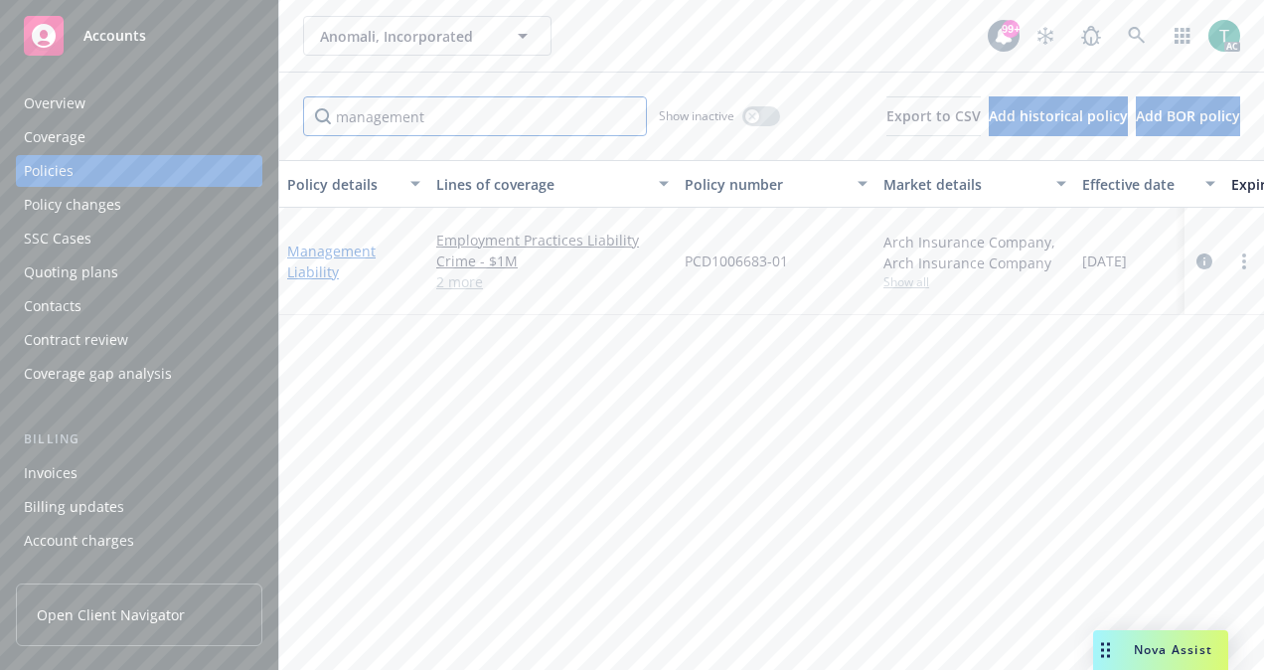
type input "management"
click at [338, 241] on link "Management Liability" at bounding box center [331, 261] width 88 height 40
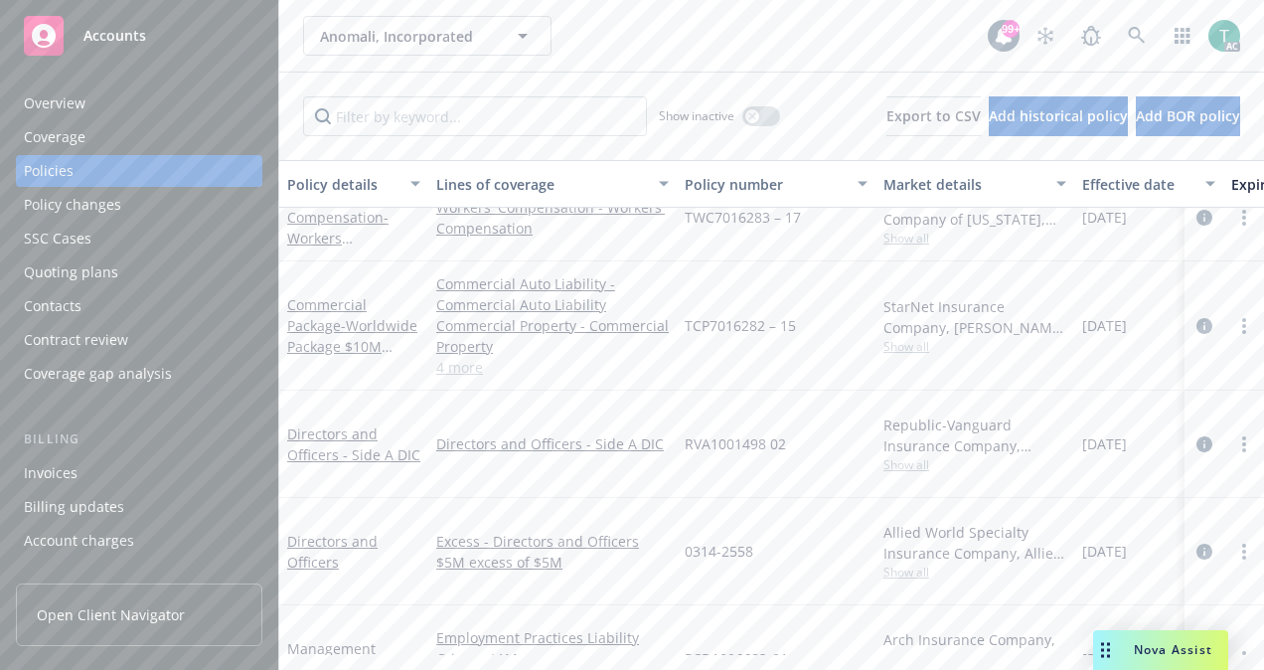
scroll to position [925, 0]
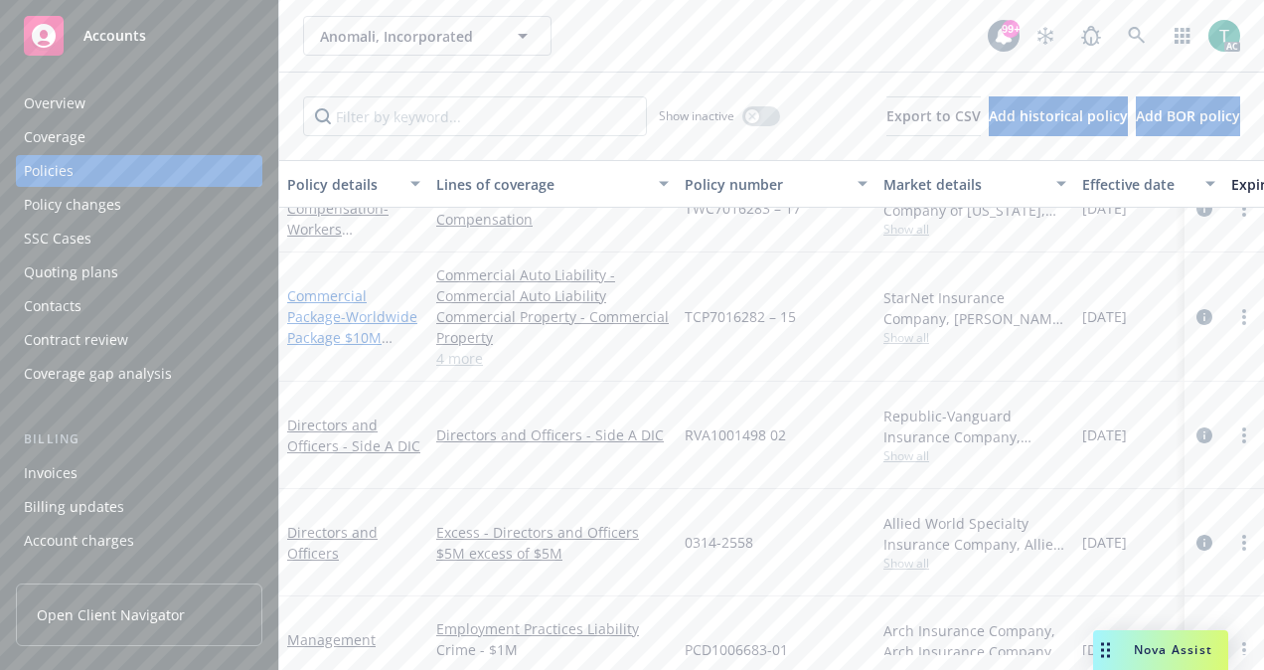
click at [337, 311] on link "Commercial Package - Worldwide Package $10M Umbrella" at bounding box center [352, 326] width 130 height 81
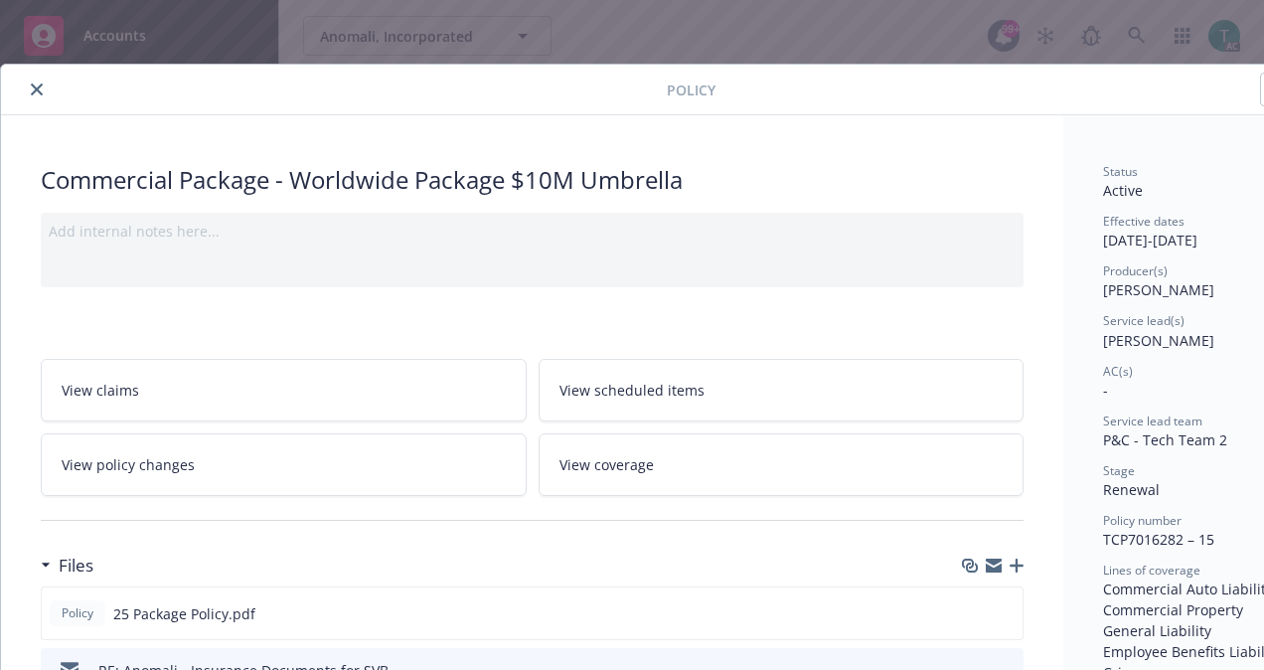
click at [39, 85] on icon "close" at bounding box center [37, 89] width 12 height 12
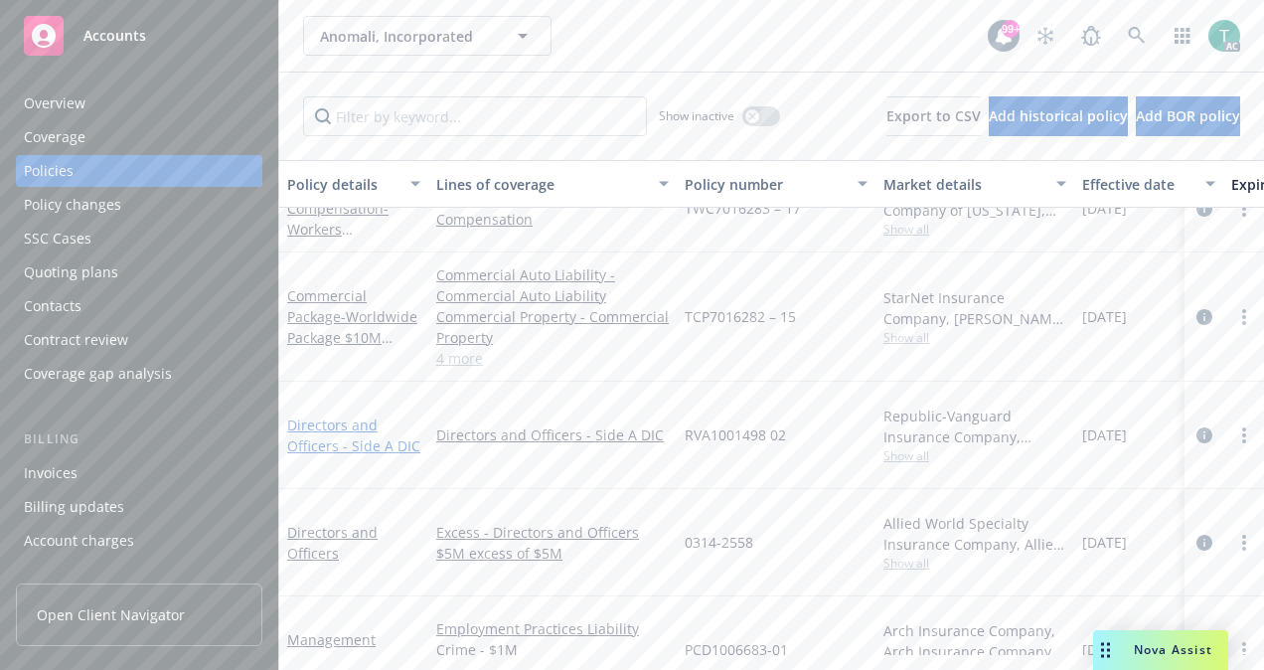
click at [327, 425] on link "Directors and Officers - Side A DIC" at bounding box center [353, 435] width 133 height 40
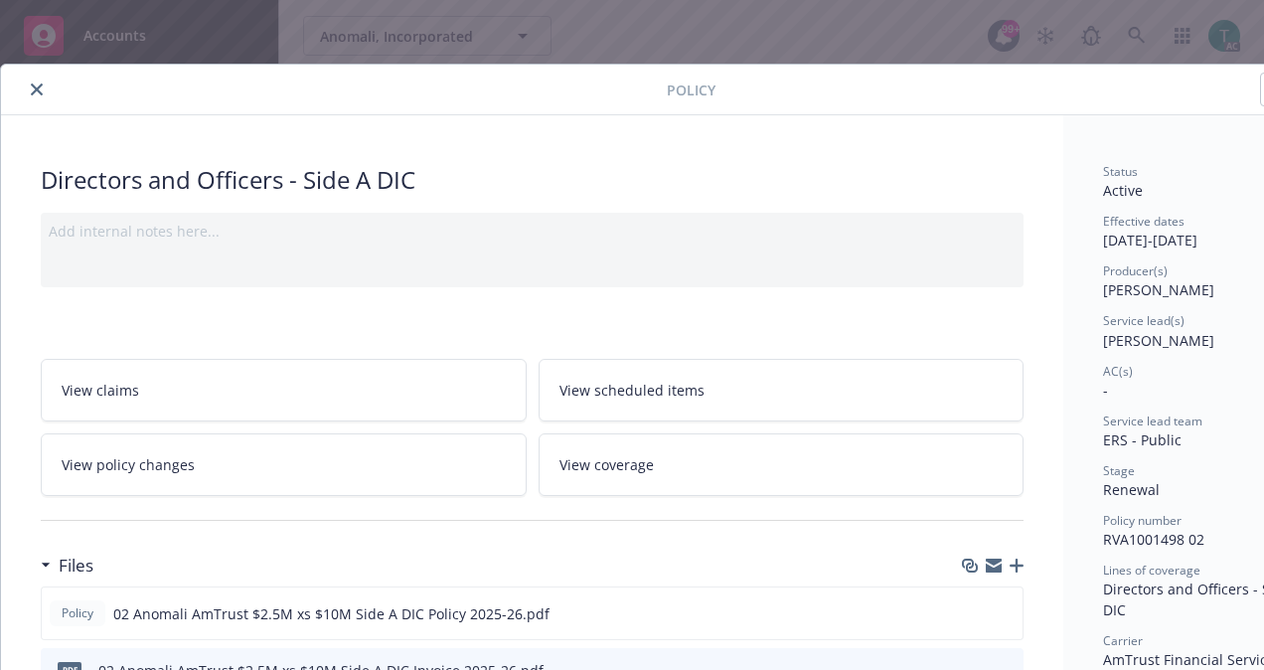
click at [46, 91] on button "close" at bounding box center [37, 89] width 24 height 24
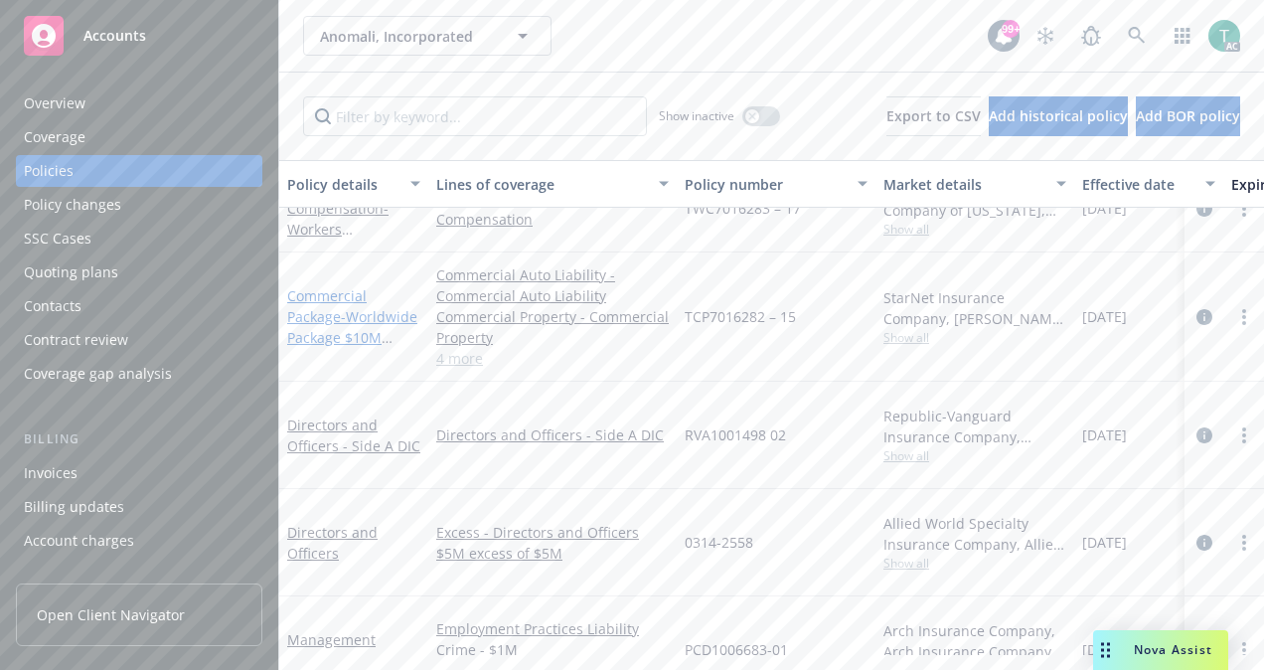
click at [317, 296] on link "Commercial Package - Worldwide Package $10M Umbrella" at bounding box center [352, 326] width 130 height 81
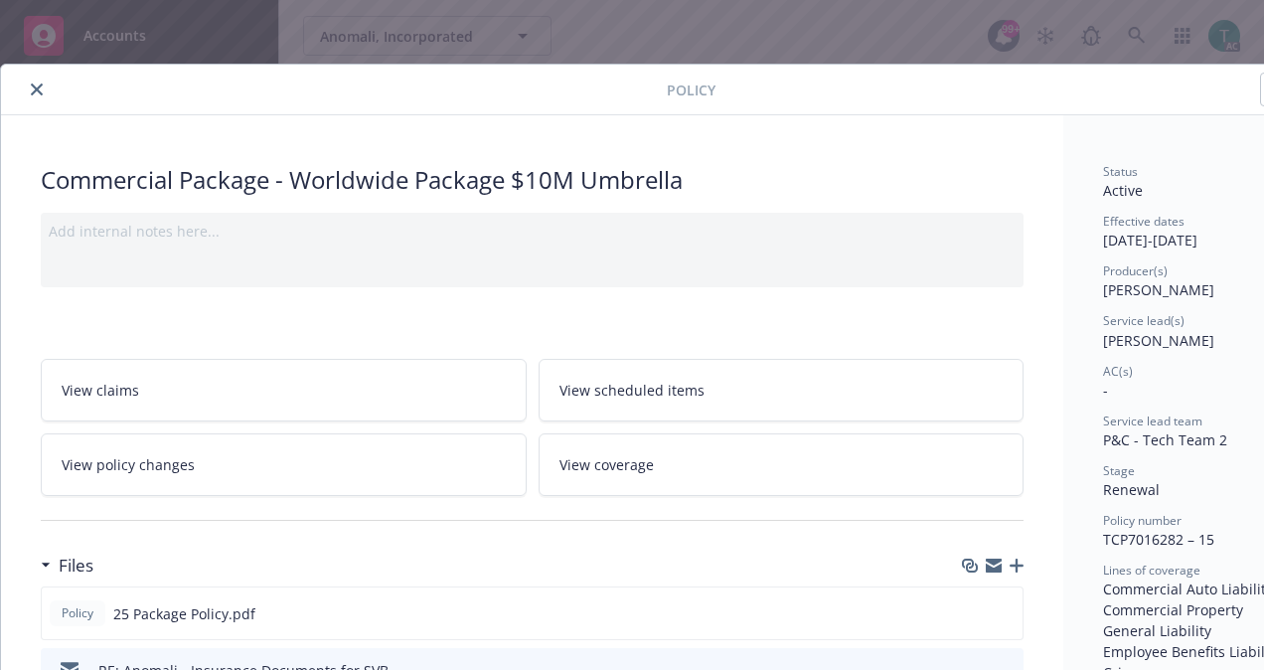
scroll to position [60, 0]
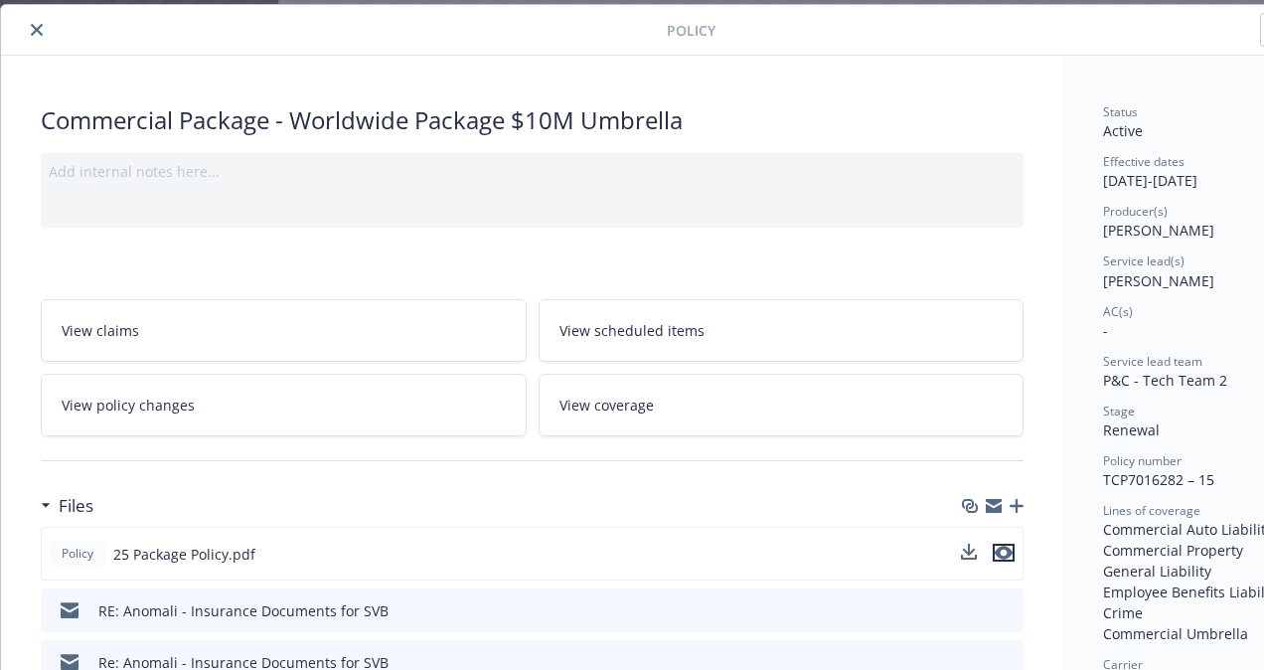
click at [1007, 545] on icon "preview file" at bounding box center [1003, 552] width 18 height 14
click at [48, 27] on button "close" at bounding box center [37, 30] width 24 height 24
